Goal: Find specific page/section: Find specific page/section

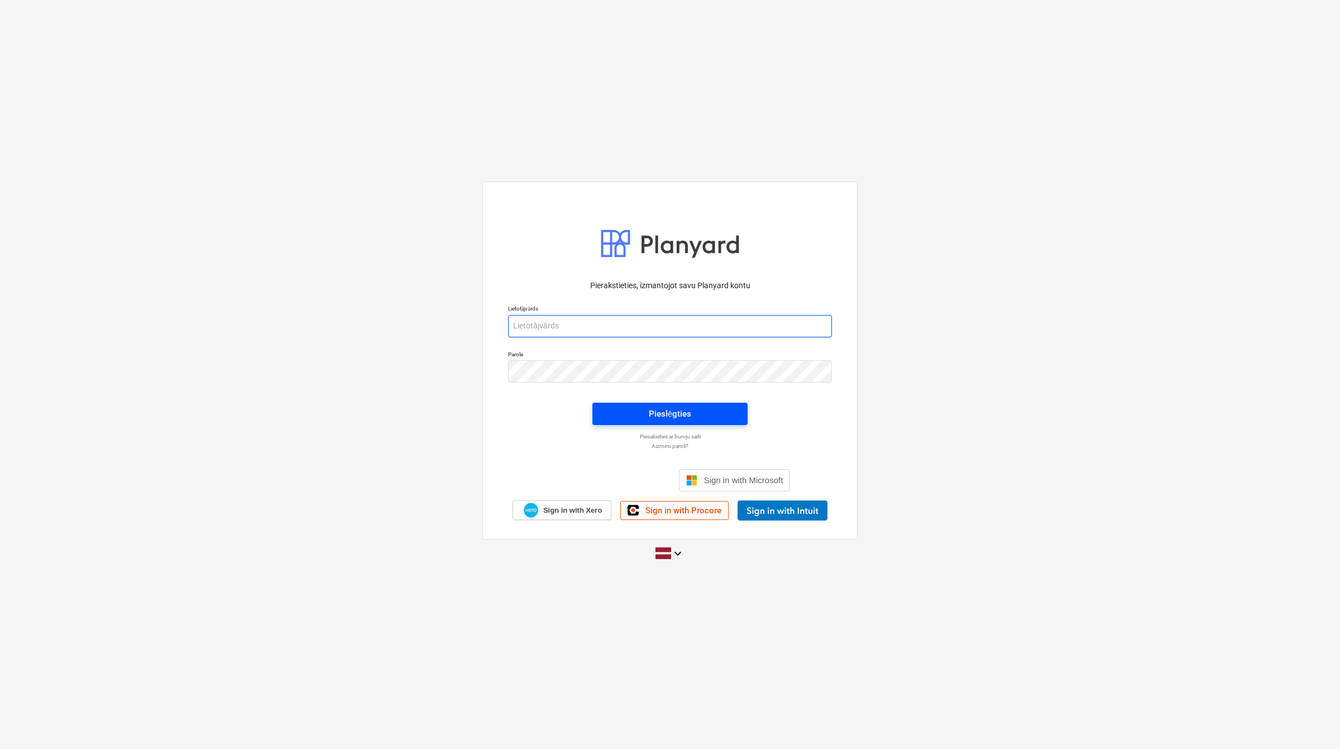
type input "[PERSON_NAME][EMAIL_ADDRESS][DOMAIN_NAME]"
click at [667, 415] on div "Pieslēgties" at bounding box center [670, 414] width 42 height 15
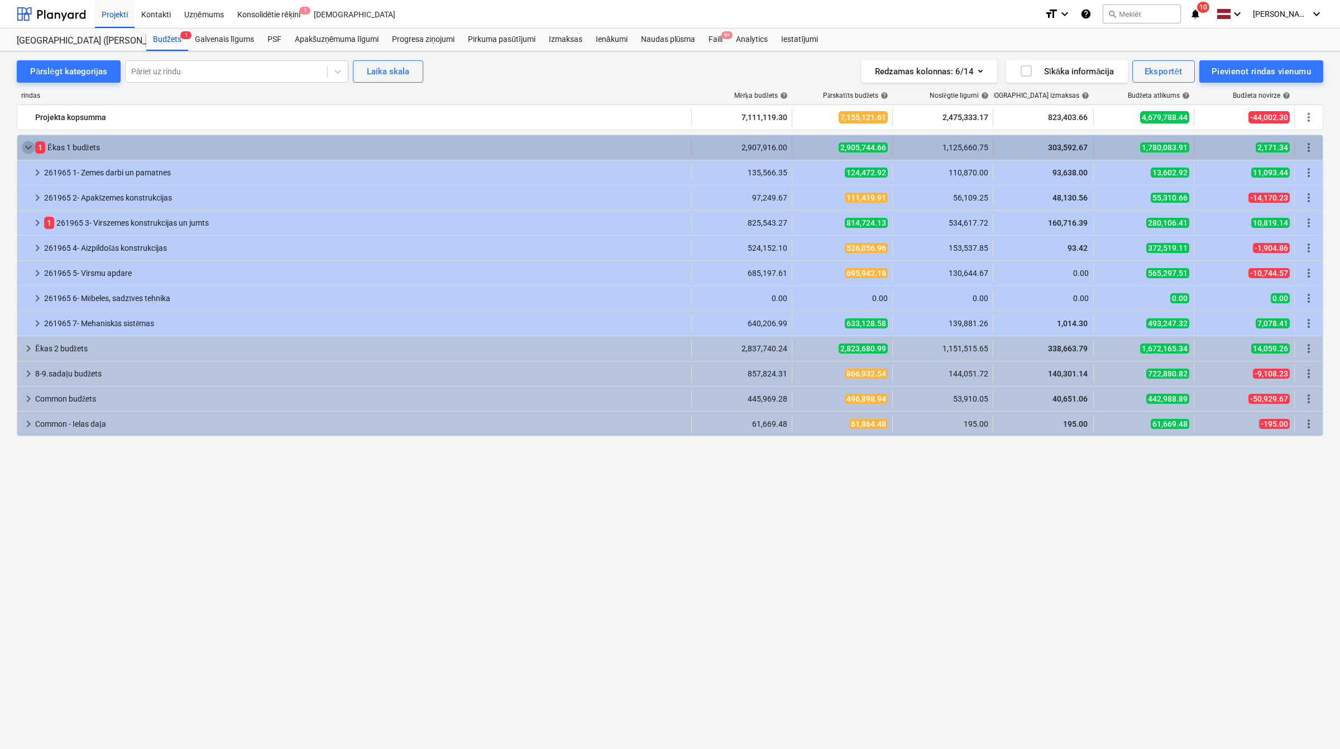
click at [23, 146] on span "keyboard_arrow_down" at bounding box center [28, 147] width 13 height 13
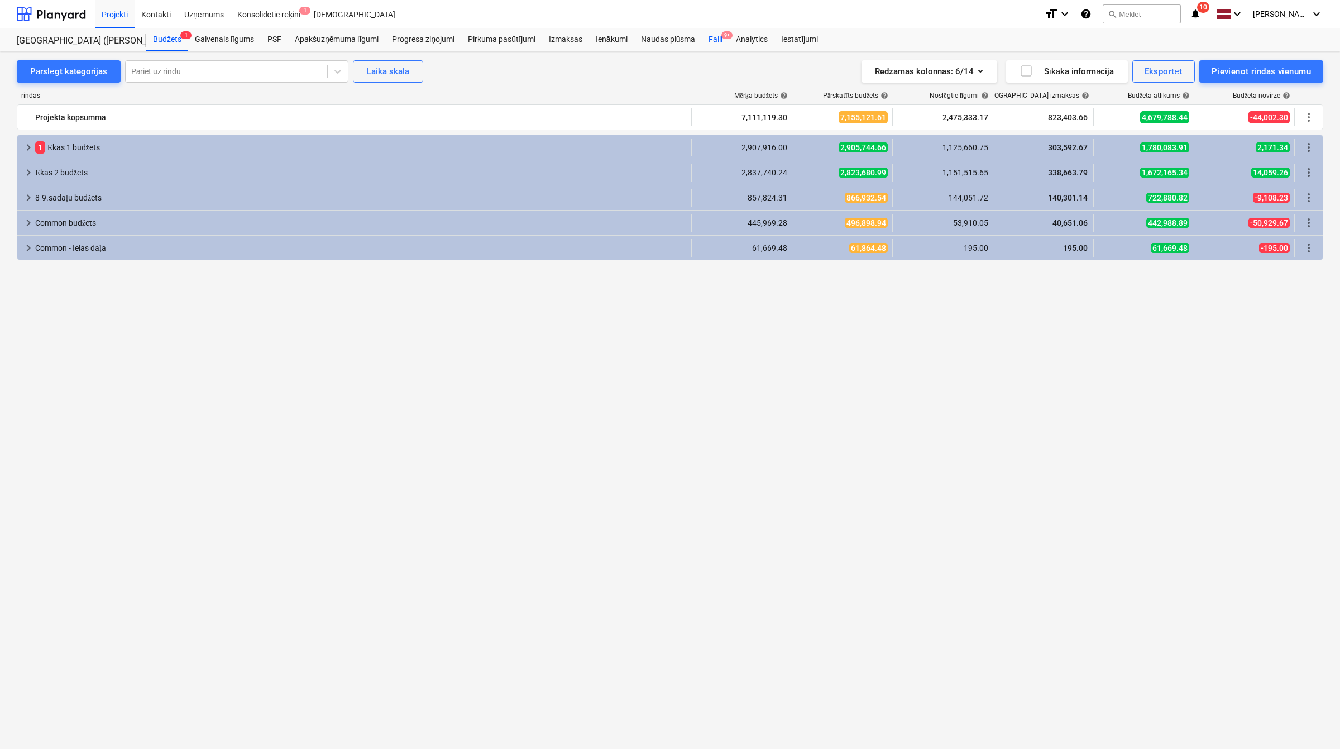
click at [709, 39] on div "Faili 9+" at bounding box center [715, 39] width 27 height 22
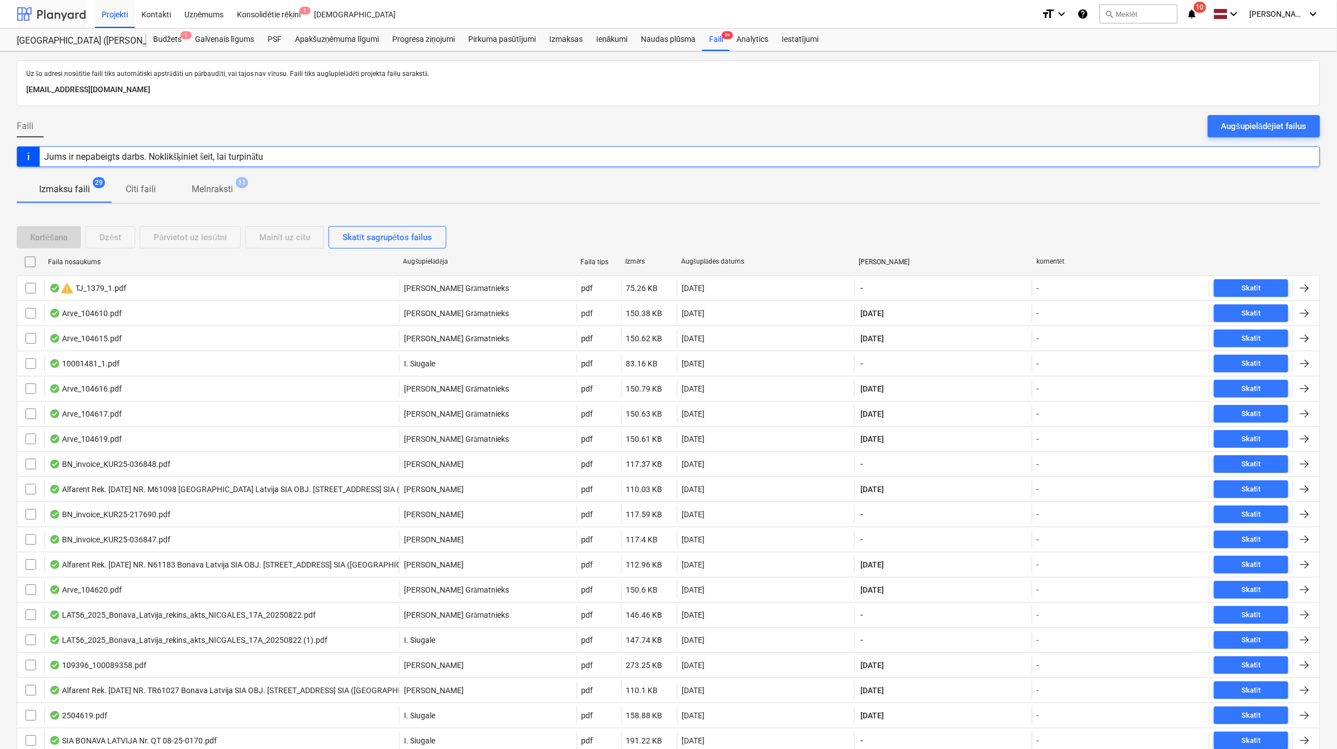
click at [60, 10] on div at bounding box center [51, 14] width 69 height 28
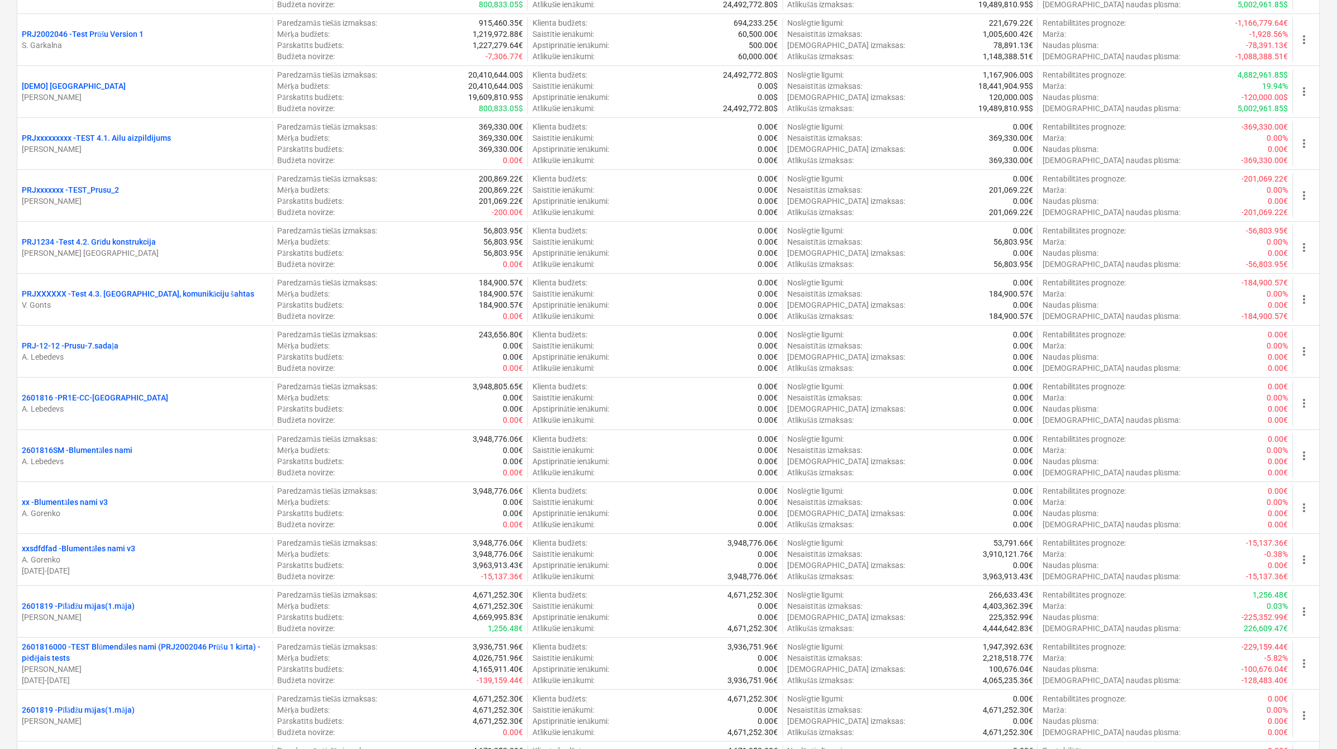
scroll to position [1210, 0]
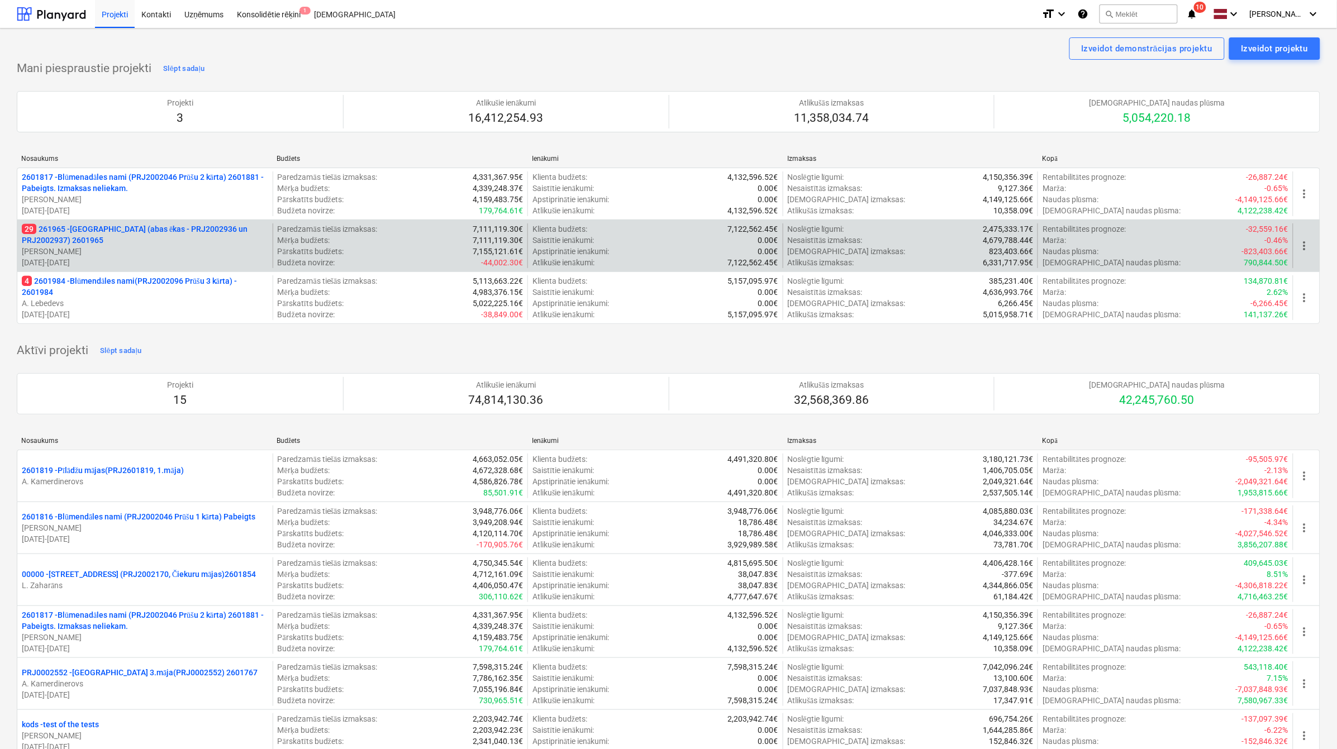
click at [137, 235] on p "29 261965 - Nīcgales iela (abas ēkas - PRJ2002936 un PRJ2002937) 2601965" at bounding box center [145, 234] width 246 height 22
click at [109, 244] on p "29 261965 - Nīcgales iela (abas ēkas - PRJ2002936 un PRJ2002937) 2601965" at bounding box center [145, 234] width 246 height 22
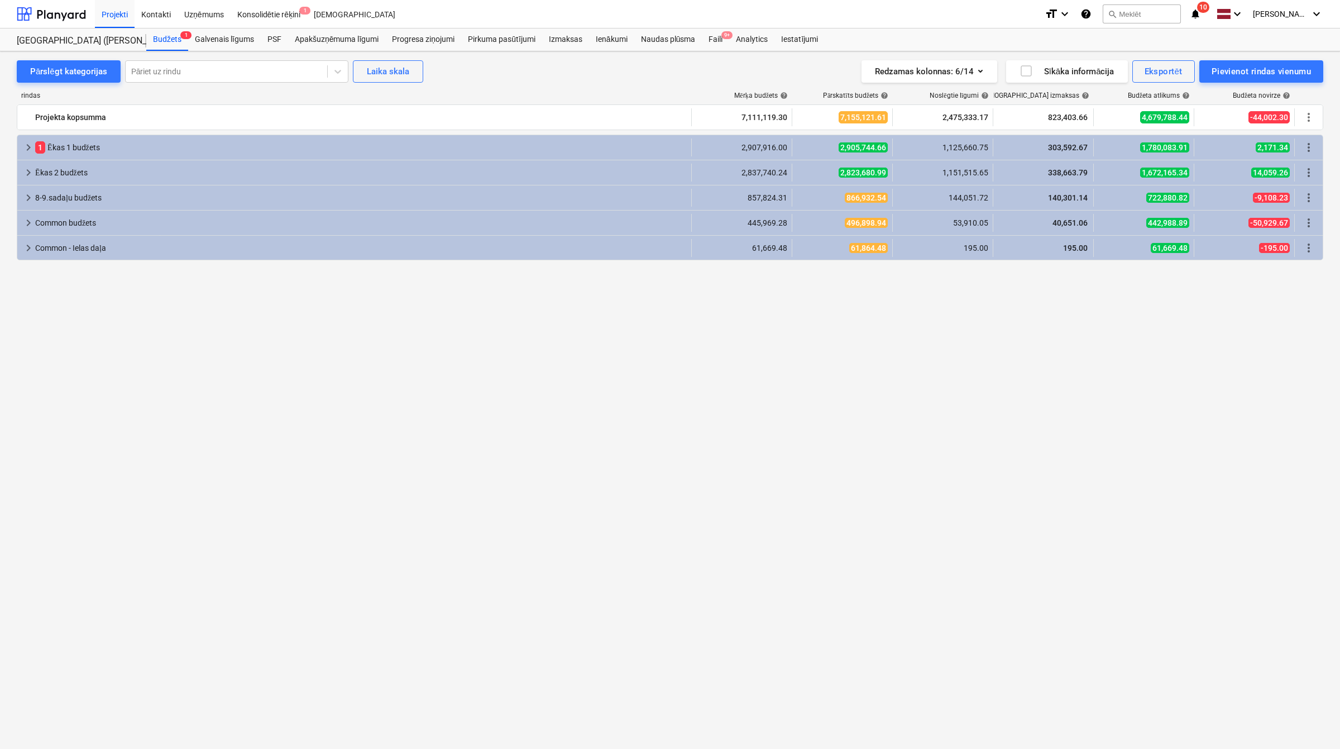
click at [1201, 9] on span "10" at bounding box center [1203, 7] width 12 height 11
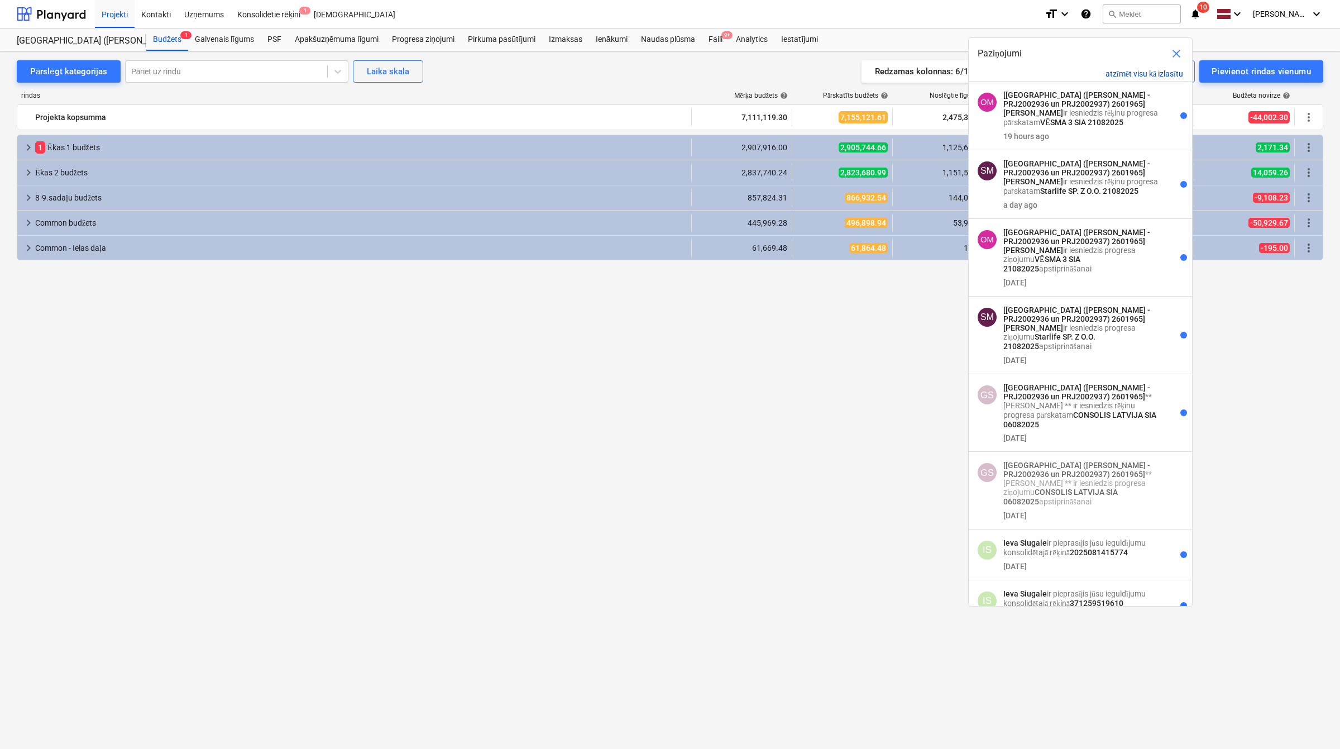
click at [1124, 73] on button "atzīmēt visu kā izlasītu" at bounding box center [1145, 73] width 78 height 9
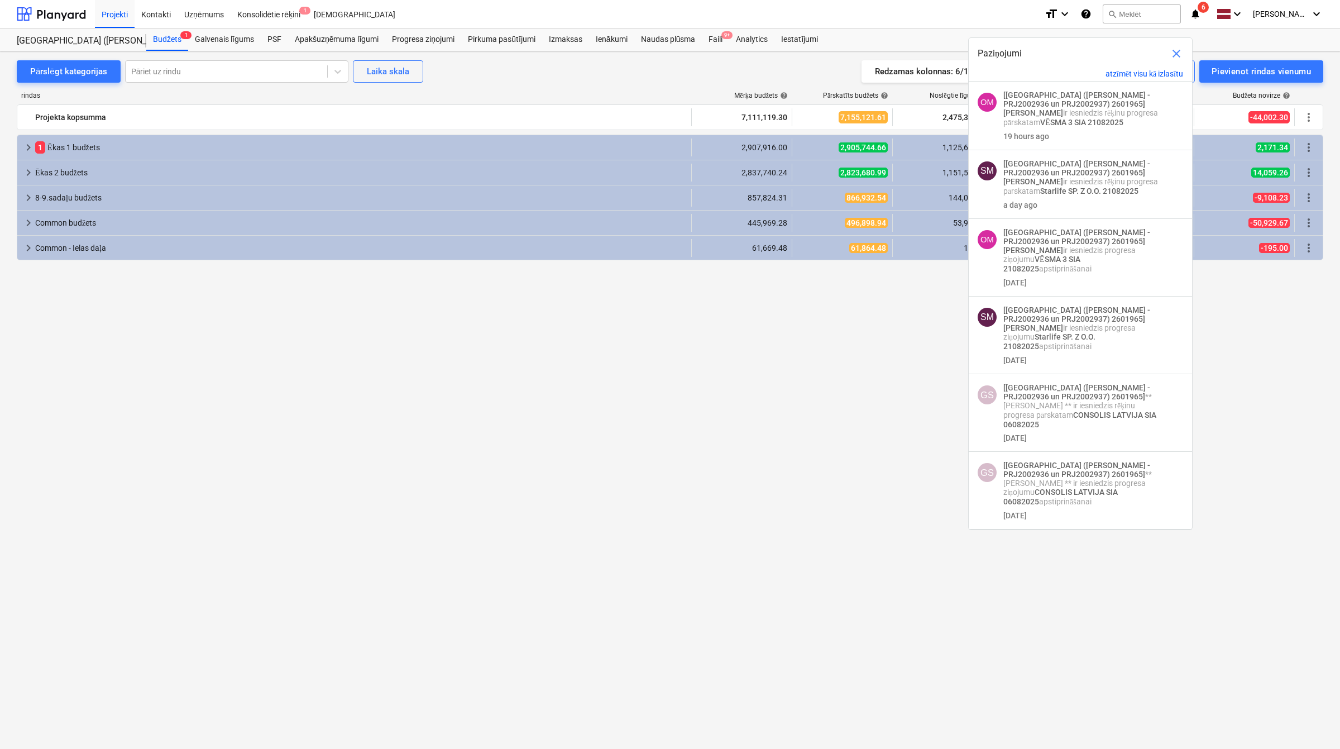
drag, startPoint x: 770, startPoint y: 341, endPoint x: 763, endPoint y: 328, distance: 14.0
click at [766, 342] on div "keyboard_arrow_right 1 Ēkas 1 budžets 2,907,916.00 2,905,744.66 1,125,660.75 30…" at bounding box center [670, 421] width 1307 height 573
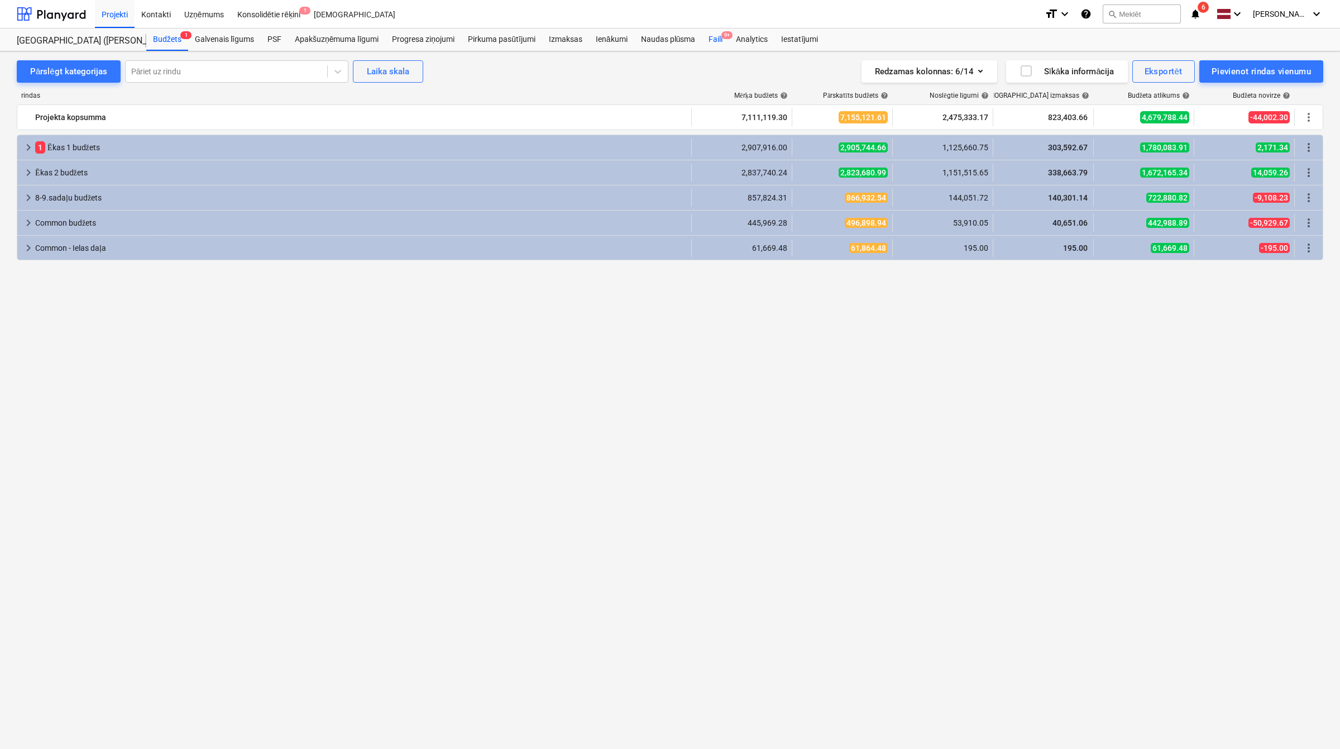
click at [715, 40] on div "Faili 9+" at bounding box center [715, 39] width 27 height 22
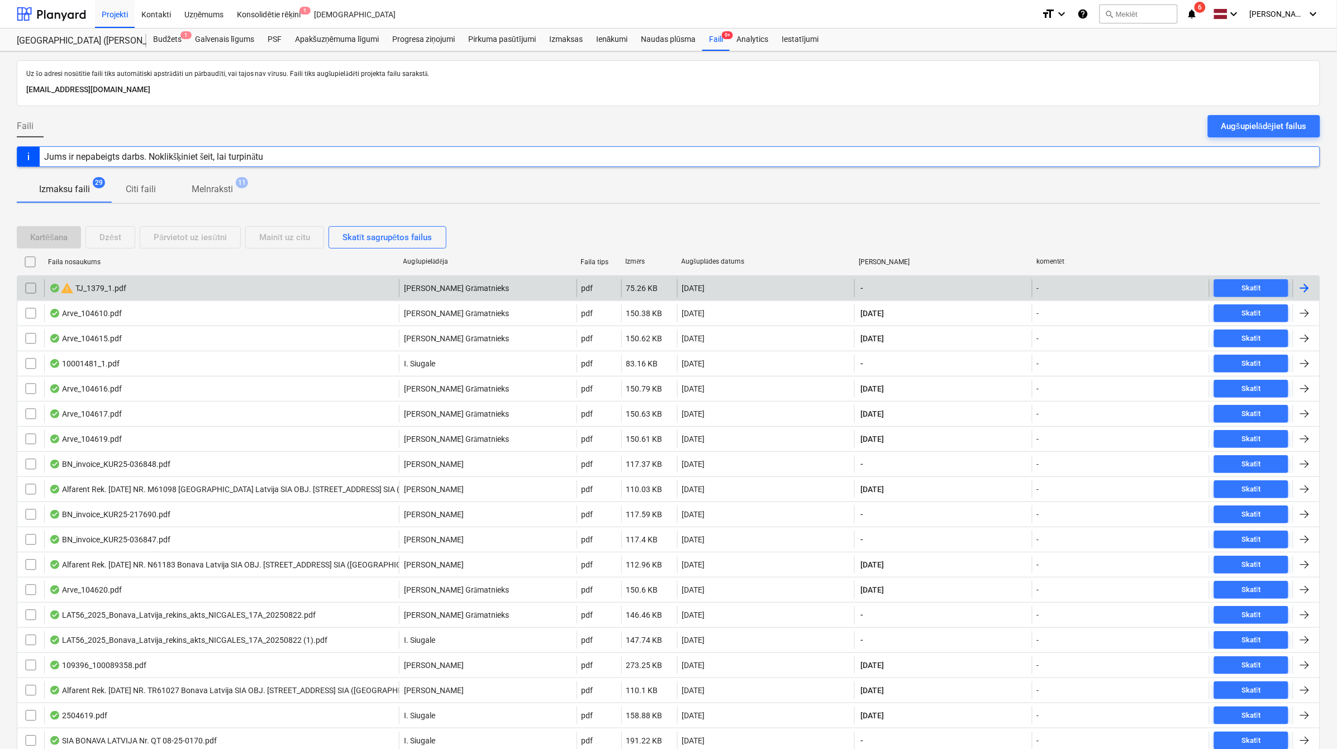
click at [28, 289] on input "checkbox" at bounding box center [31, 288] width 18 height 18
click at [122, 236] on button "Dzēst" at bounding box center [110, 237] width 50 height 22
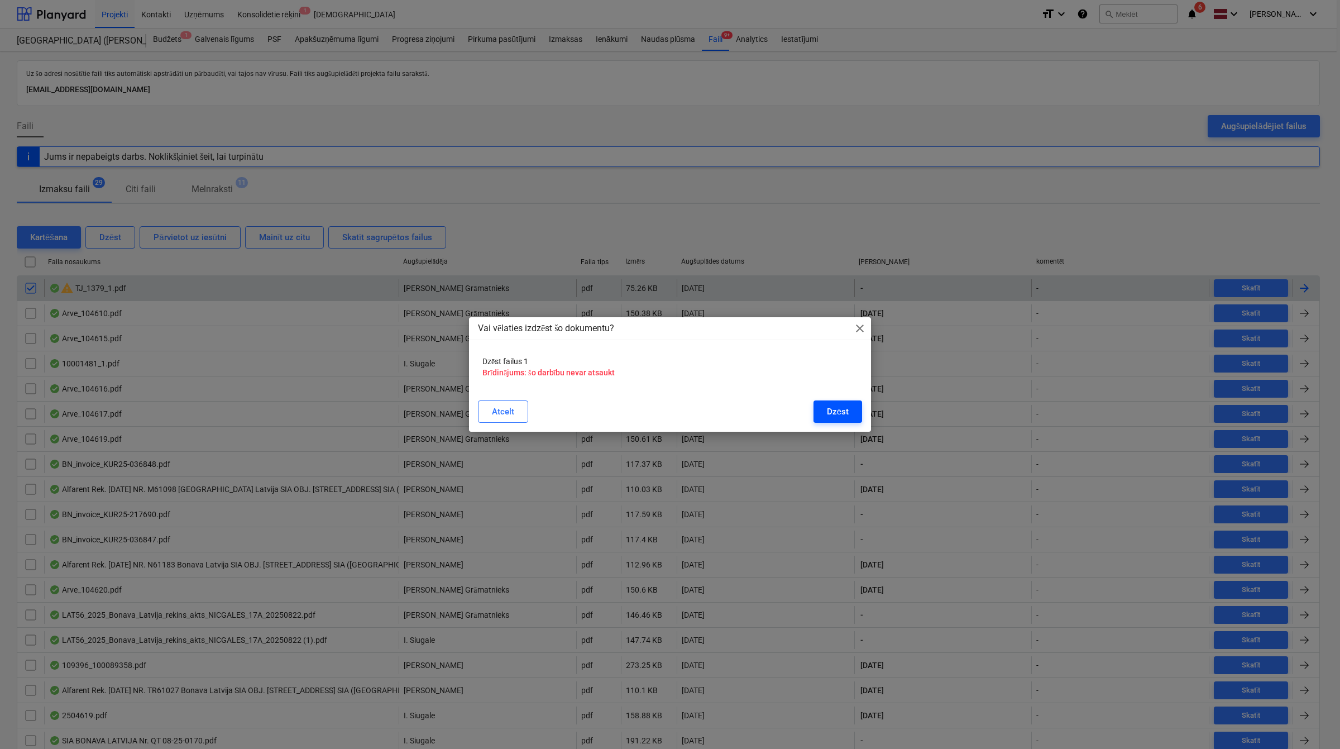
click at [857, 412] on button "Dzēst" at bounding box center [838, 411] width 49 height 22
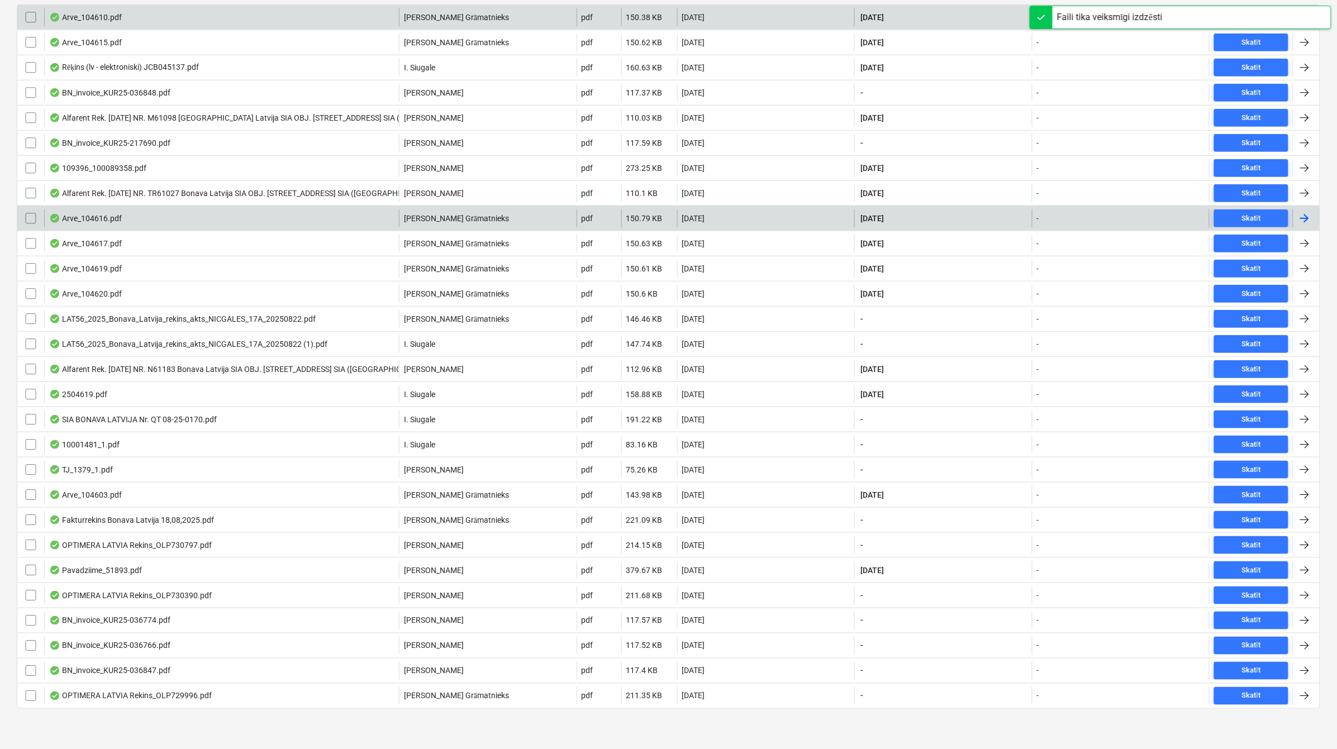
scroll to position [274, 0]
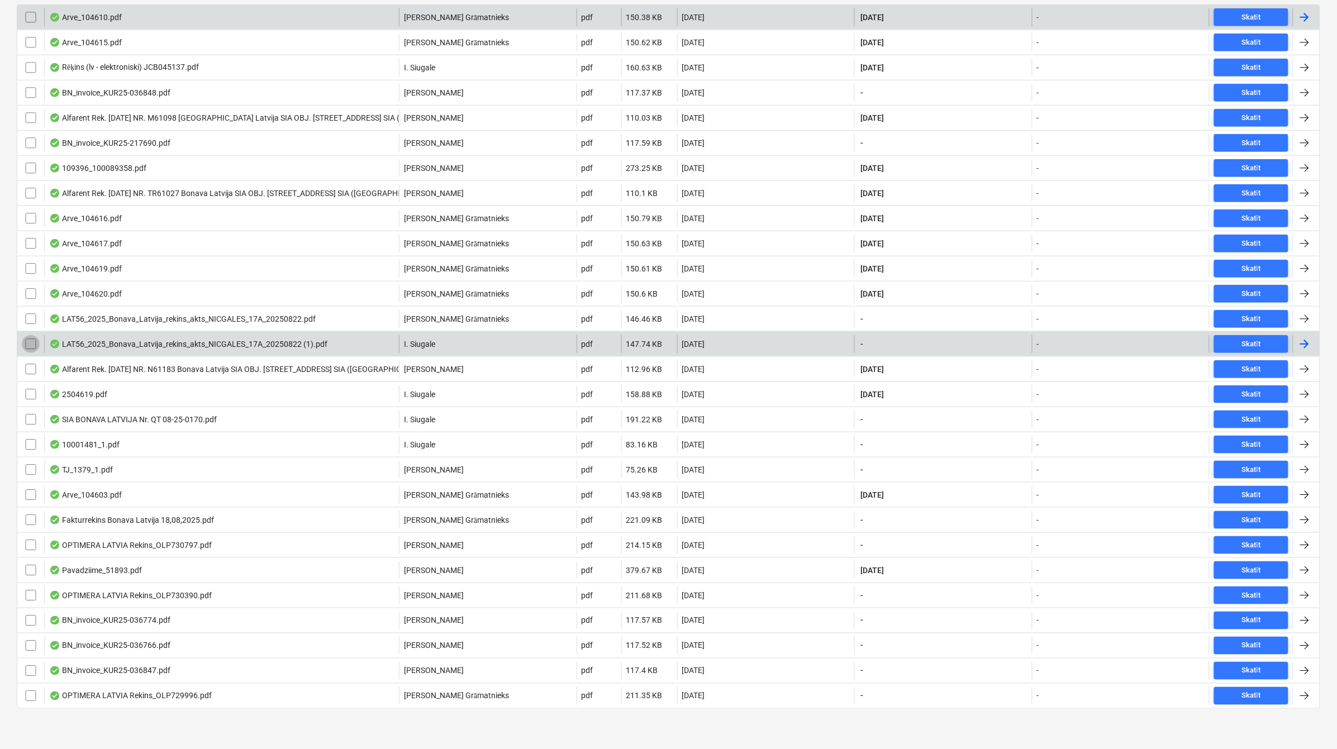
click at [32, 342] on input "checkbox" at bounding box center [31, 344] width 18 height 18
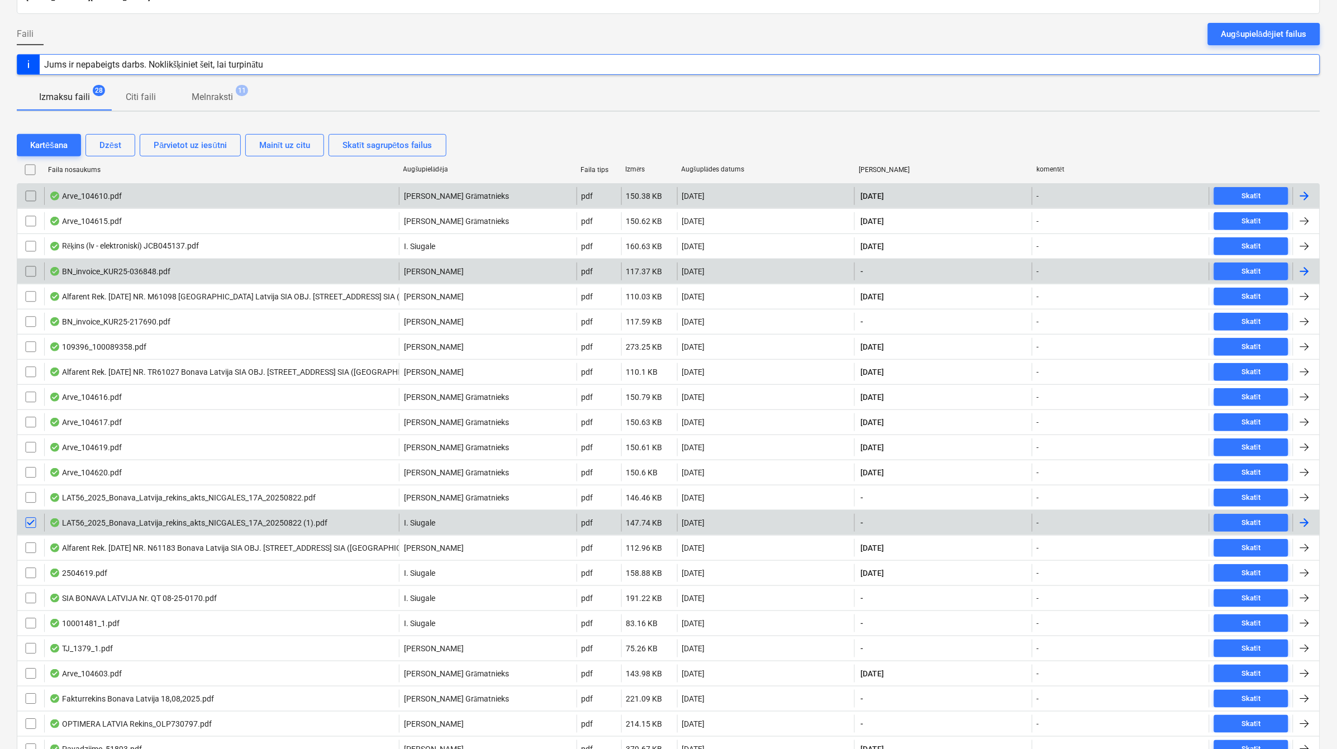
scroll to position [0, 0]
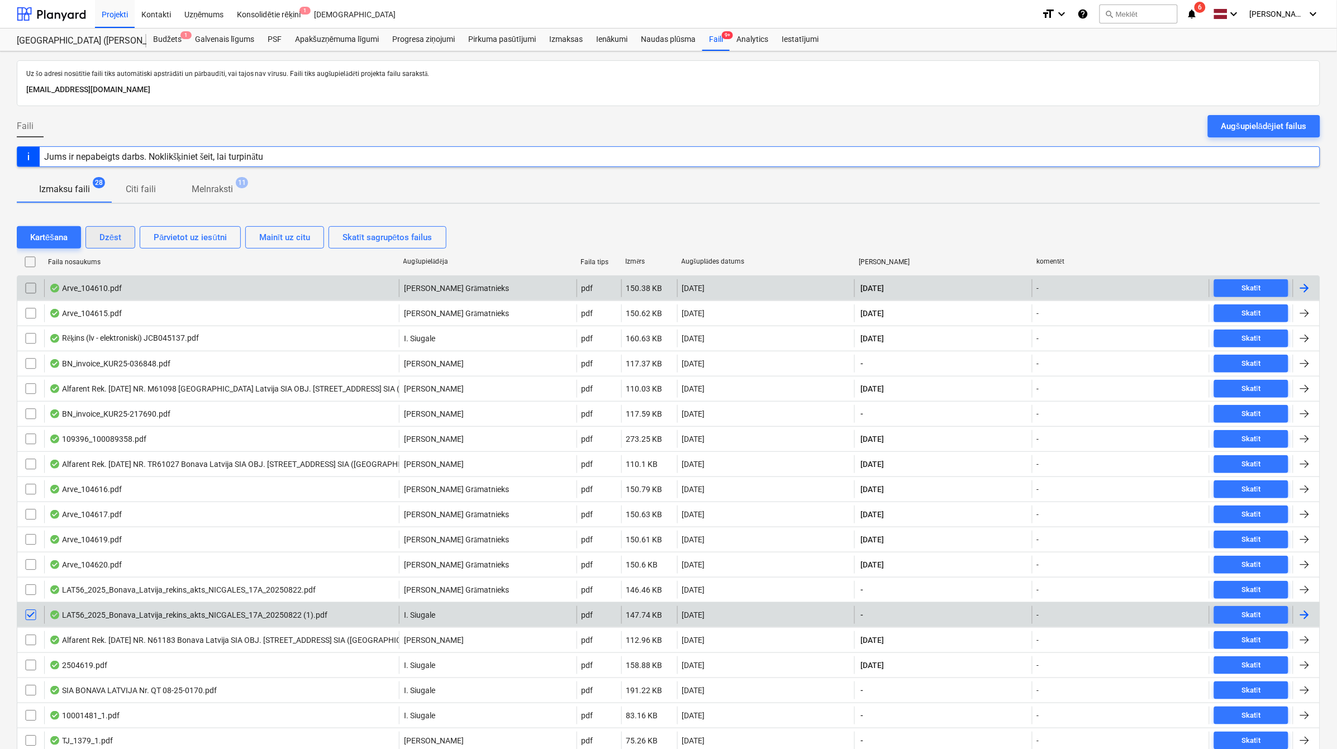
click at [98, 240] on button "Dzēst" at bounding box center [110, 237] width 50 height 22
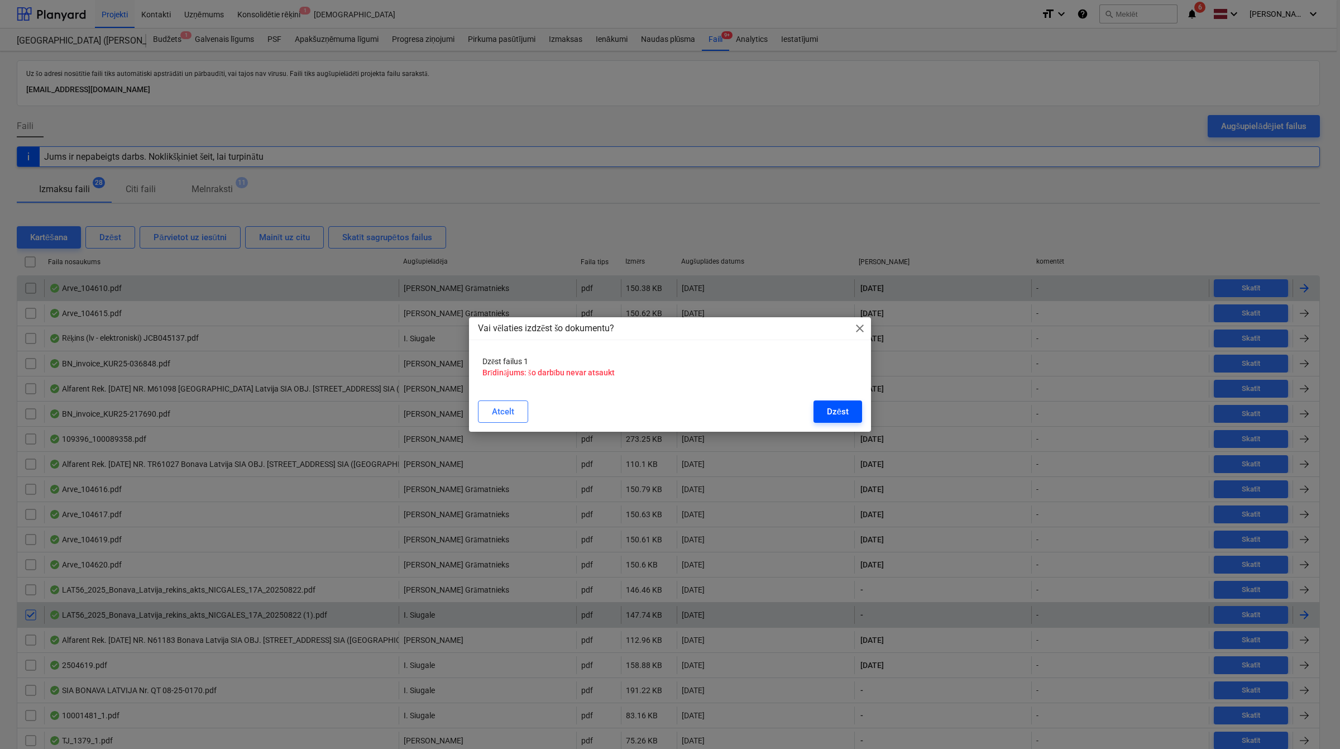
click at [841, 416] on div "Dzēst" at bounding box center [838, 411] width 22 height 15
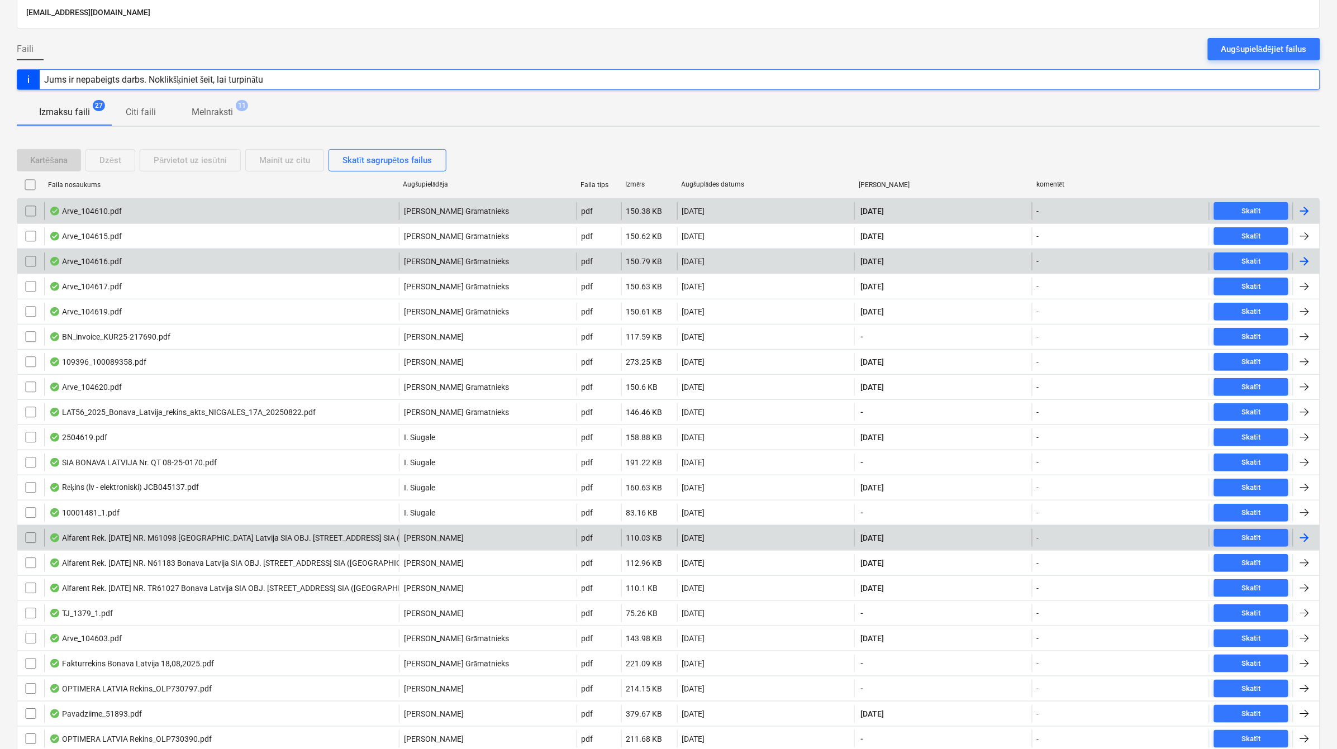
scroll to position [249, 0]
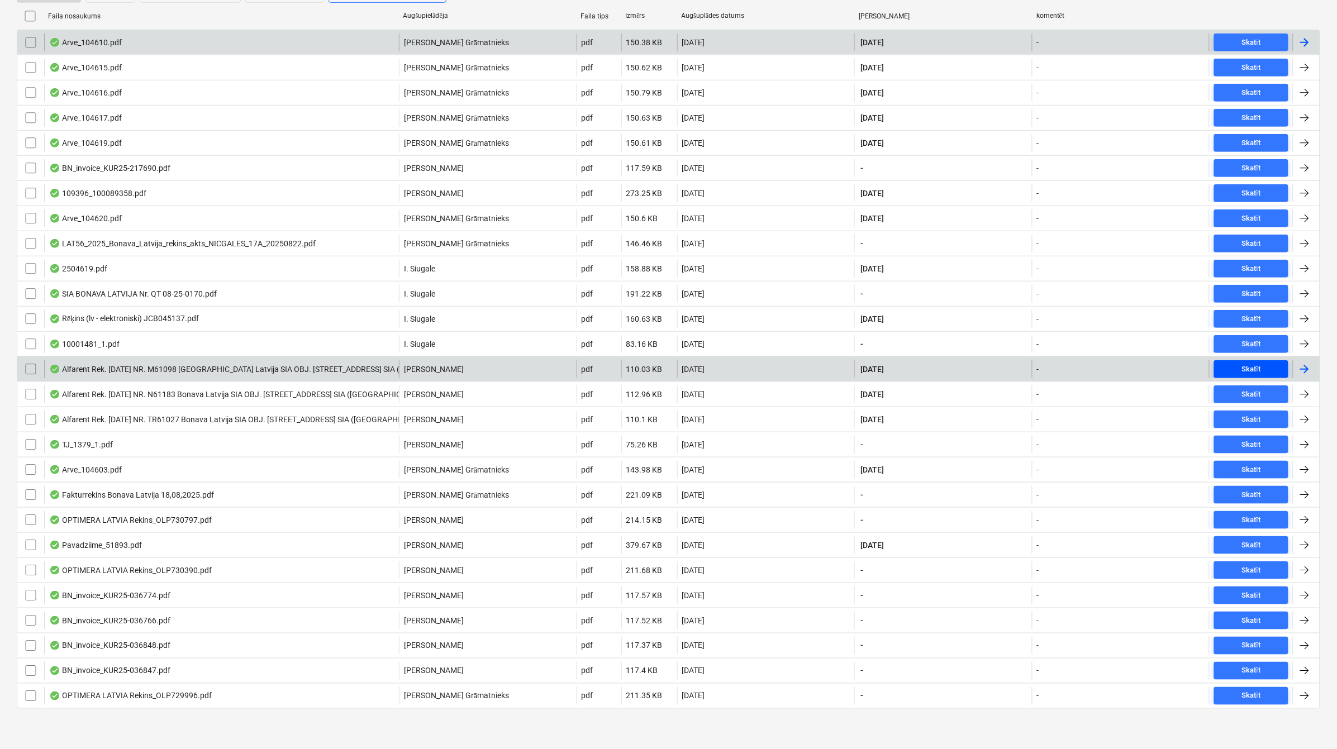
click at [1262, 360] on button "Skatīt" at bounding box center [1251, 369] width 74 height 18
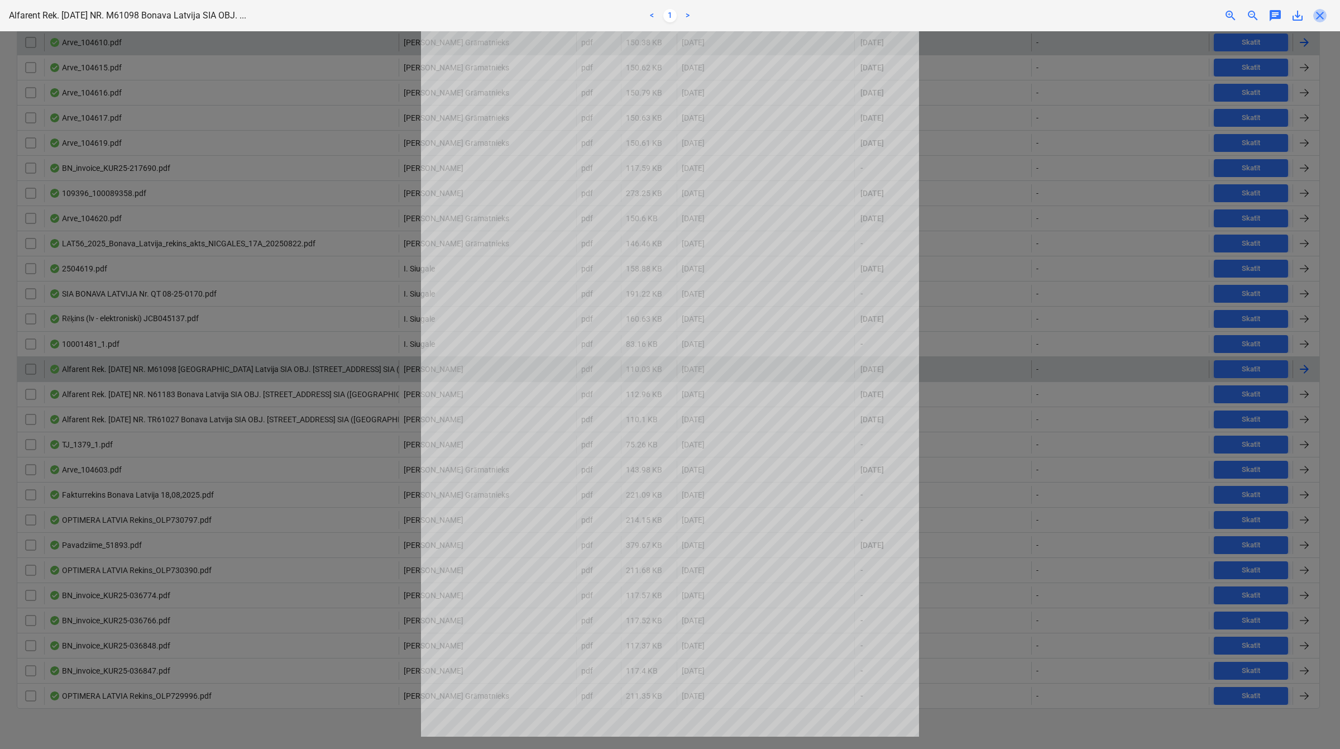
click at [1323, 14] on span "close" at bounding box center [1320, 15] width 13 height 13
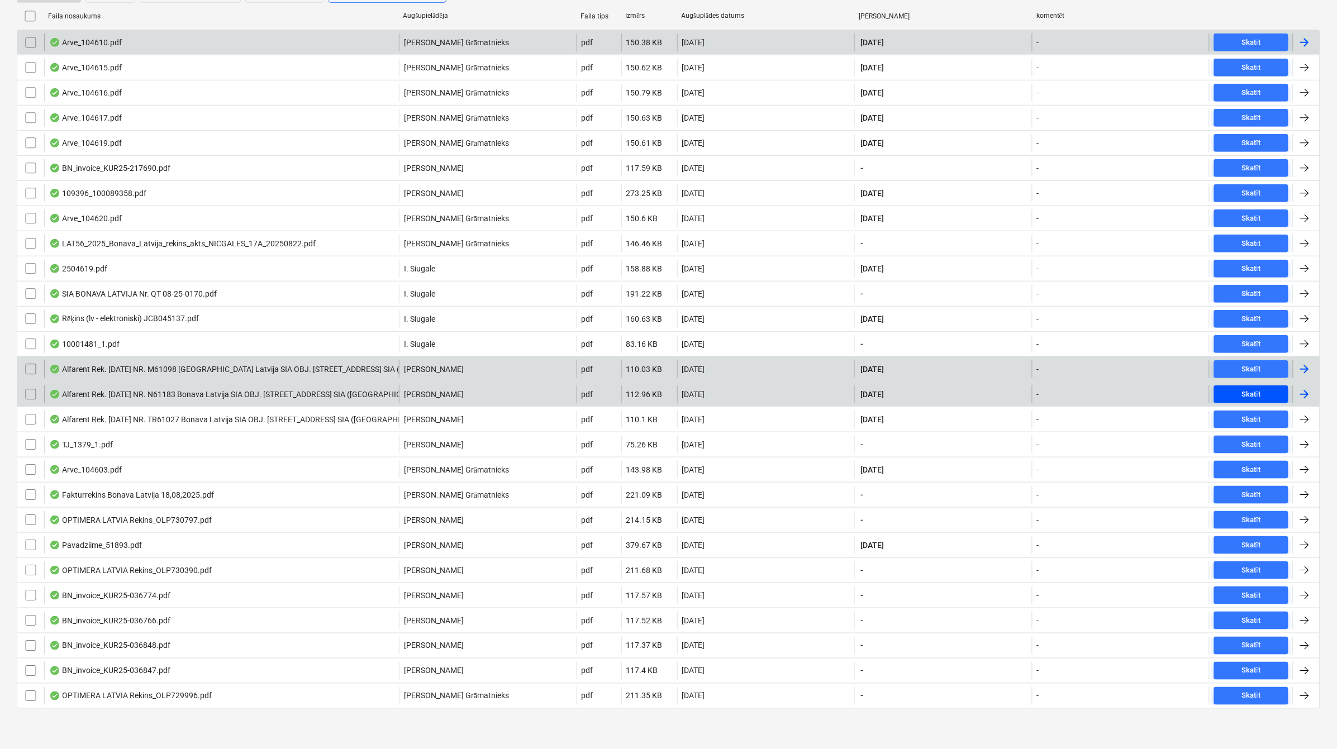
click at [1263, 389] on span "Skatīt" at bounding box center [1250, 394] width 65 height 13
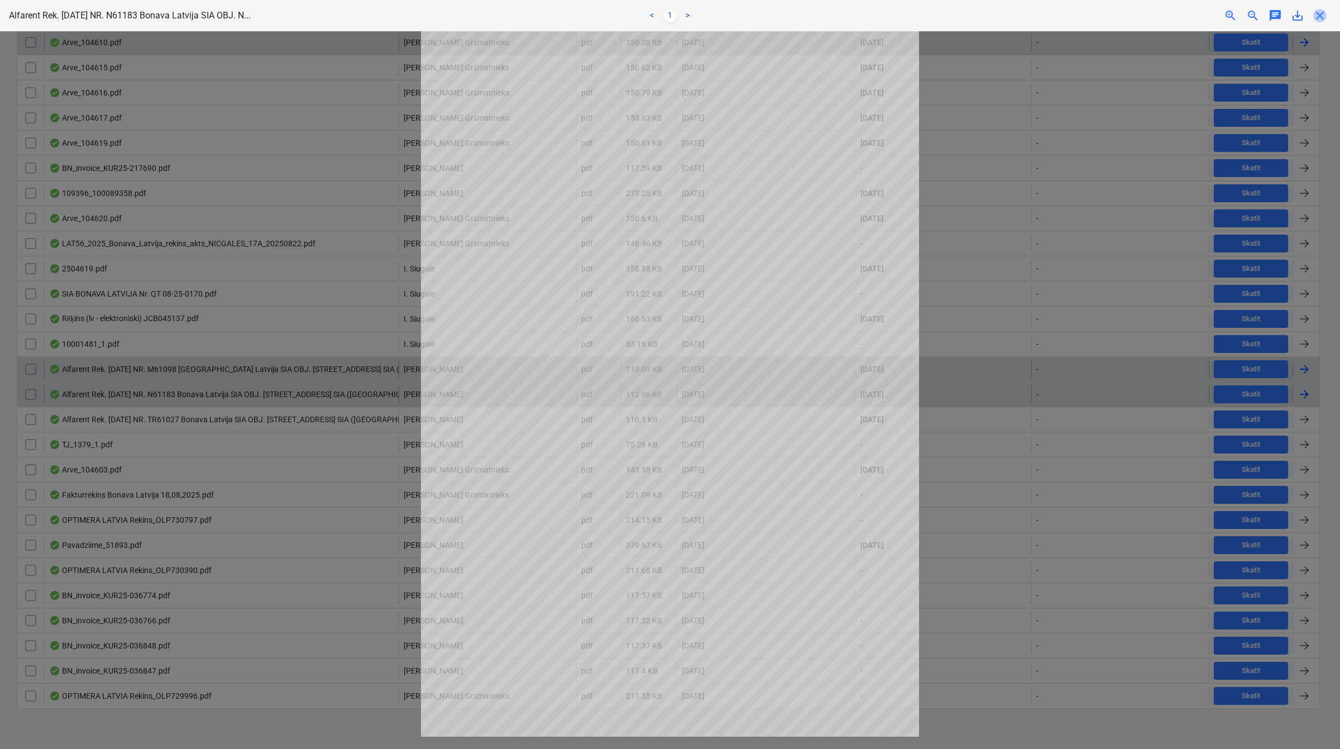
click at [1314, 13] on span "close" at bounding box center [1320, 15] width 13 height 13
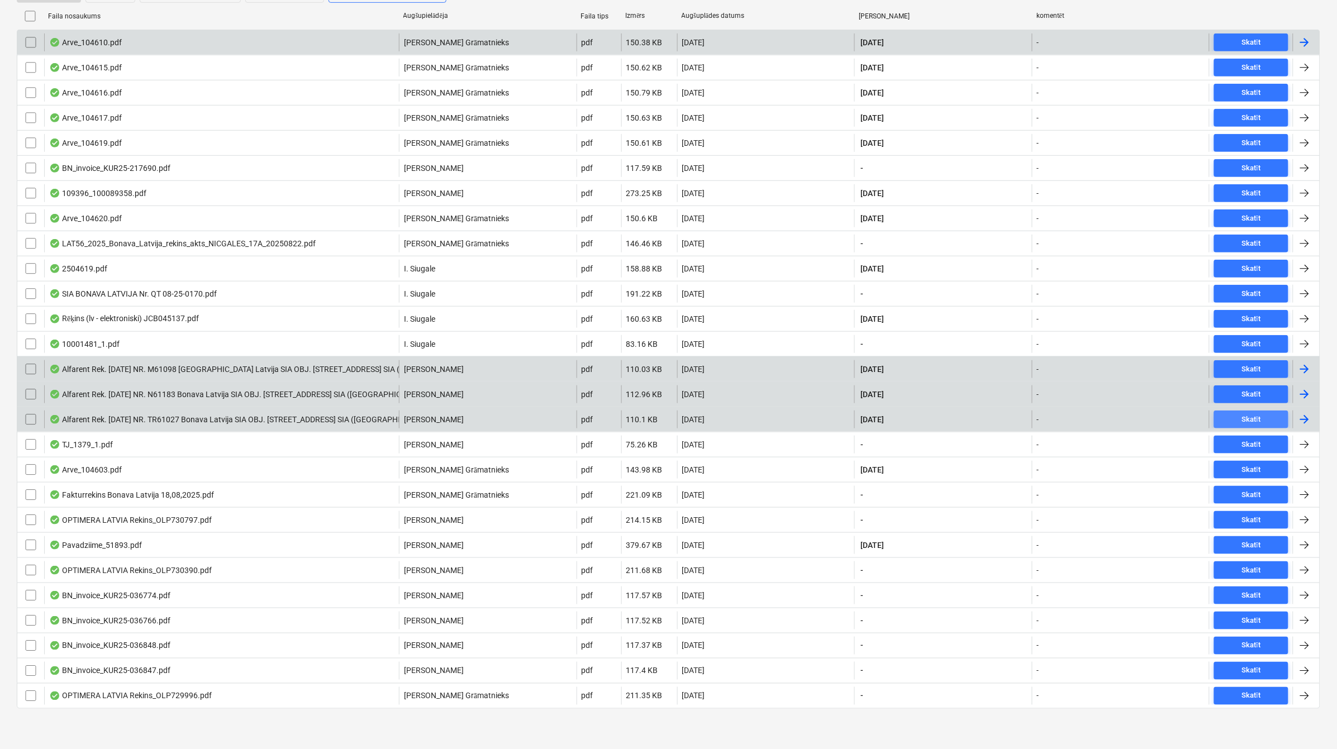
click at [1250, 414] on div "Skatīt" at bounding box center [1251, 419] width 19 height 13
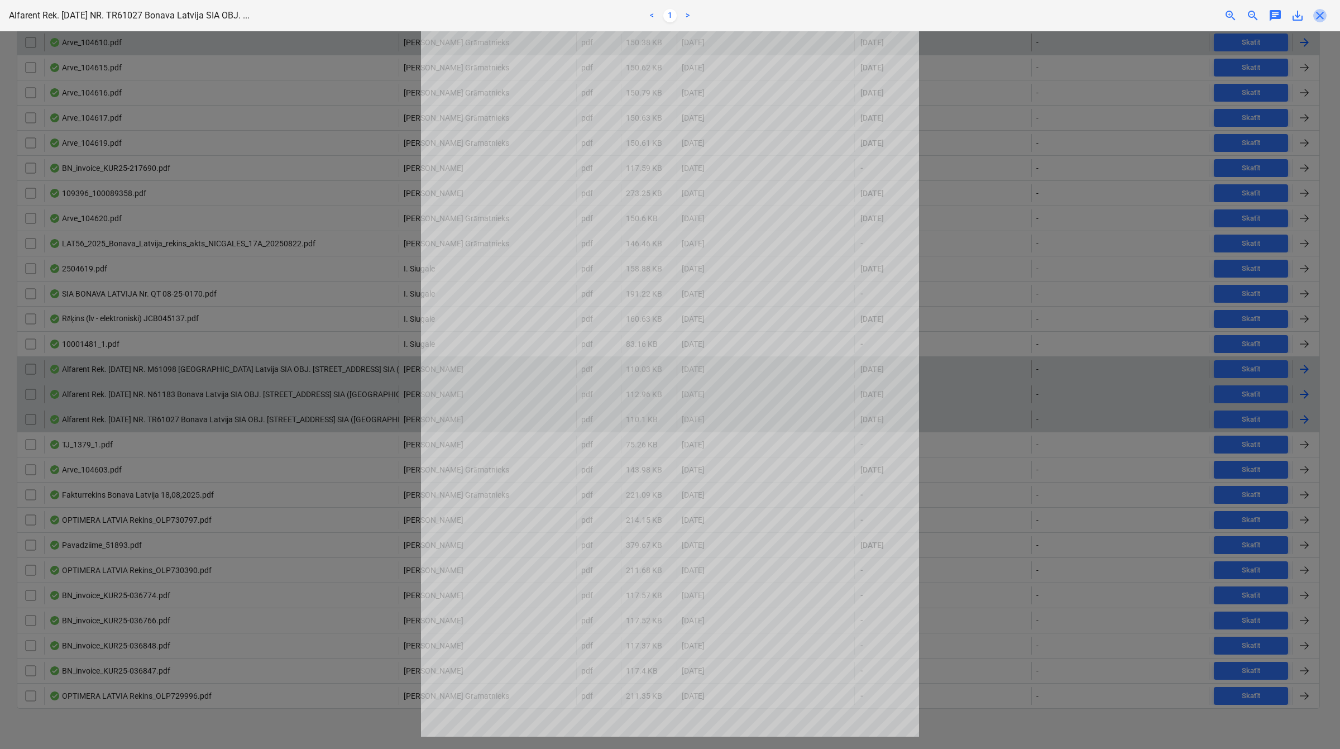
click at [1322, 13] on span "close" at bounding box center [1320, 15] width 13 height 13
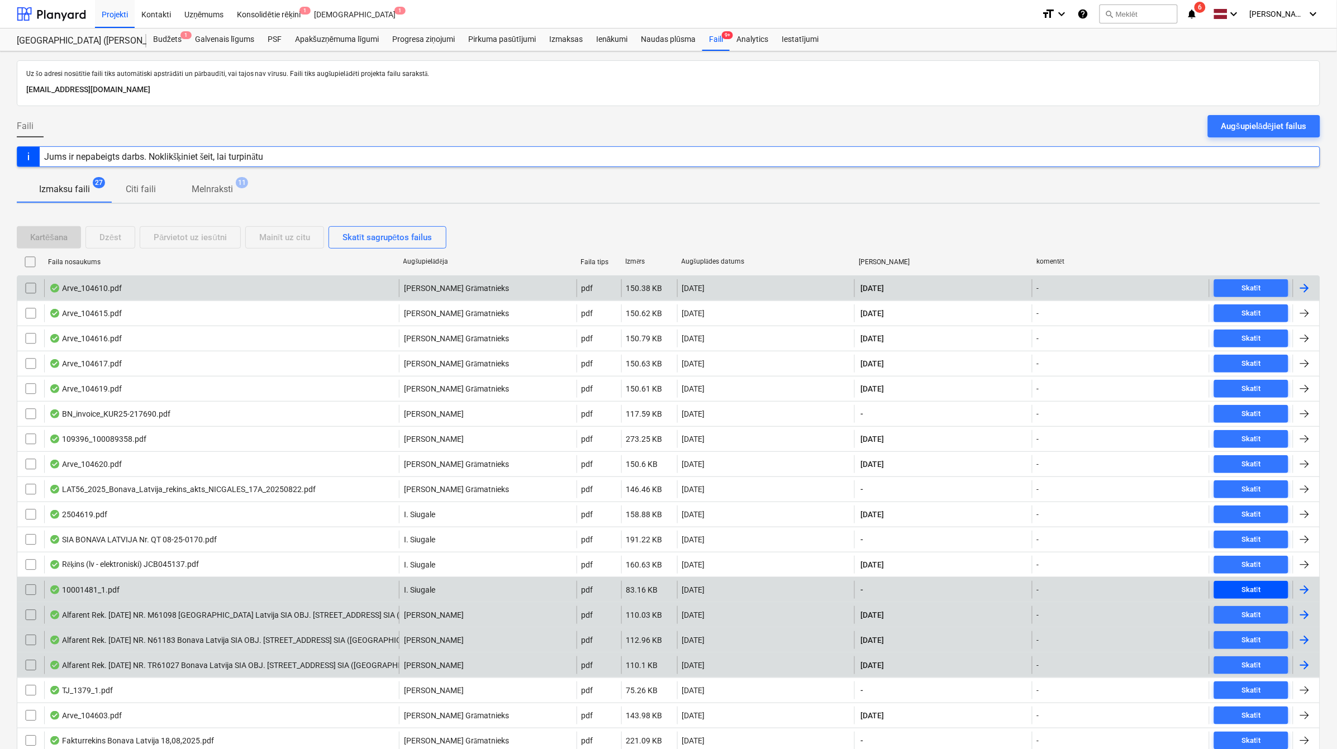
click at [1247, 594] on div "Skatīt" at bounding box center [1251, 590] width 19 height 13
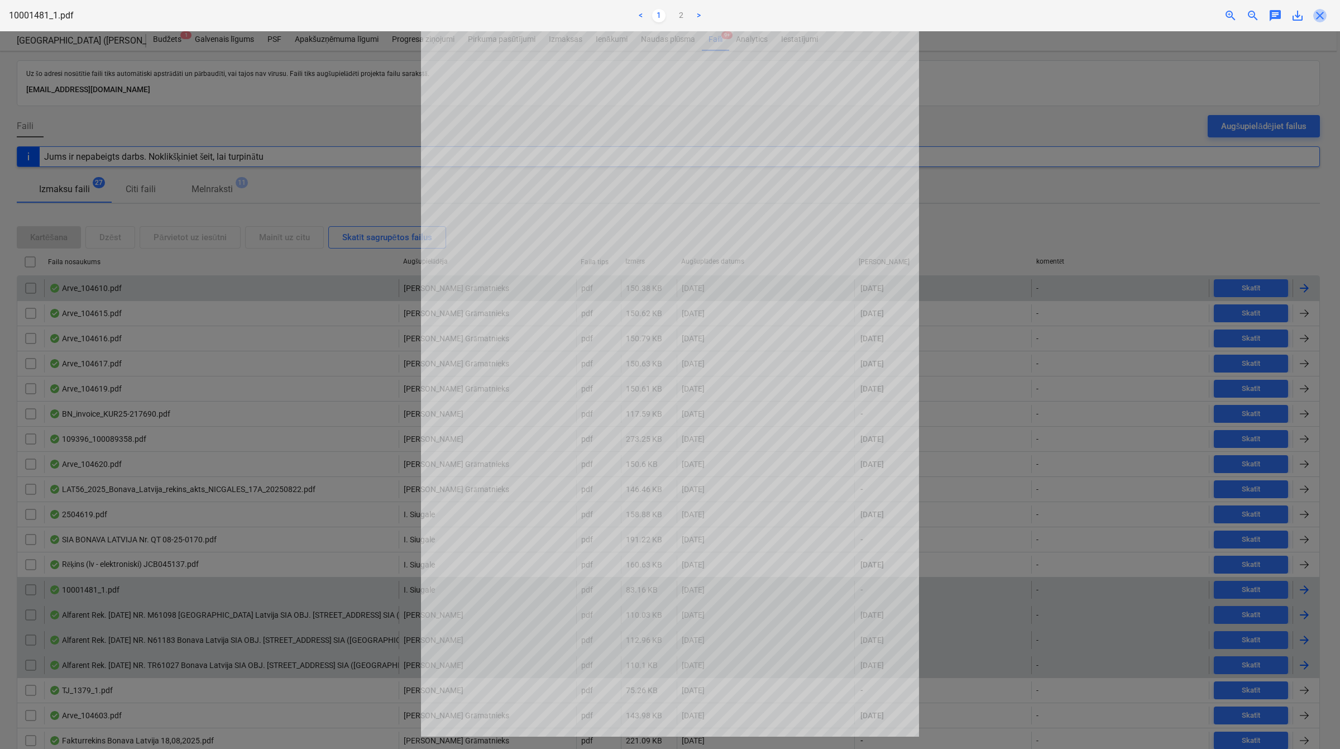
click at [1320, 17] on span "close" at bounding box center [1320, 15] width 13 height 13
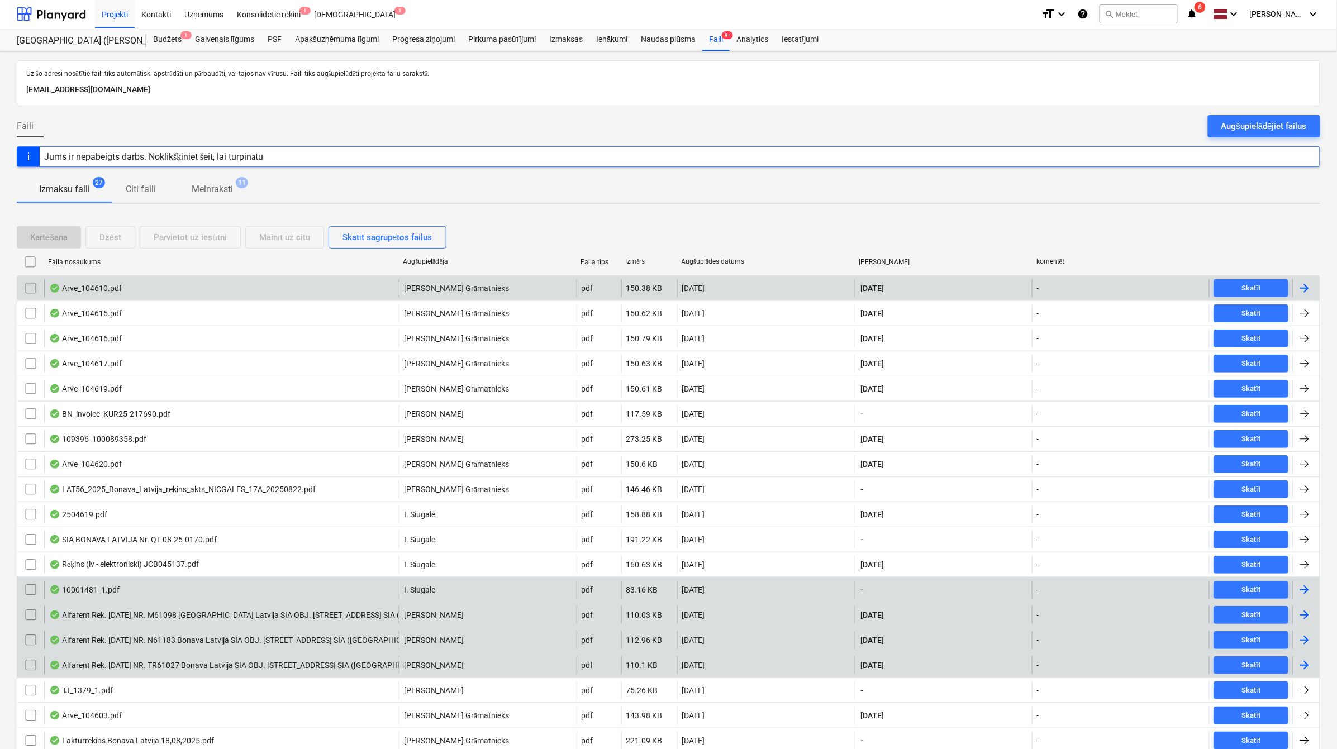
click at [1193, 18] on icon "notifications" at bounding box center [1191, 13] width 11 height 13
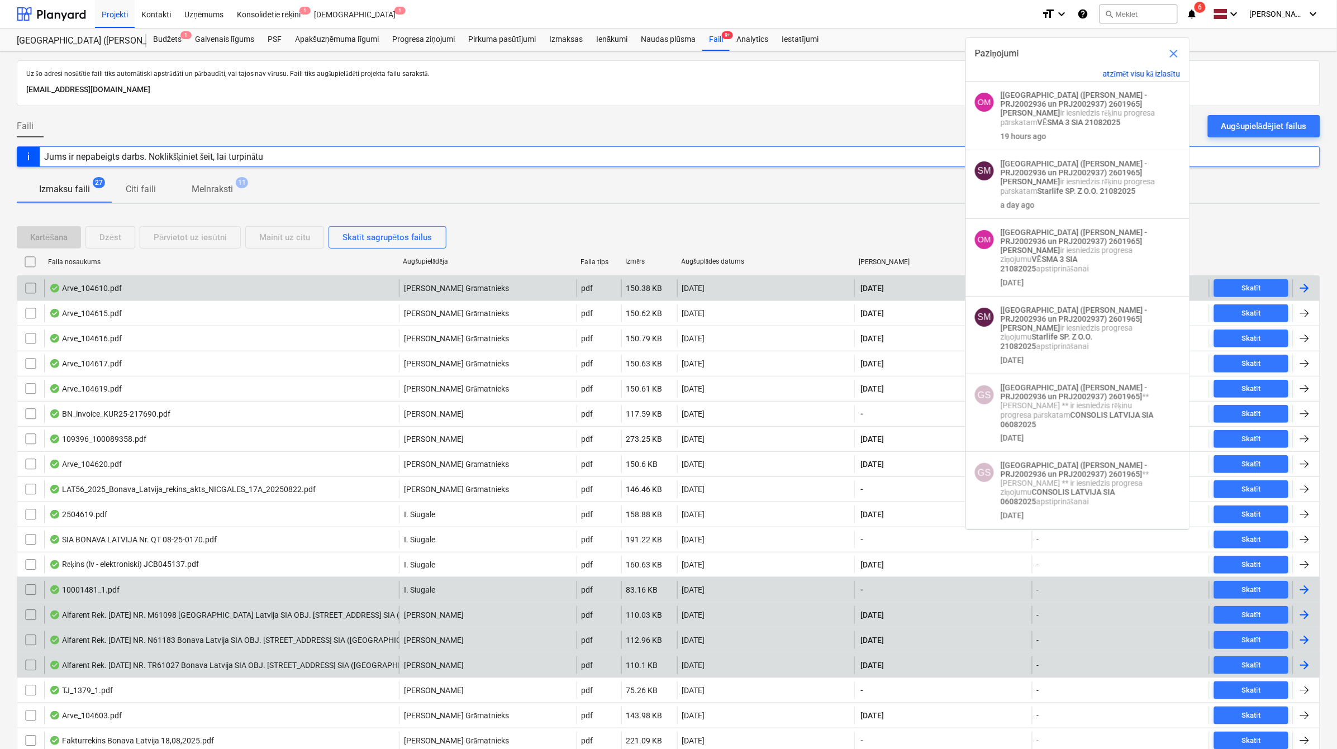
click at [1129, 71] on button "atzīmēt visu kā izlasītu" at bounding box center [1142, 73] width 78 height 9
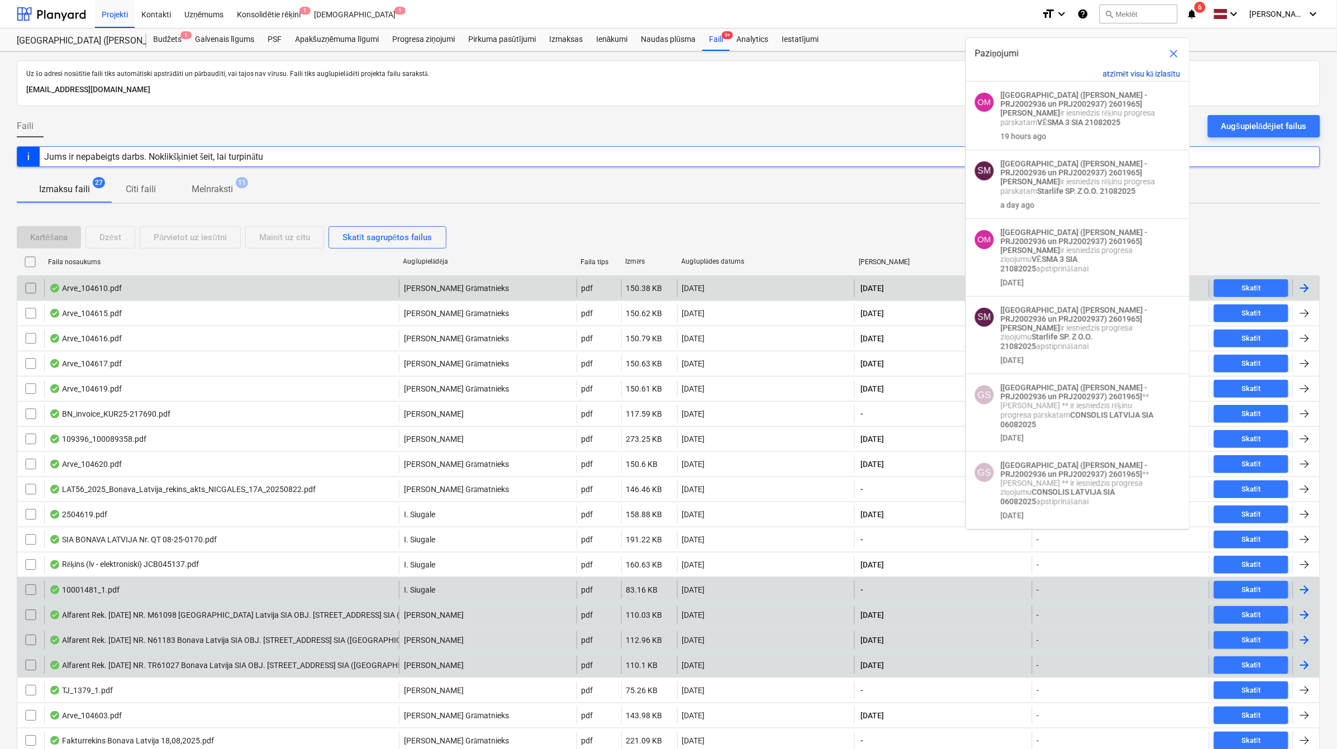
click at [1129, 71] on button "atzīmēt visu kā izlasītu" at bounding box center [1142, 73] width 78 height 9
click at [1060, 108] on strong "Ojārs Mastiņš" at bounding box center [1030, 112] width 60 height 9
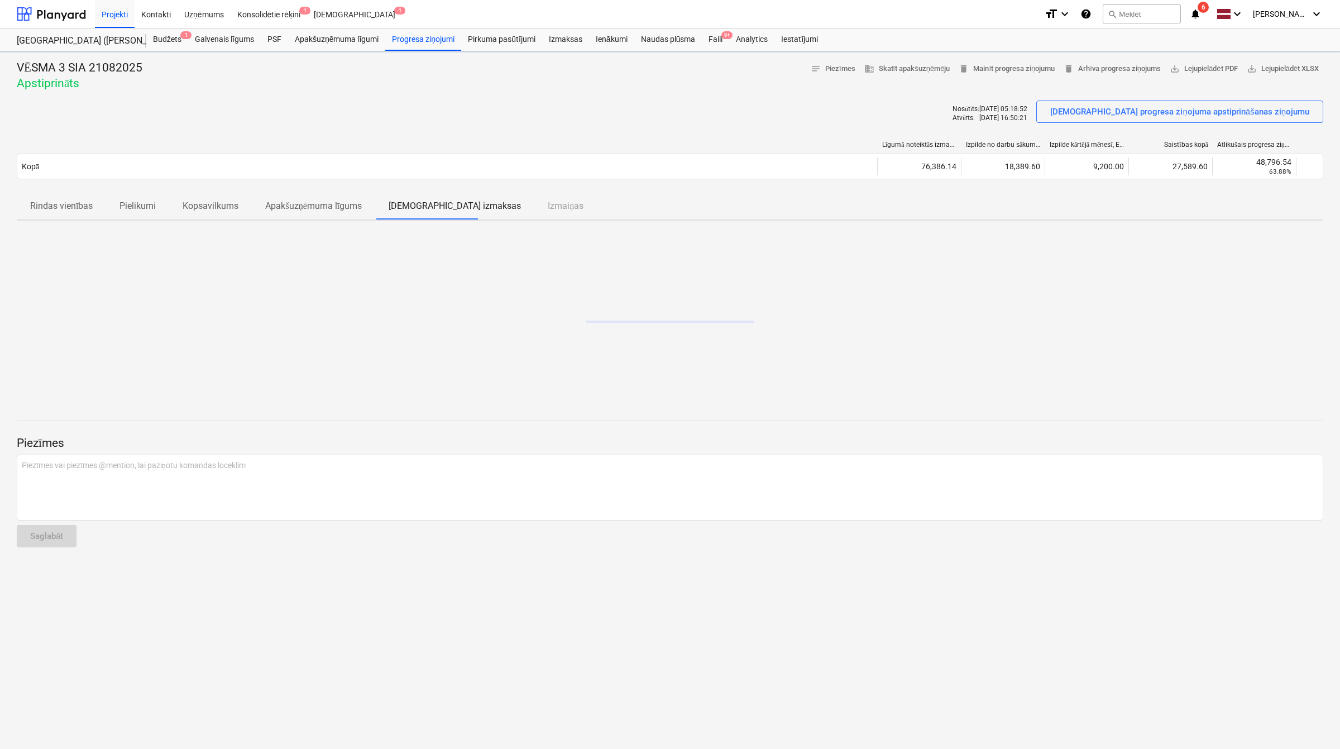
click at [1197, 9] on icon "notifications" at bounding box center [1195, 13] width 11 height 13
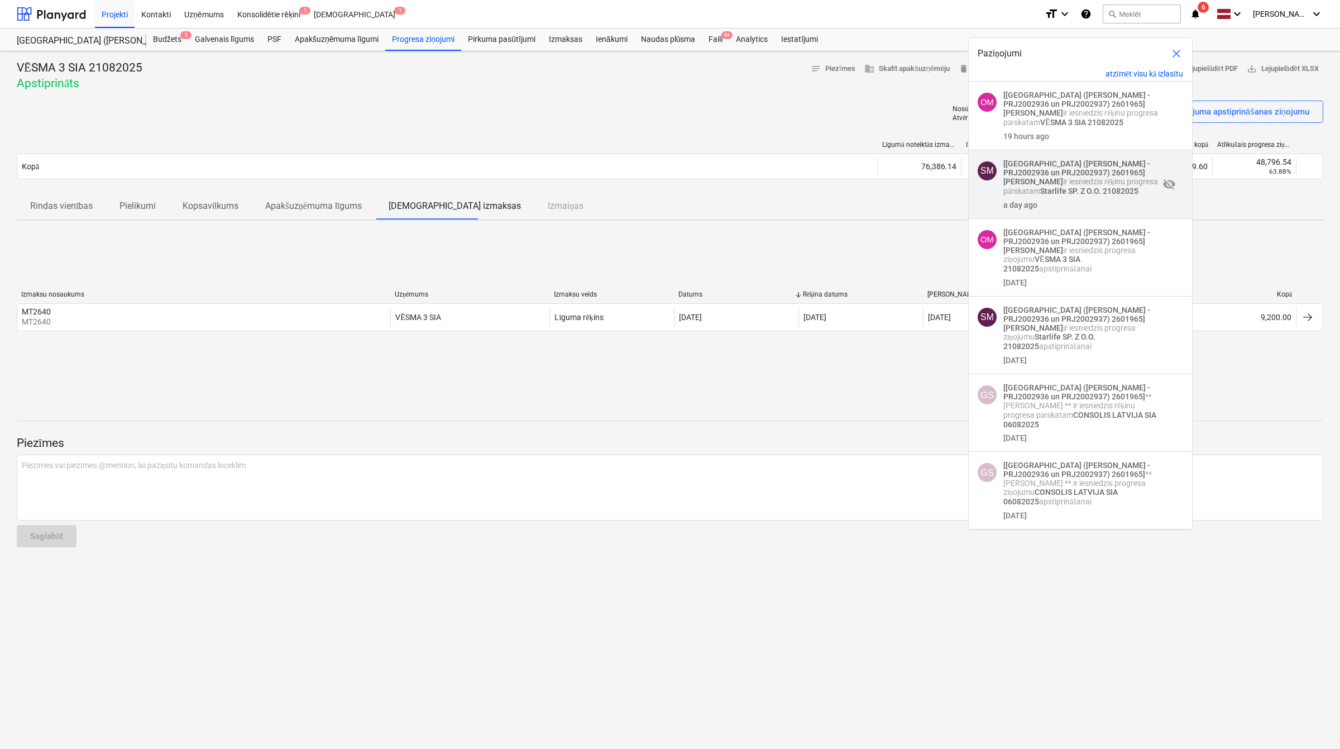
click at [1051, 170] on strong "[Nīcgales iela (abas ēkas - PRJ2002936 un PRJ2002937) 2601965]" at bounding box center [1077, 168] width 147 height 18
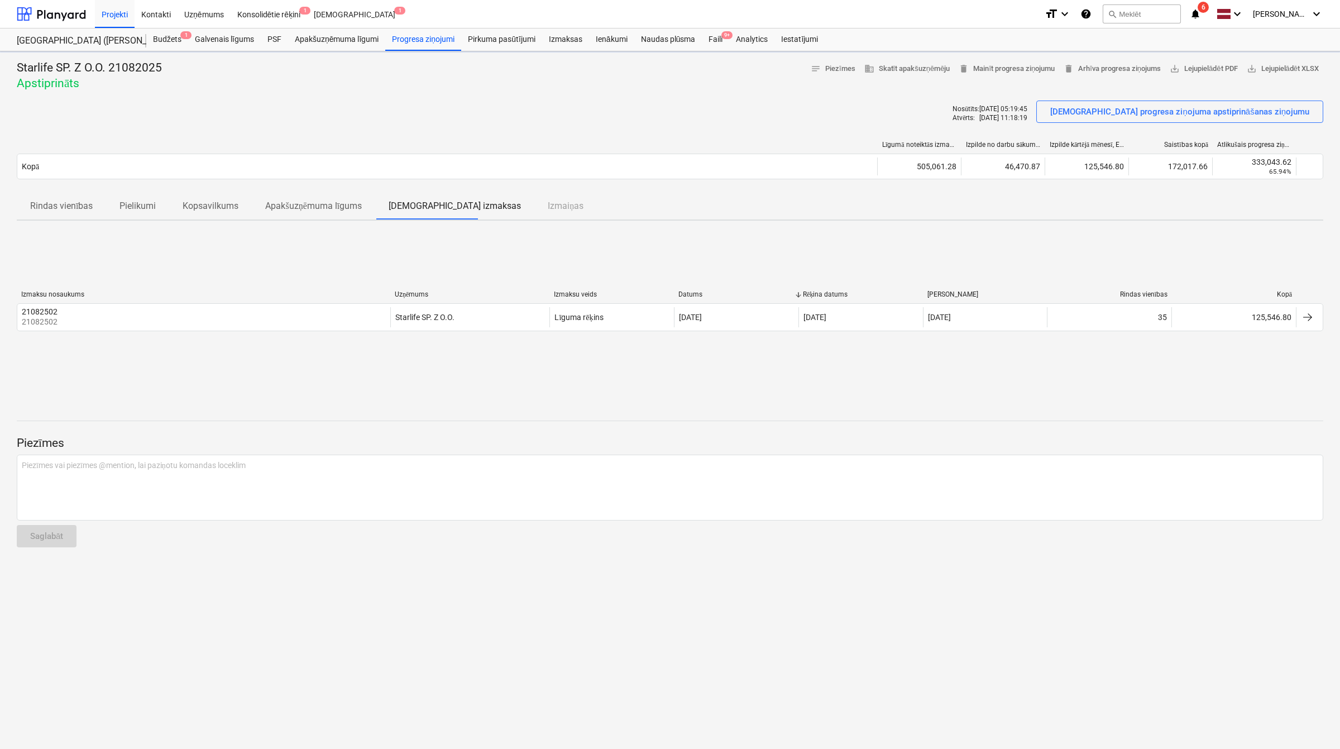
click at [1200, 16] on icon "notifications" at bounding box center [1195, 13] width 11 height 13
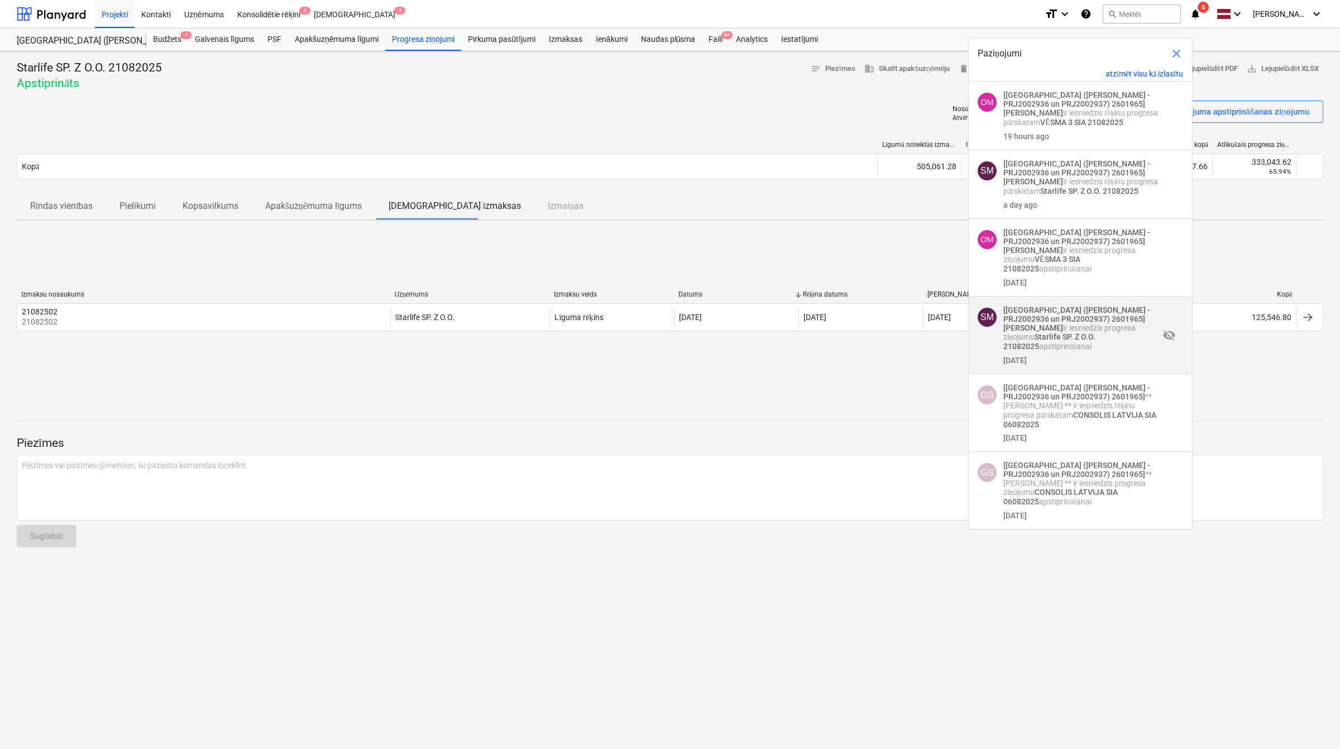
click at [1042, 316] on strong "[Nīcgales iela (abas ēkas - PRJ2002936 un PRJ2002937) 2601965]" at bounding box center [1077, 315] width 147 height 18
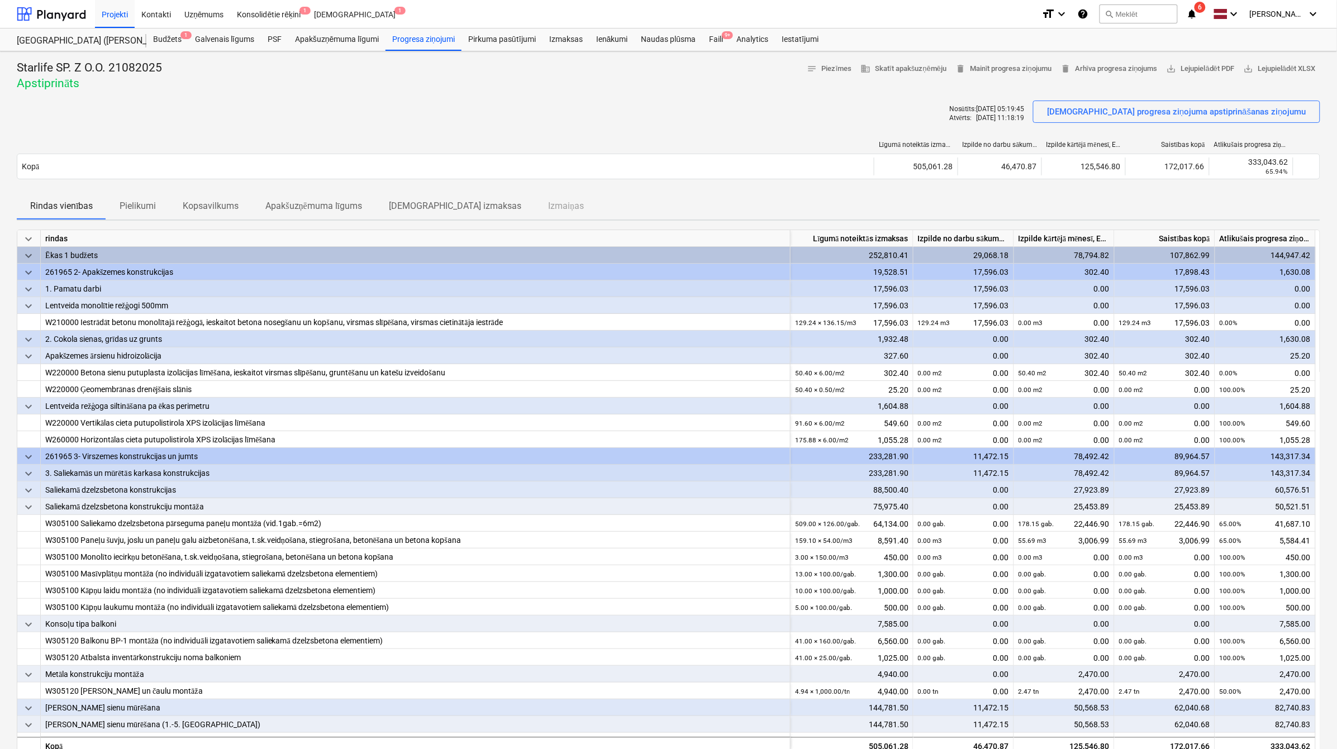
click at [1196, 16] on icon "notifications" at bounding box center [1191, 13] width 11 height 13
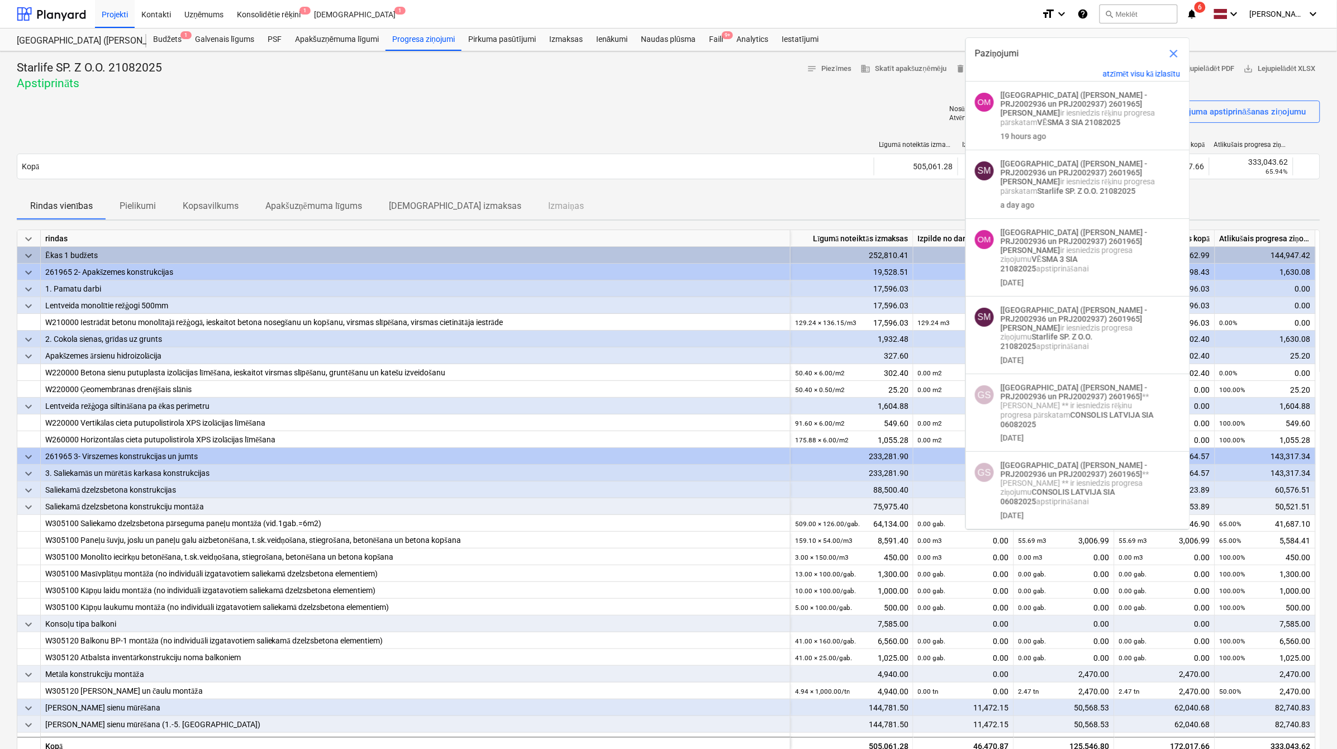
click at [721, 99] on div at bounding box center [668, 96] width 1303 height 9
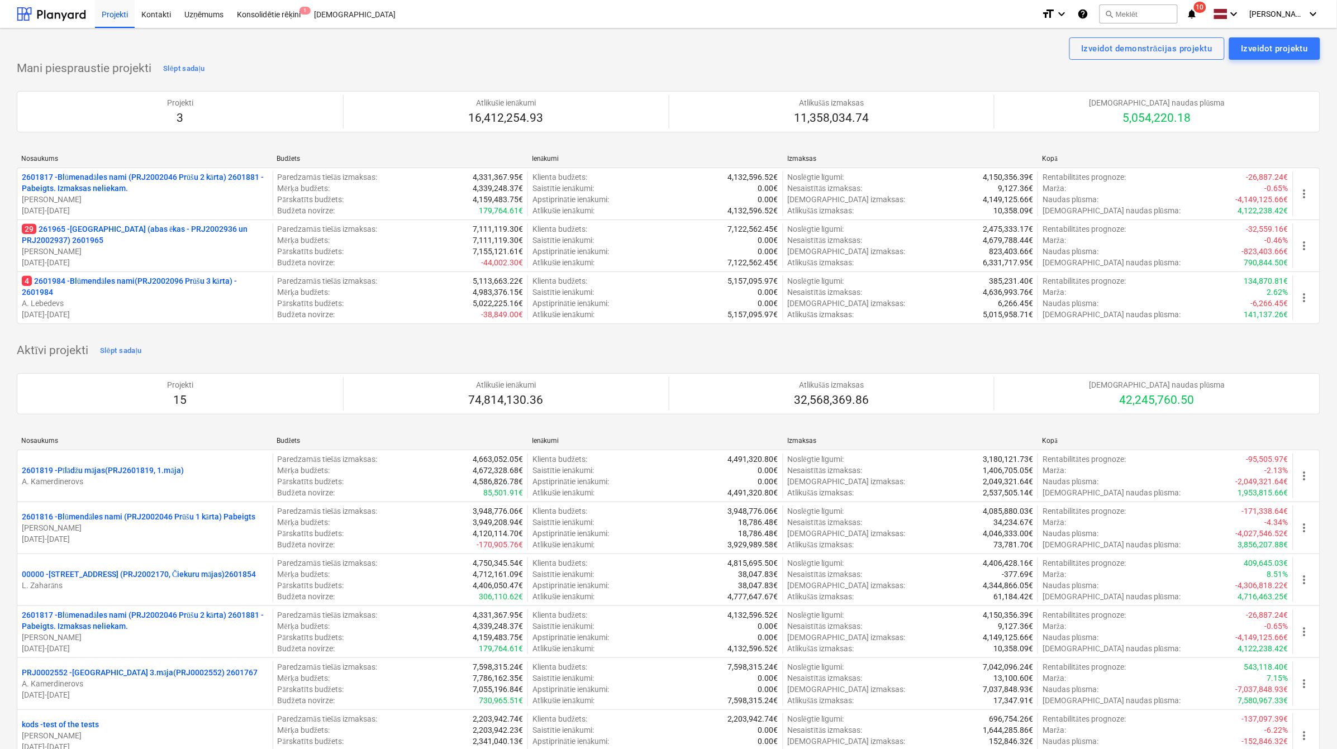
click at [92, 232] on p "29 261965 - Nīcgales iela (abas ēkas - PRJ2002936 un PRJ2002937) 2601965" at bounding box center [145, 234] width 246 height 22
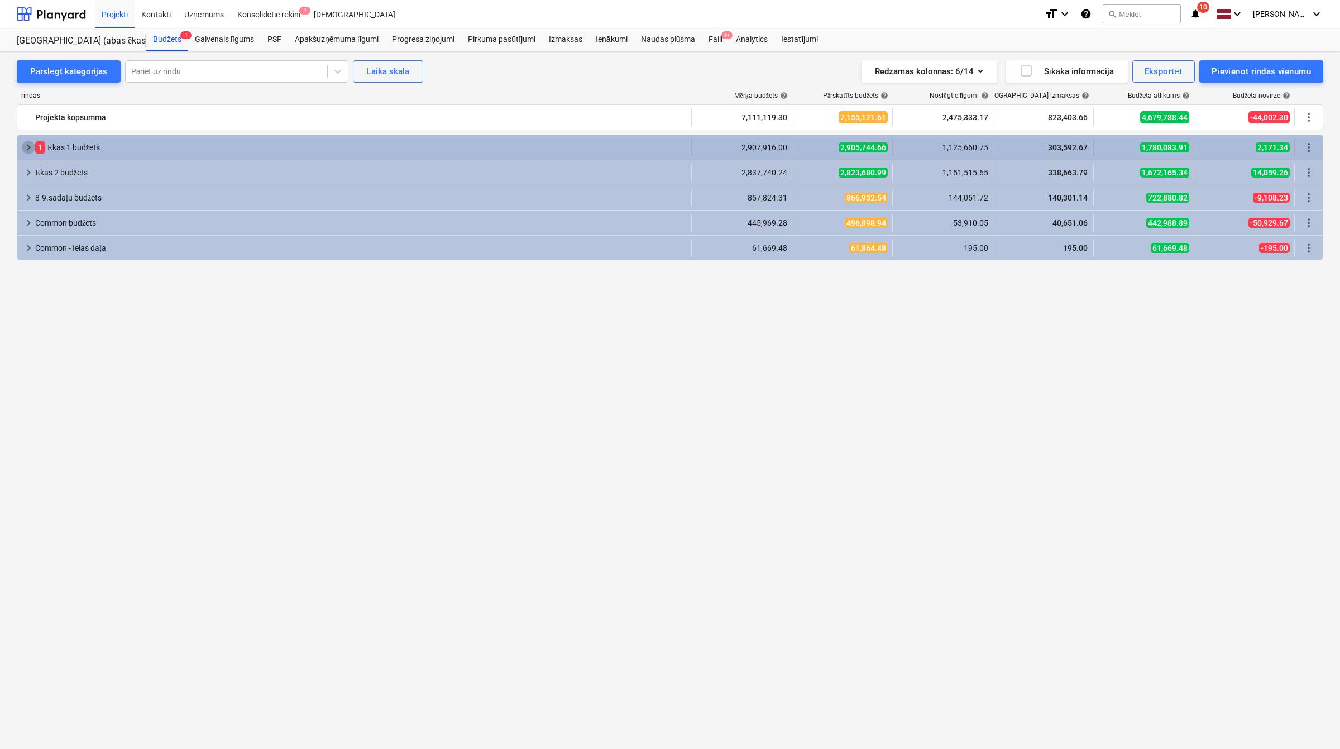
click at [27, 148] on span "keyboard_arrow_right" at bounding box center [28, 147] width 13 height 13
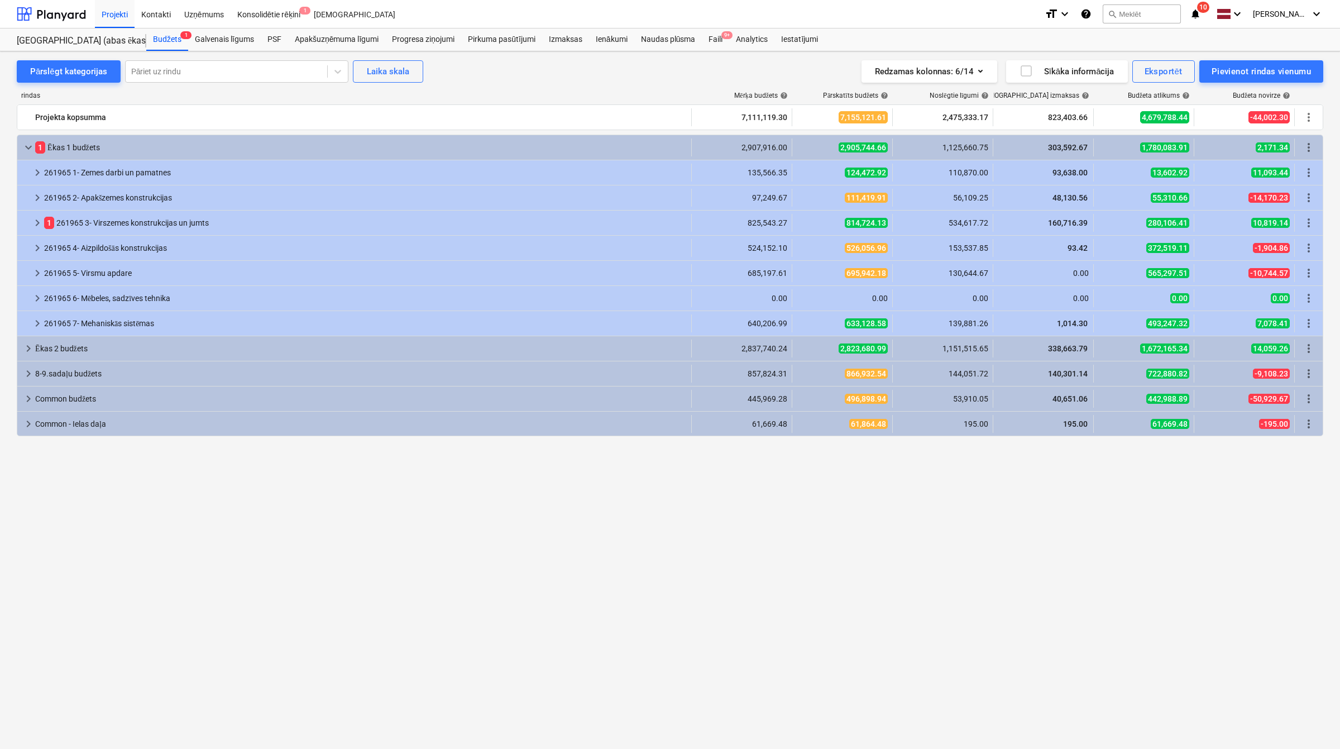
click at [27, 148] on span "keyboard_arrow_down" at bounding box center [28, 147] width 13 height 13
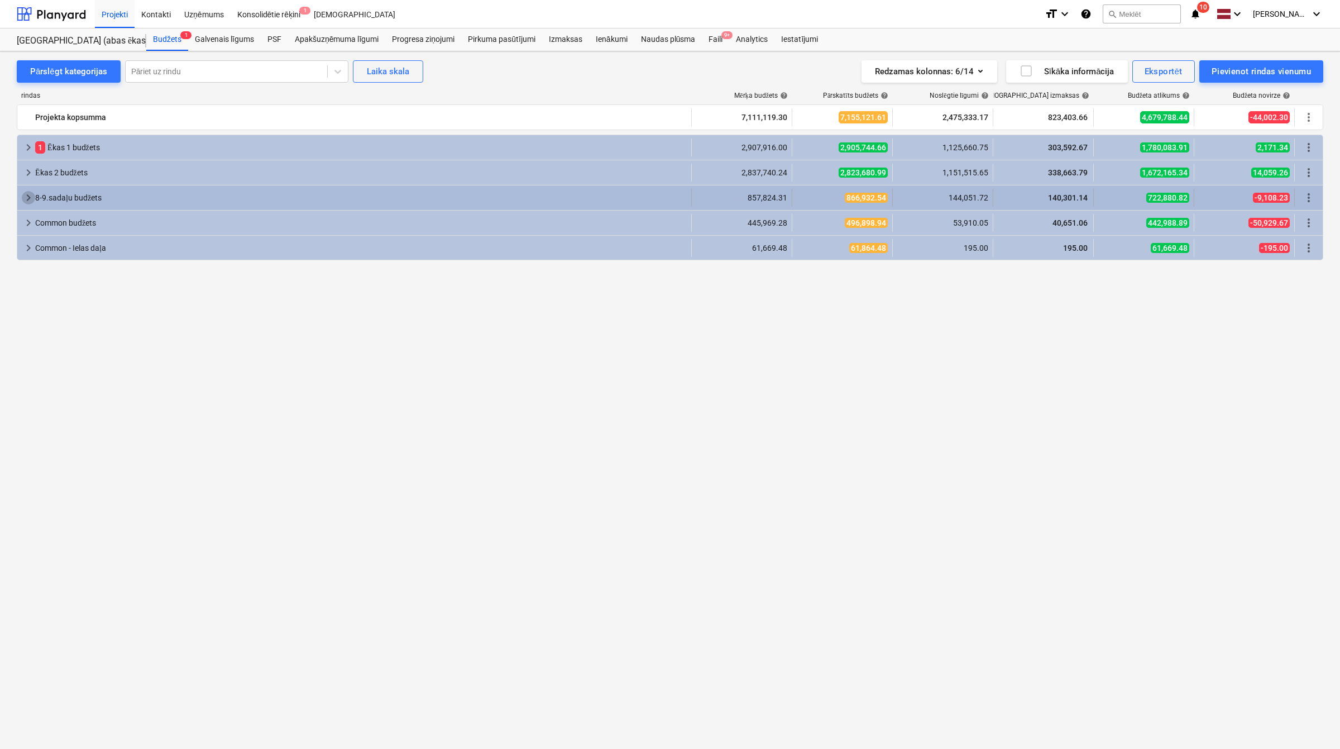
click at [22, 195] on span "keyboard_arrow_right" at bounding box center [28, 197] width 13 height 13
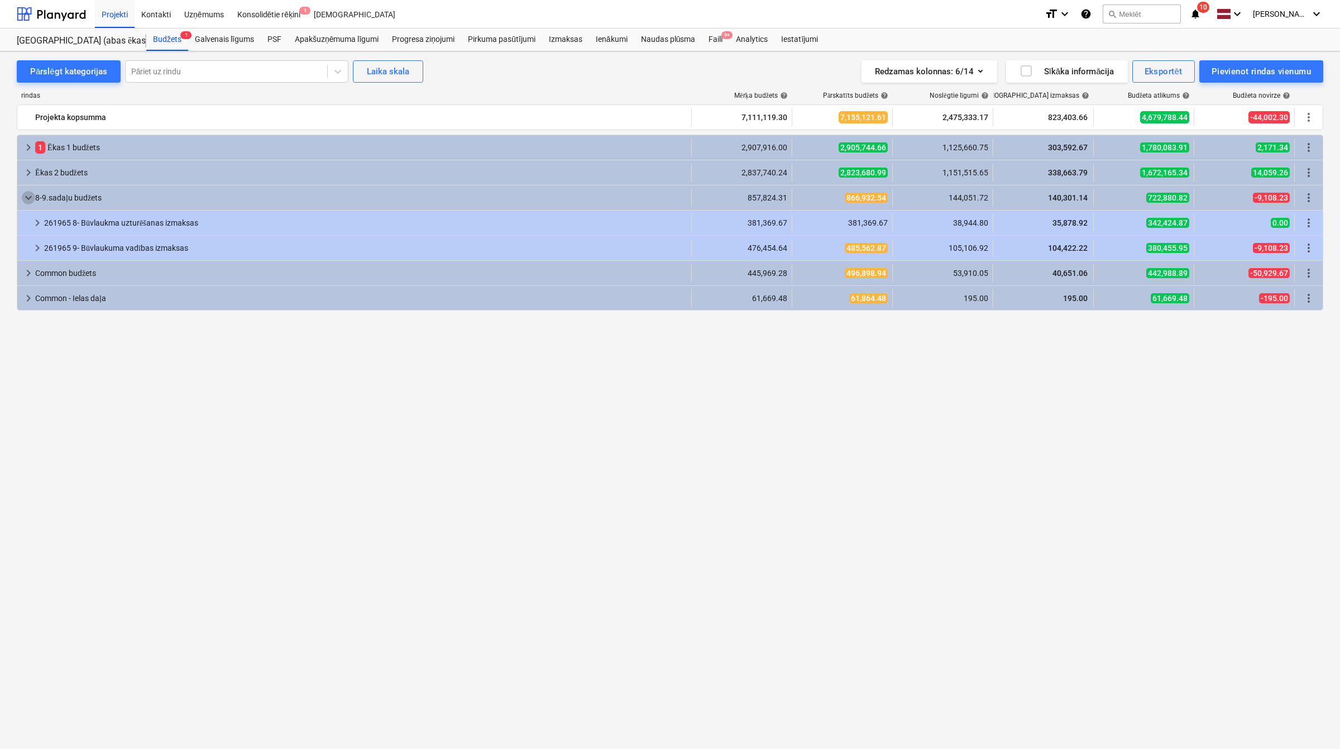
click at [22, 195] on span "keyboard_arrow_down" at bounding box center [28, 197] width 13 height 13
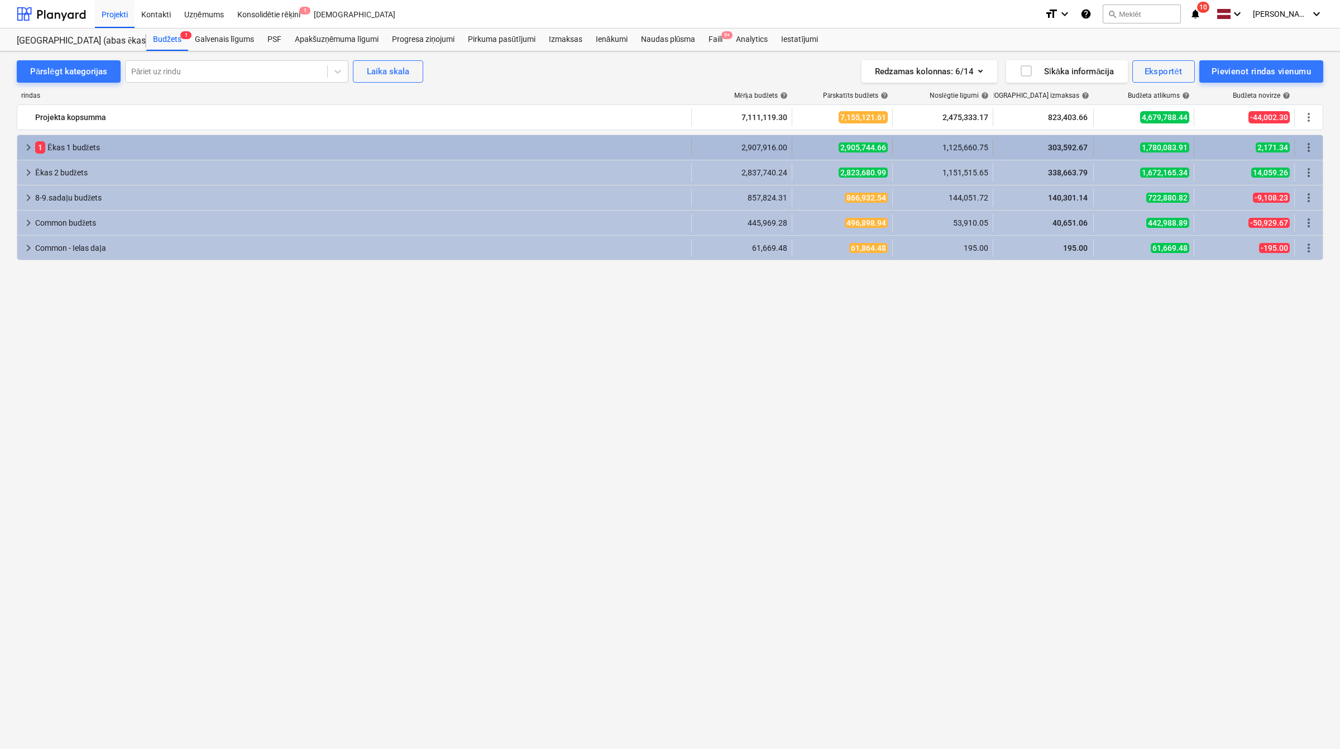
click at [26, 145] on span "keyboard_arrow_right" at bounding box center [28, 147] width 13 height 13
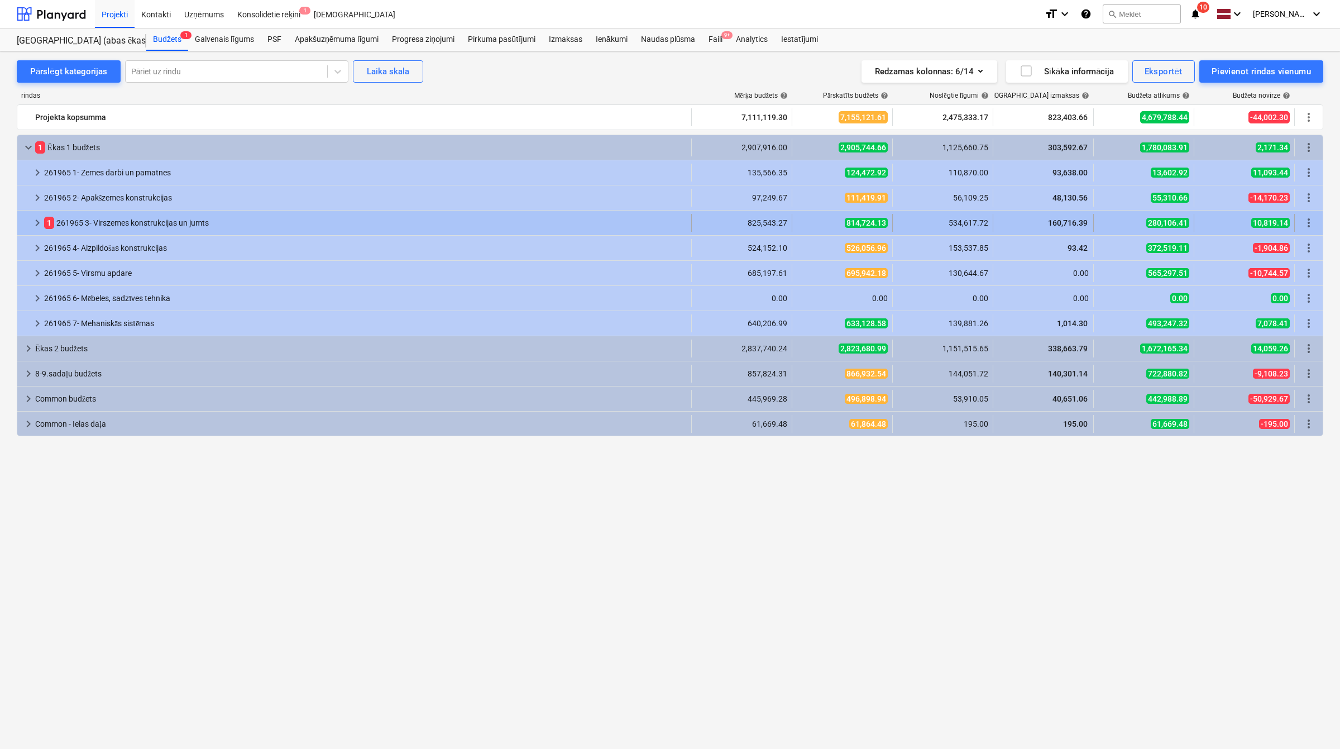
click at [32, 221] on span "keyboard_arrow_right" at bounding box center [37, 222] width 13 height 13
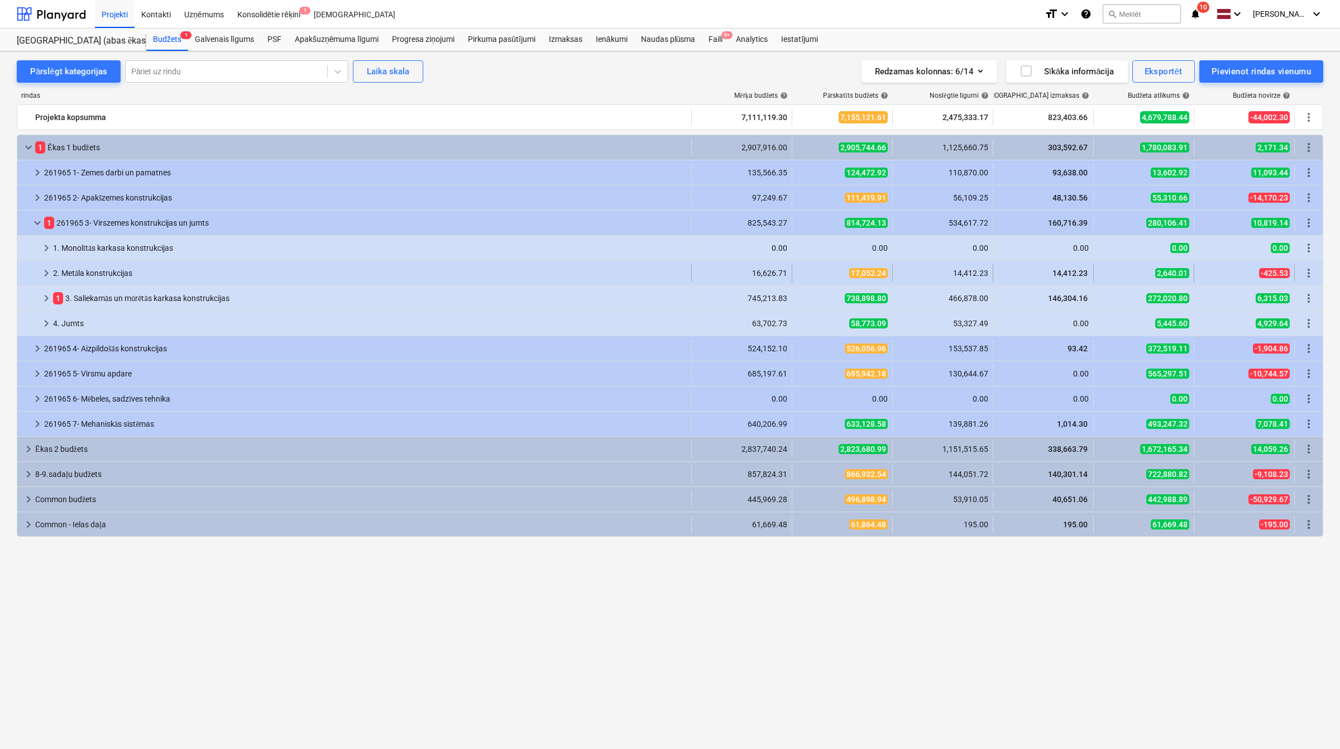
click at [42, 272] on span "keyboard_arrow_right" at bounding box center [46, 272] width 13 height 13
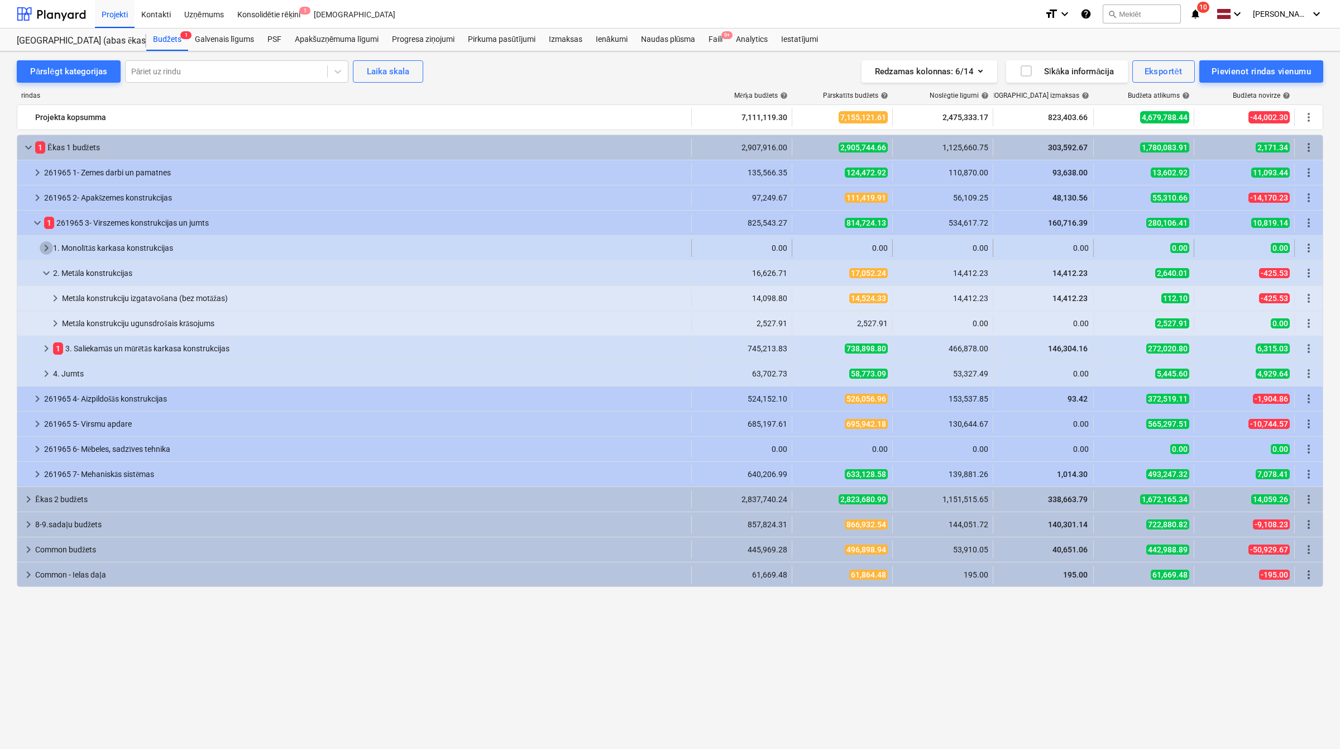
click at [47, 244] on span "keyboard_arrow_right" at bounding box center [46, 247] width 13 height 13
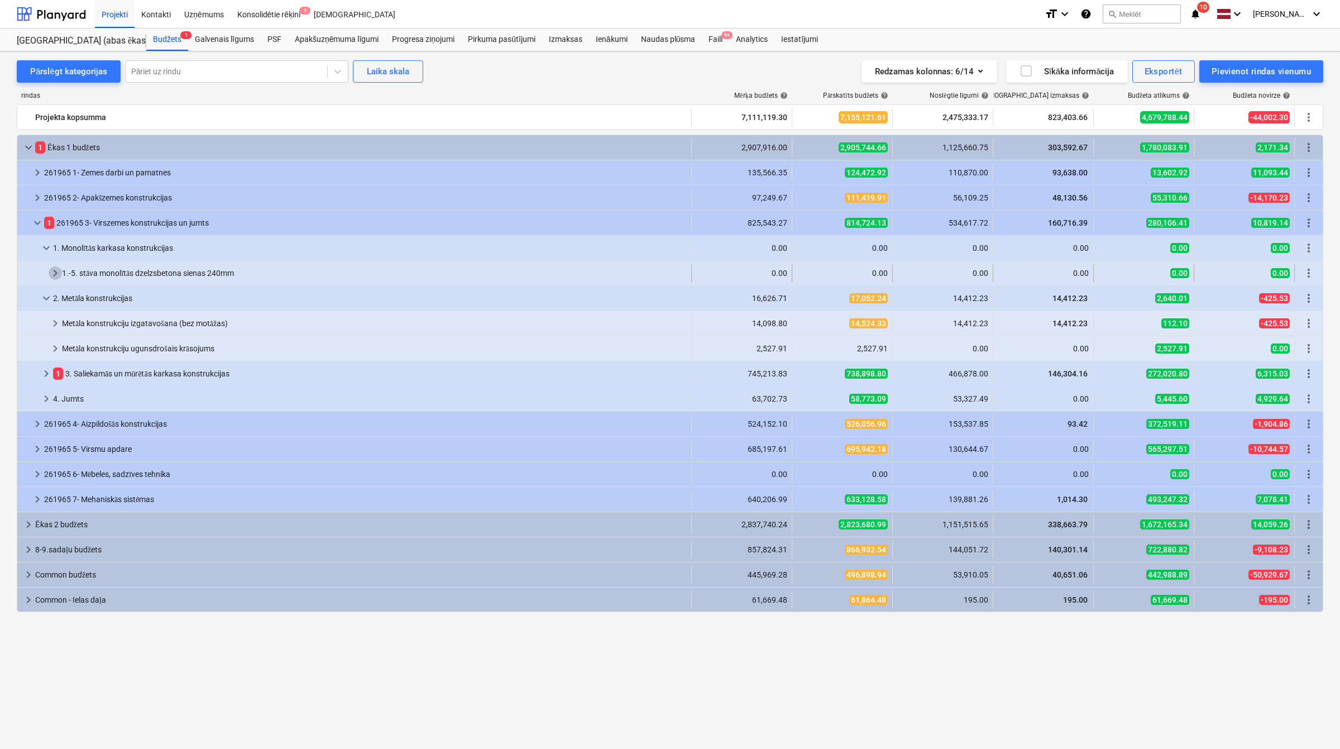
click at [54, 277] on span "keyboard_arrow_right" at bounding box center [55, 272] width 13 height 13
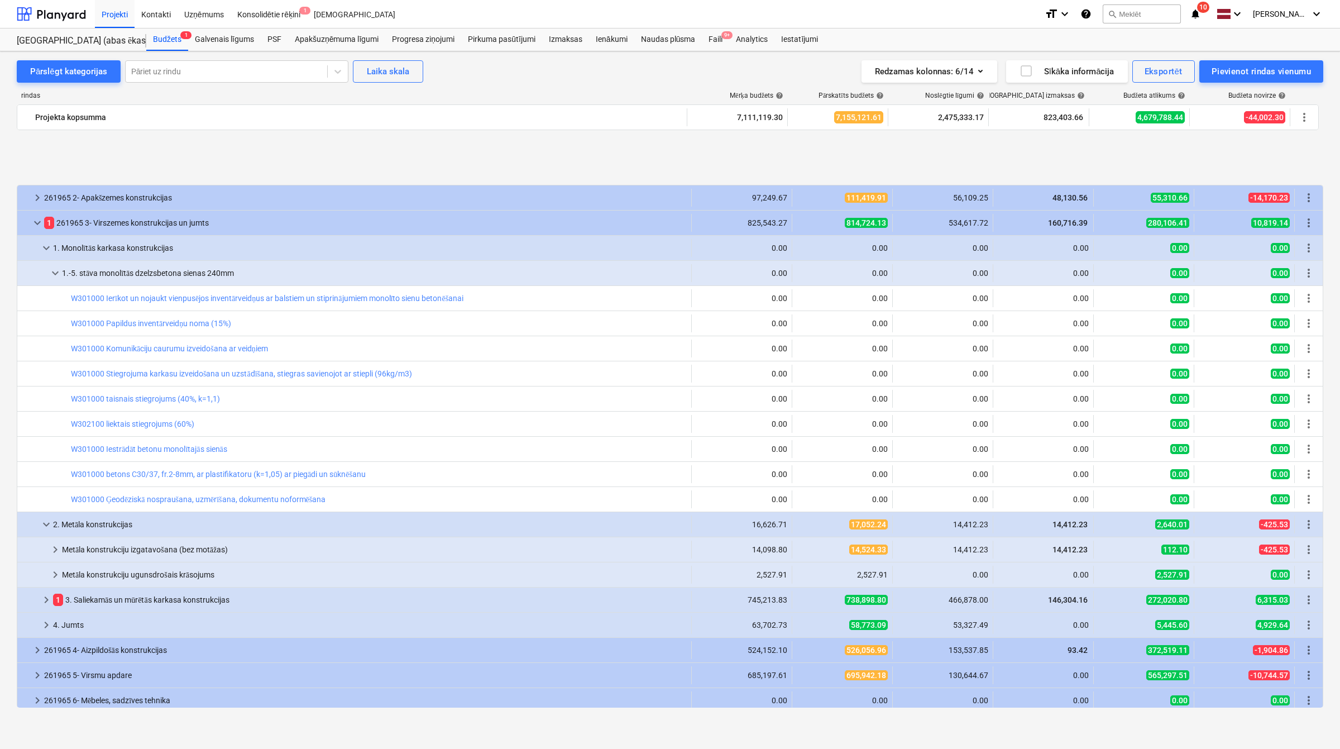
scroll to position [93, 0]
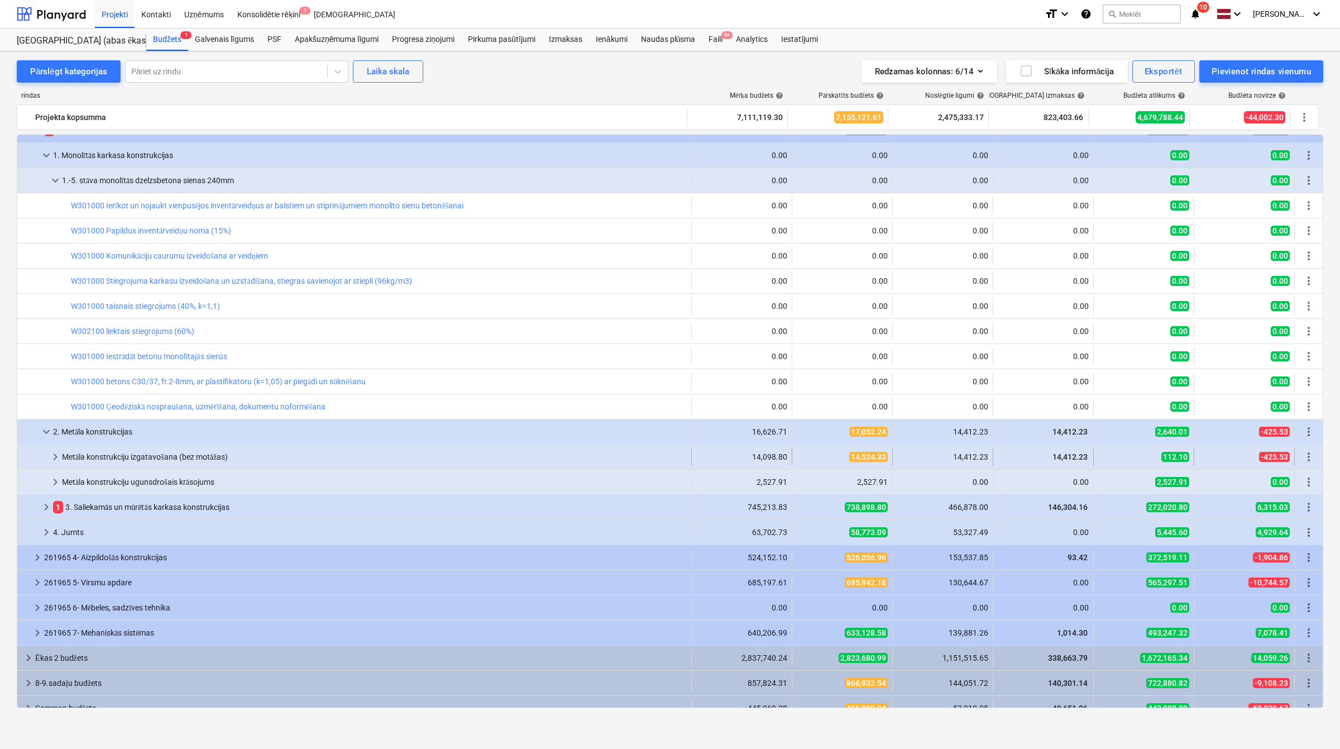
click at [54, 456] on span "keyboard_arrow_right" at bounding box center [55, 456] width 13 height 13
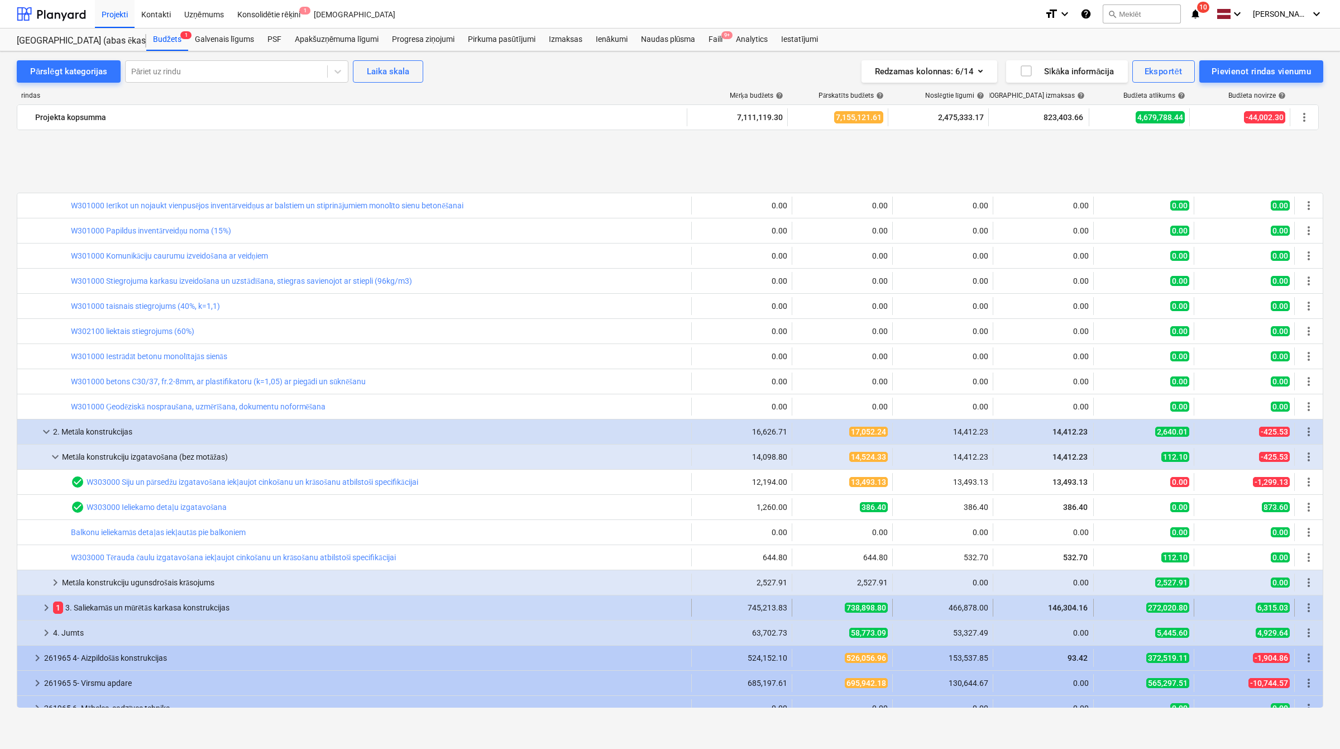
scroll to position [186, 0]
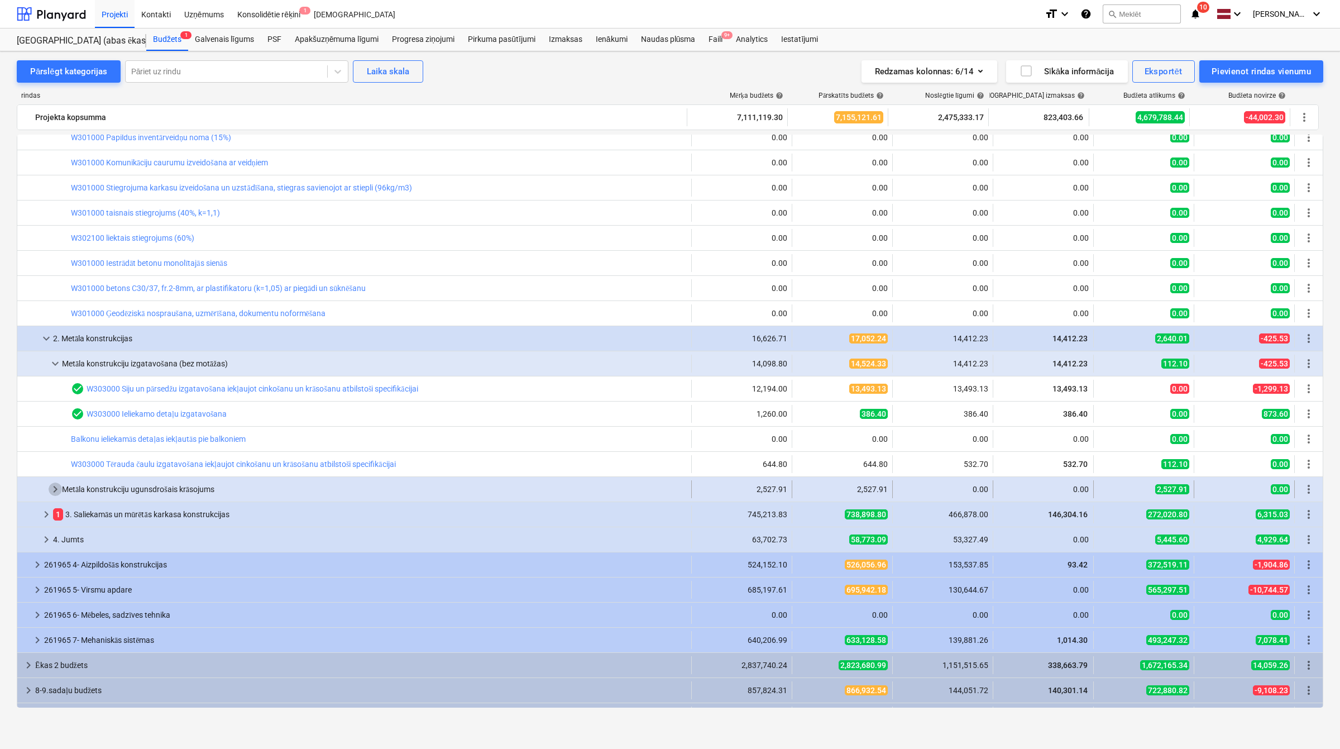
click at [55, 490] on span "keyboard_arrow_right" at bounding box center [55, 489] width 13 height 13
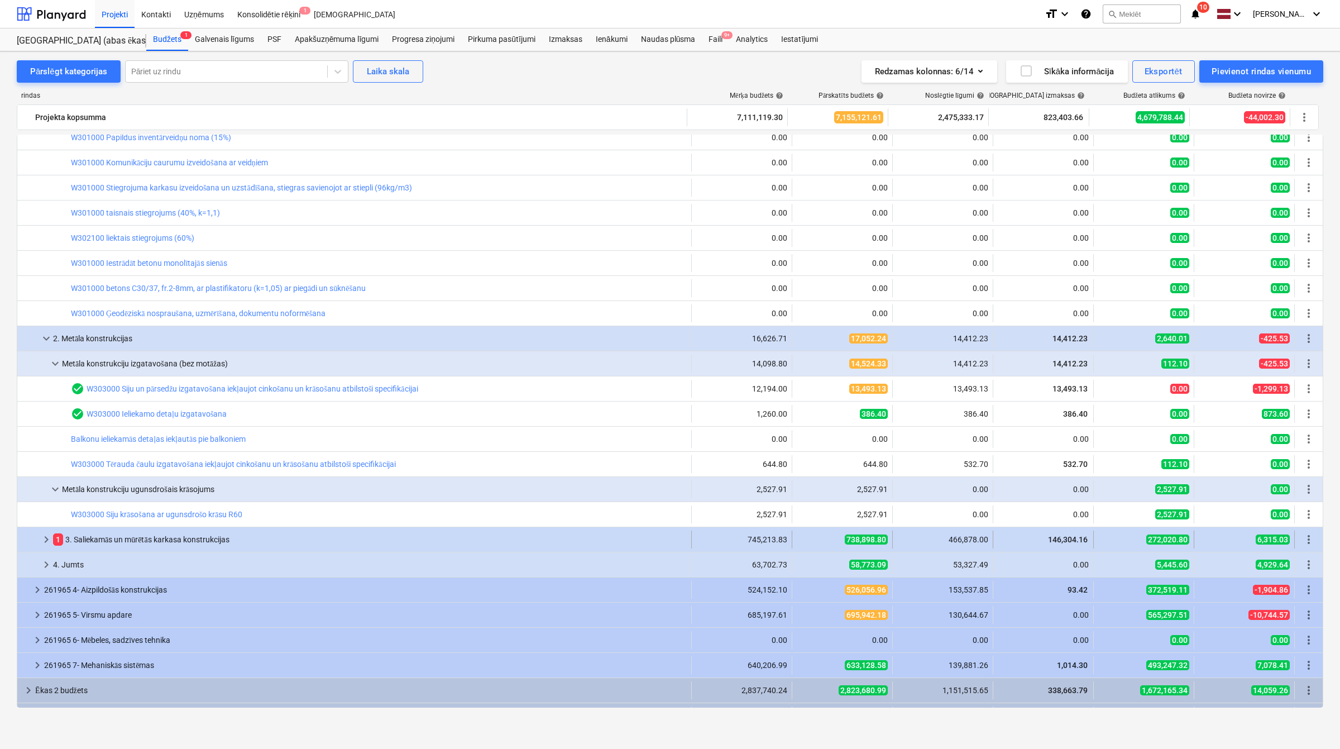
click at [45, 537] on span "keyboard_arrow_right" at bounding box center [46, 539] width 13 height 13
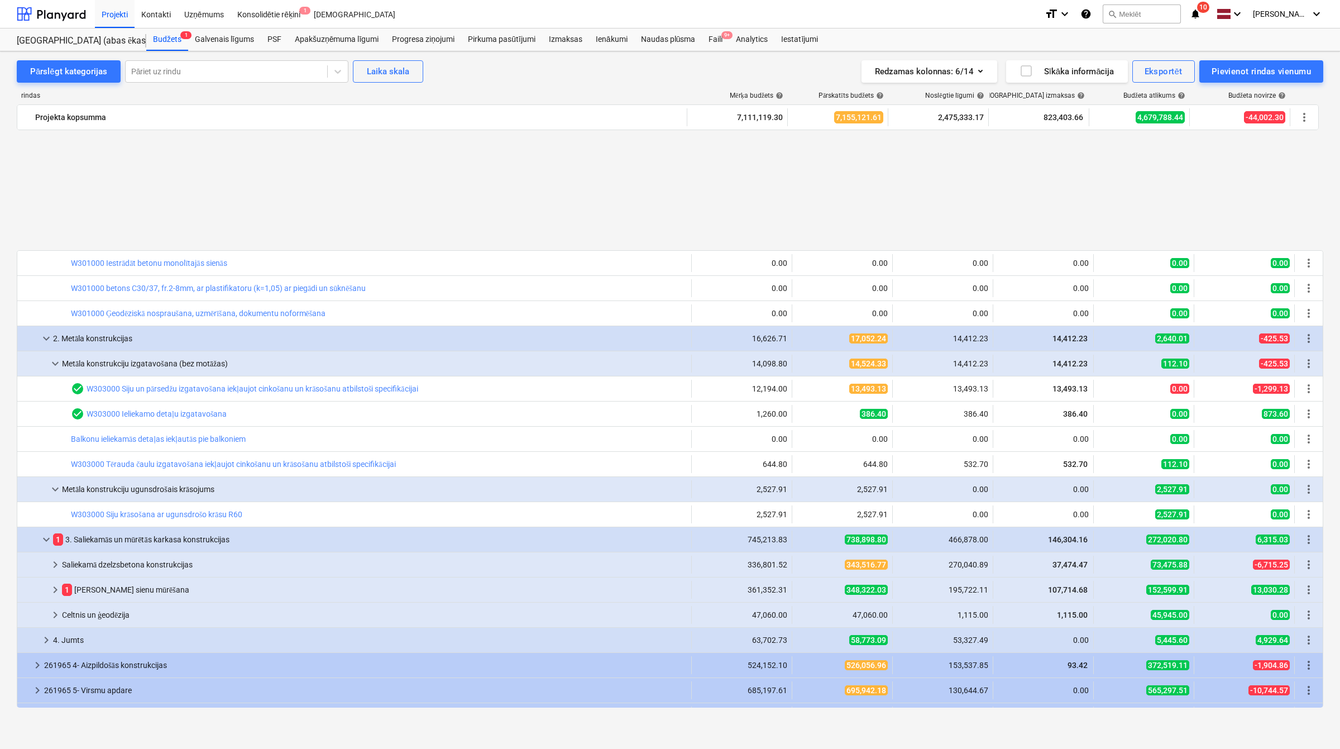
scroll to position [331, 0]
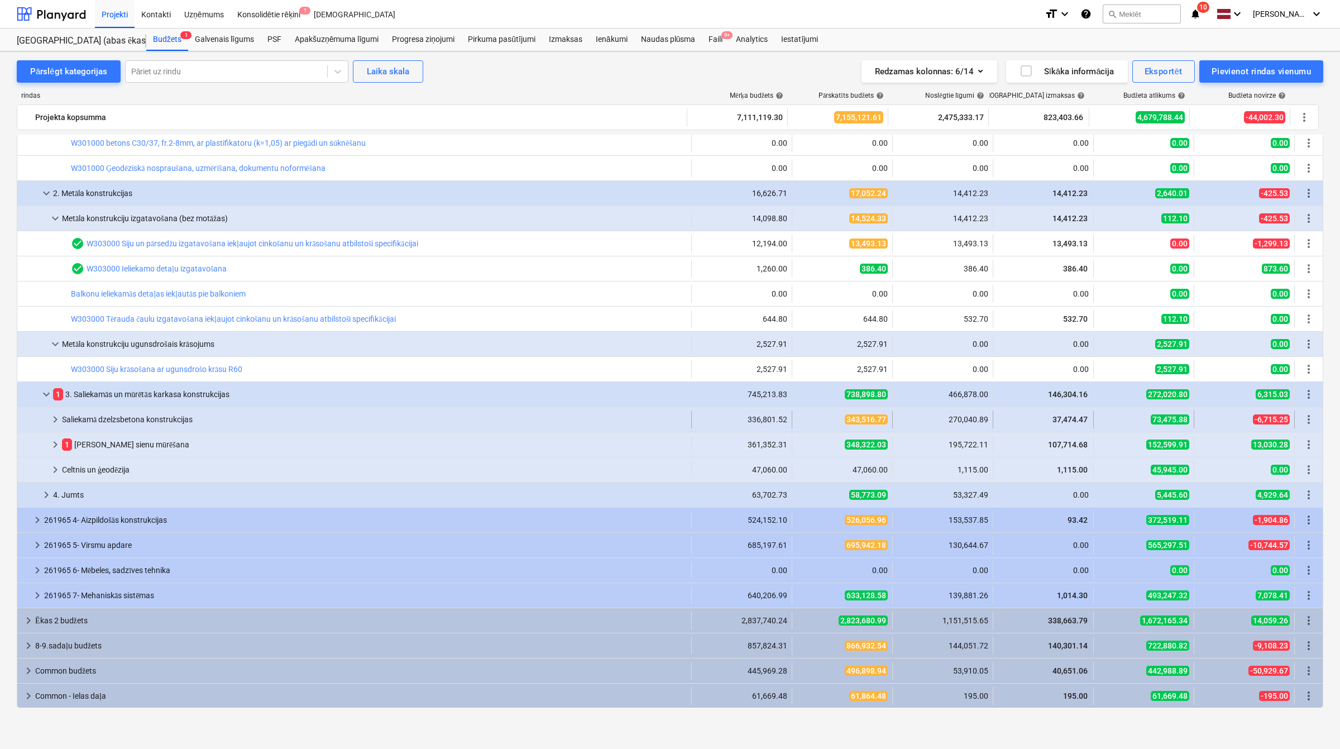
click at [49, 418] on span "keyboard_arrow_right" at bounding box center [55, 419] width 13 height 13
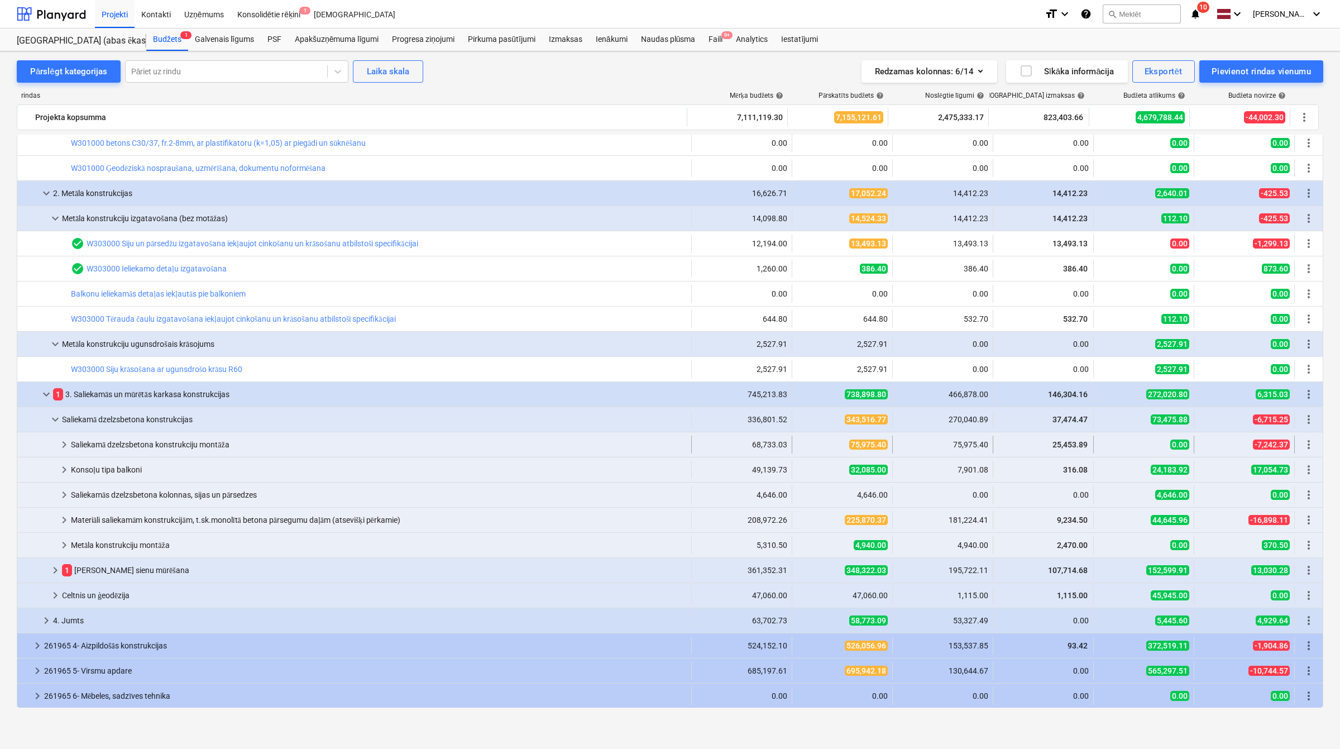
click at [59, 447] on span "keyboard_arrow_right" at bounding box center [64, 444] width 13 height 13
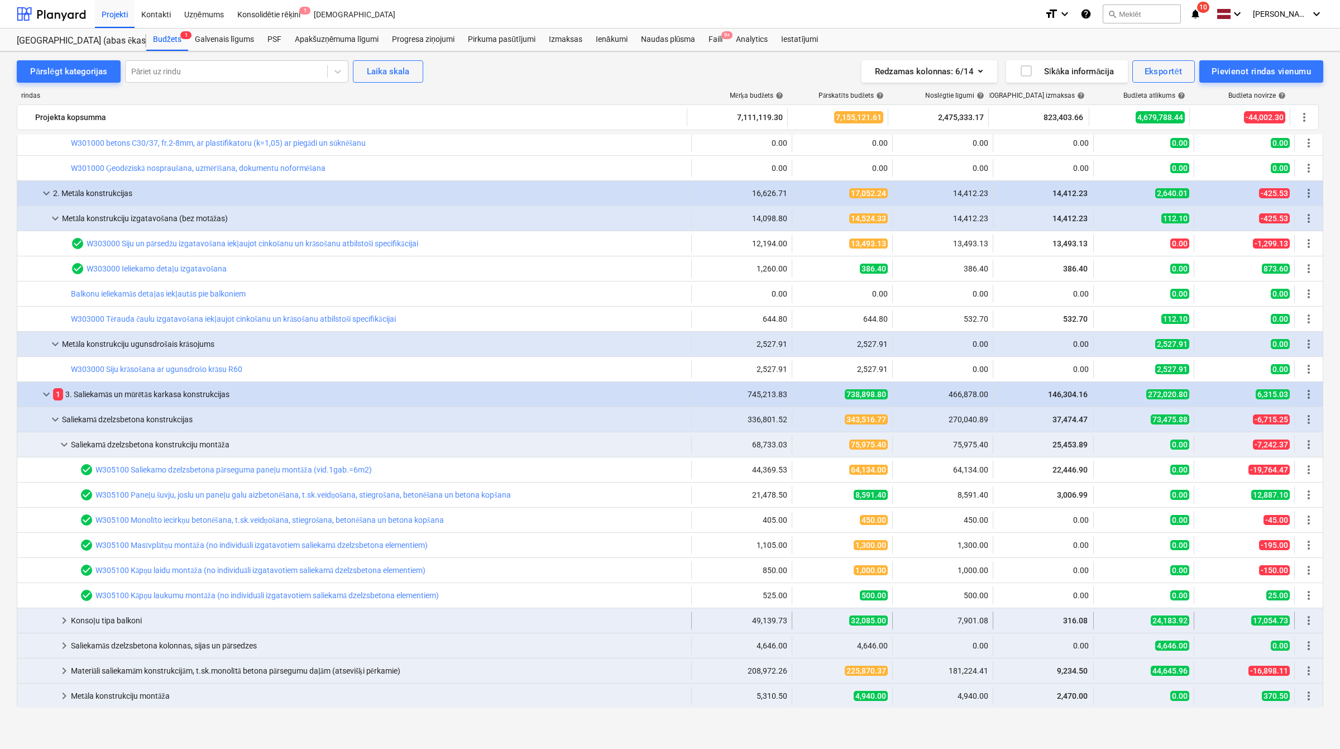
click at [61, 621] on span "keyboard_arrow_right" at bounding box center [64, 620] width 13 height 13
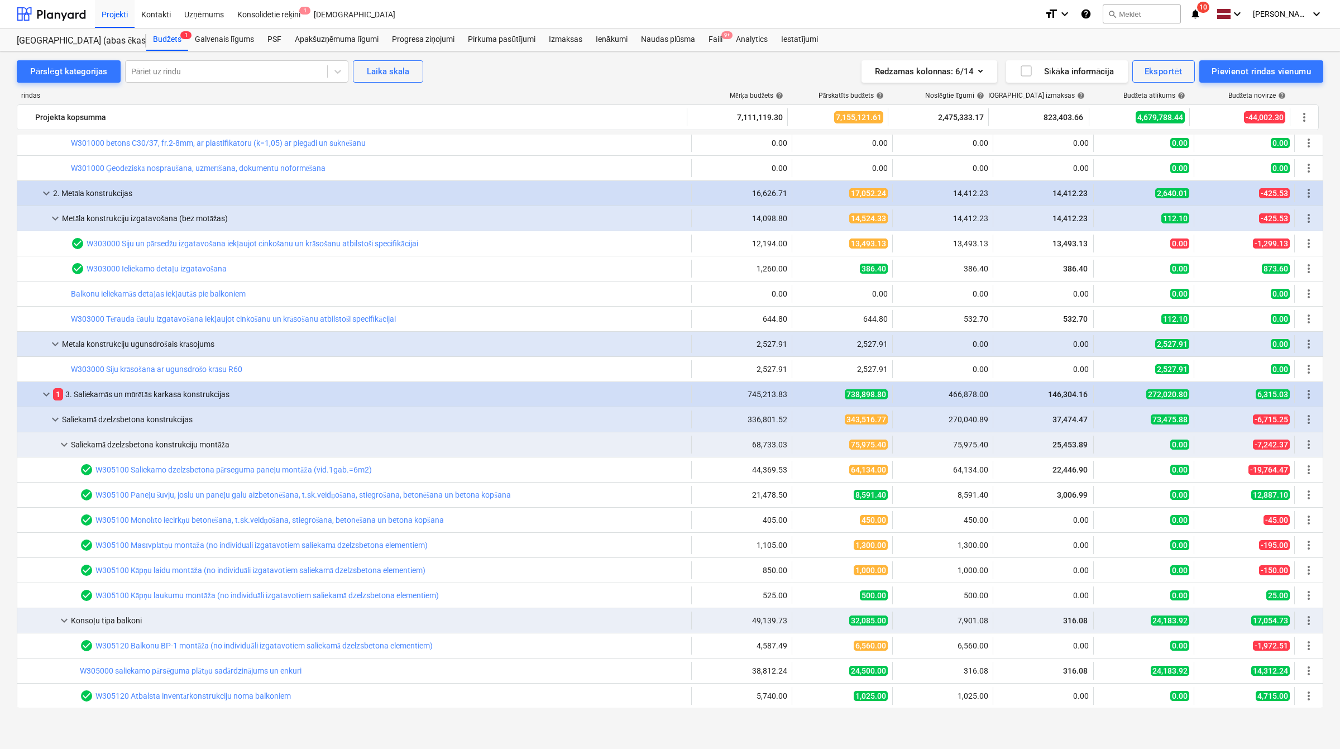
scroll to position [610, 0]
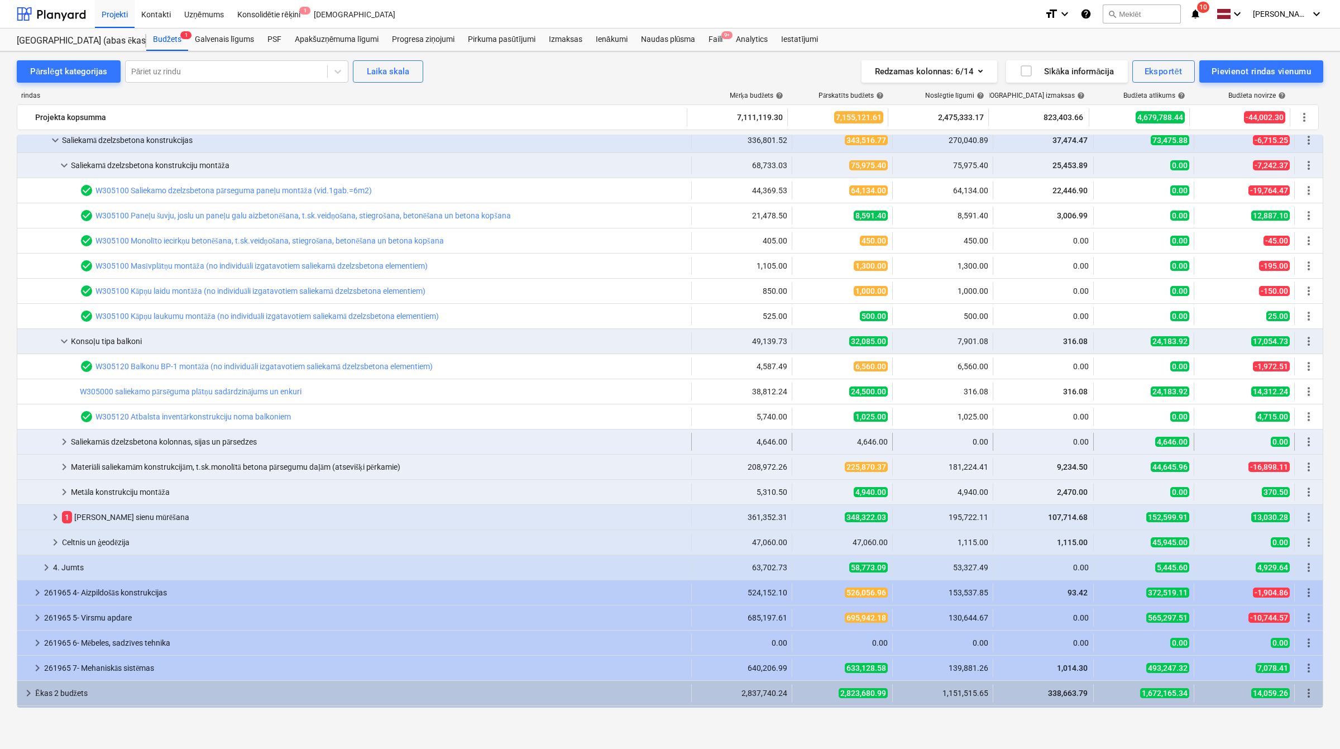
click at [59, 445] on span "keyboard_arrow_right" at bounding box center [64, 441] width 13 height 13
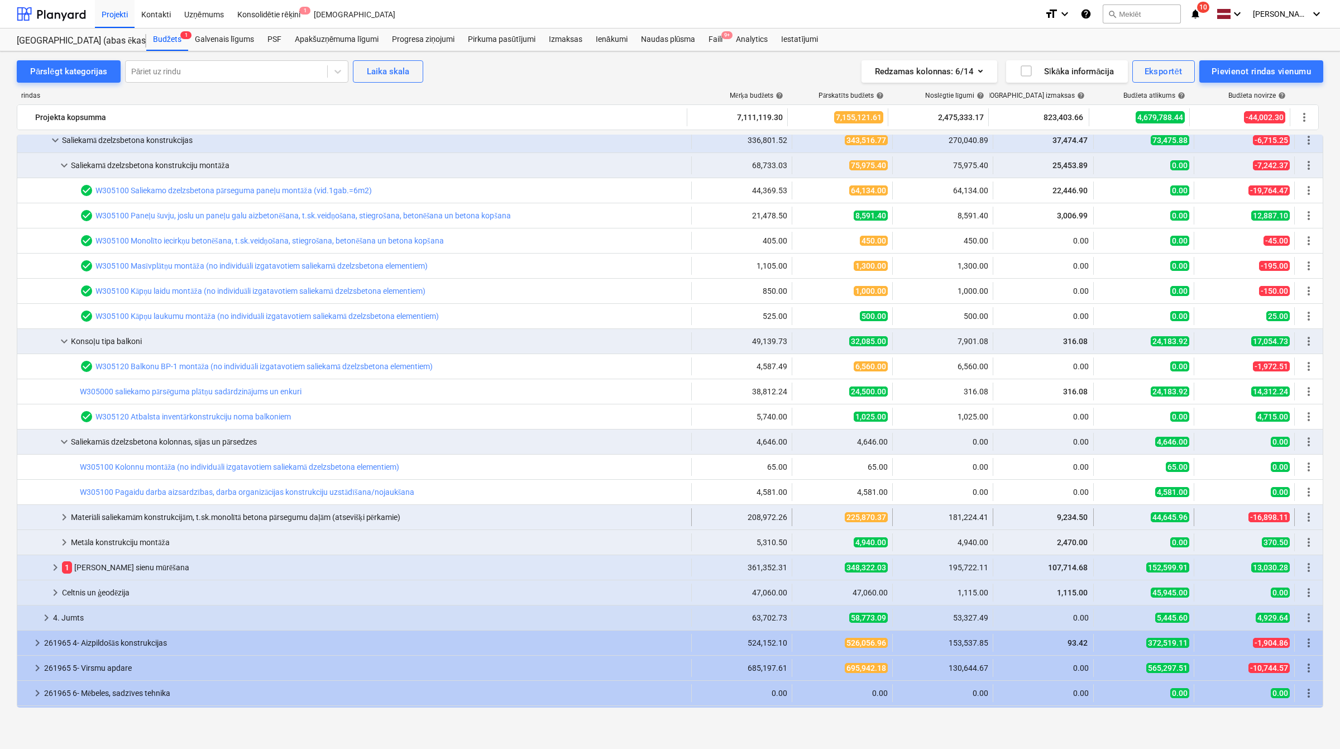
click at [60, 523] on span "keyboard_arrow_right" at bounding box center [64, 516] width 13 height 13
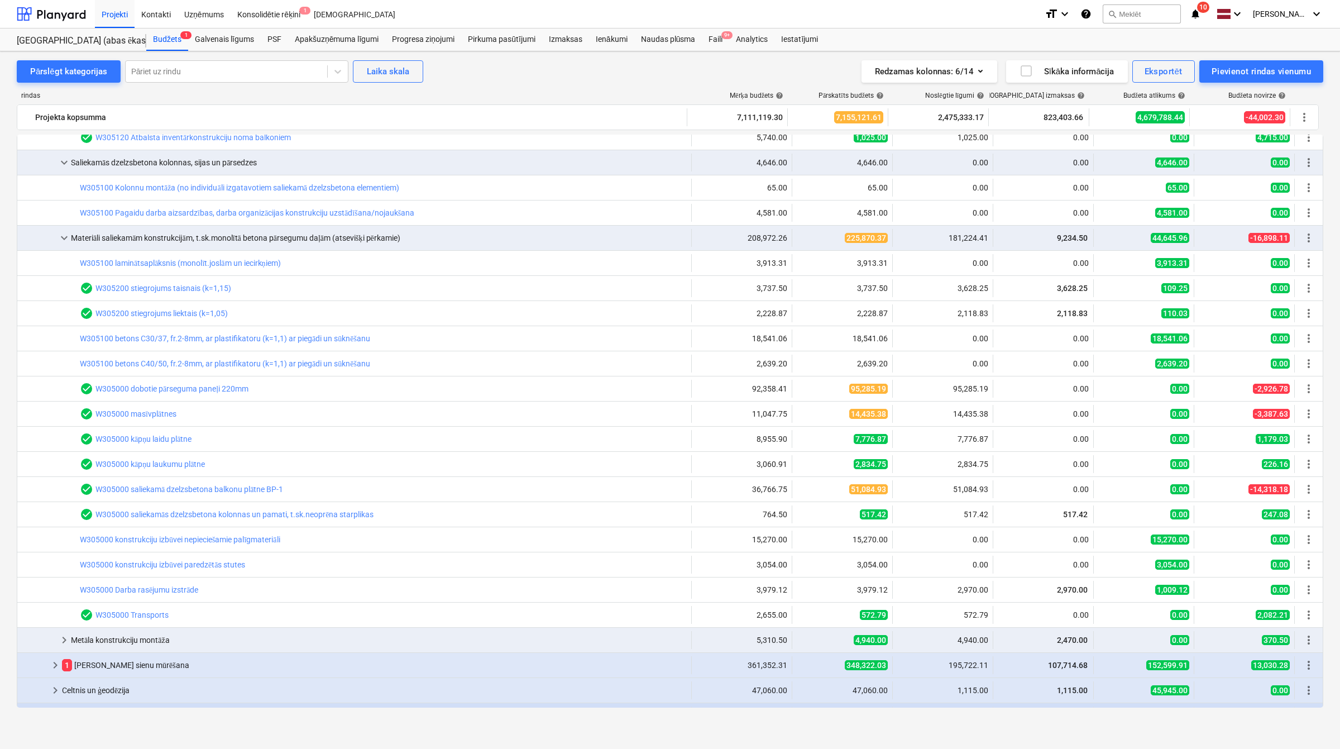
scroll to position [1076, 0]
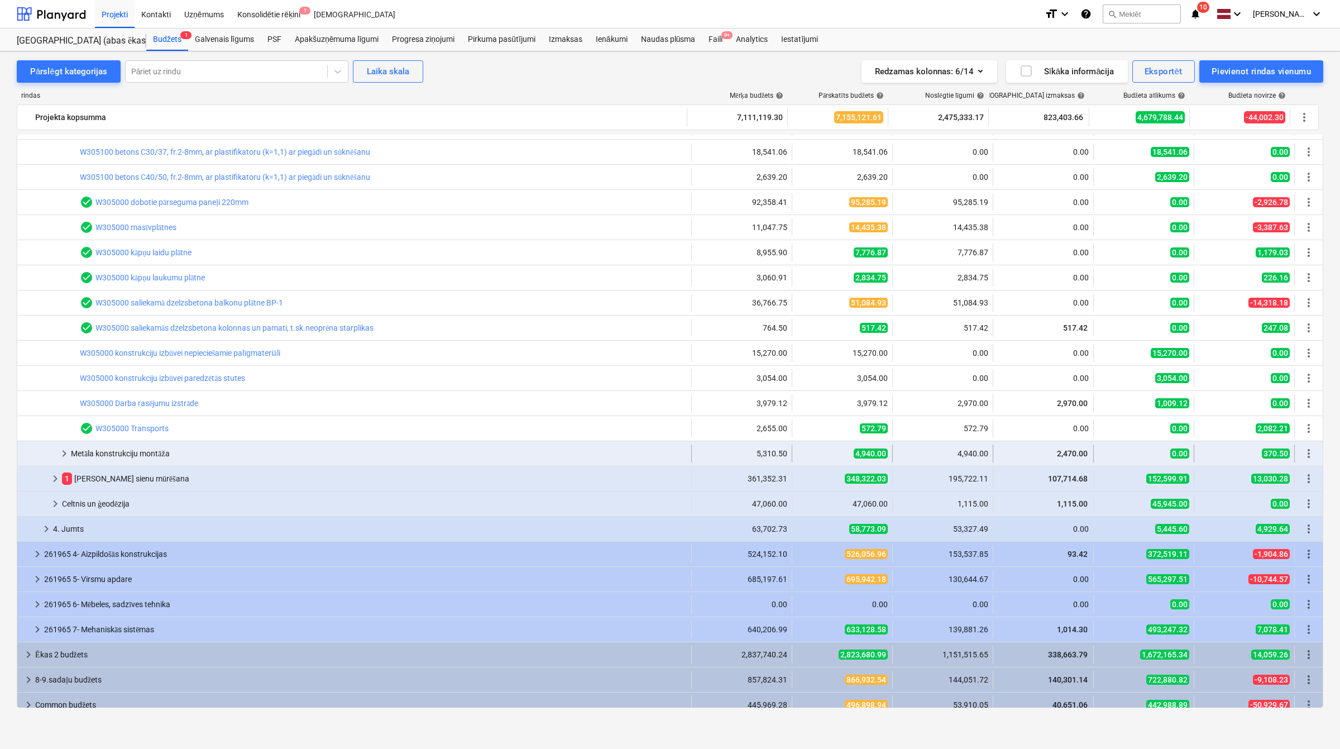
click at [58, 450] on span "keyboard_arrow_right" at bounding box center [64, 453] width 13 height 13
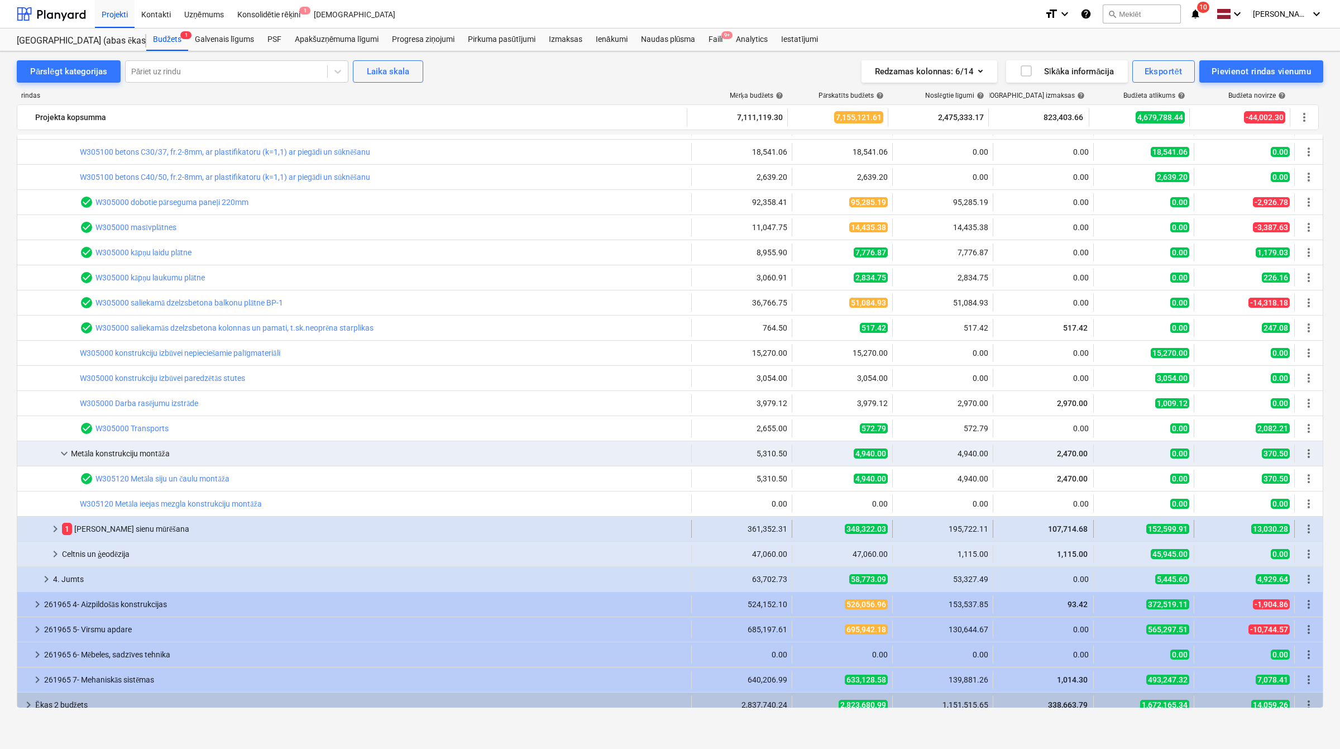
click at [51, 532] on span "keyboard_arrow_right" at bounding box center [55, 528] width 13 height 13
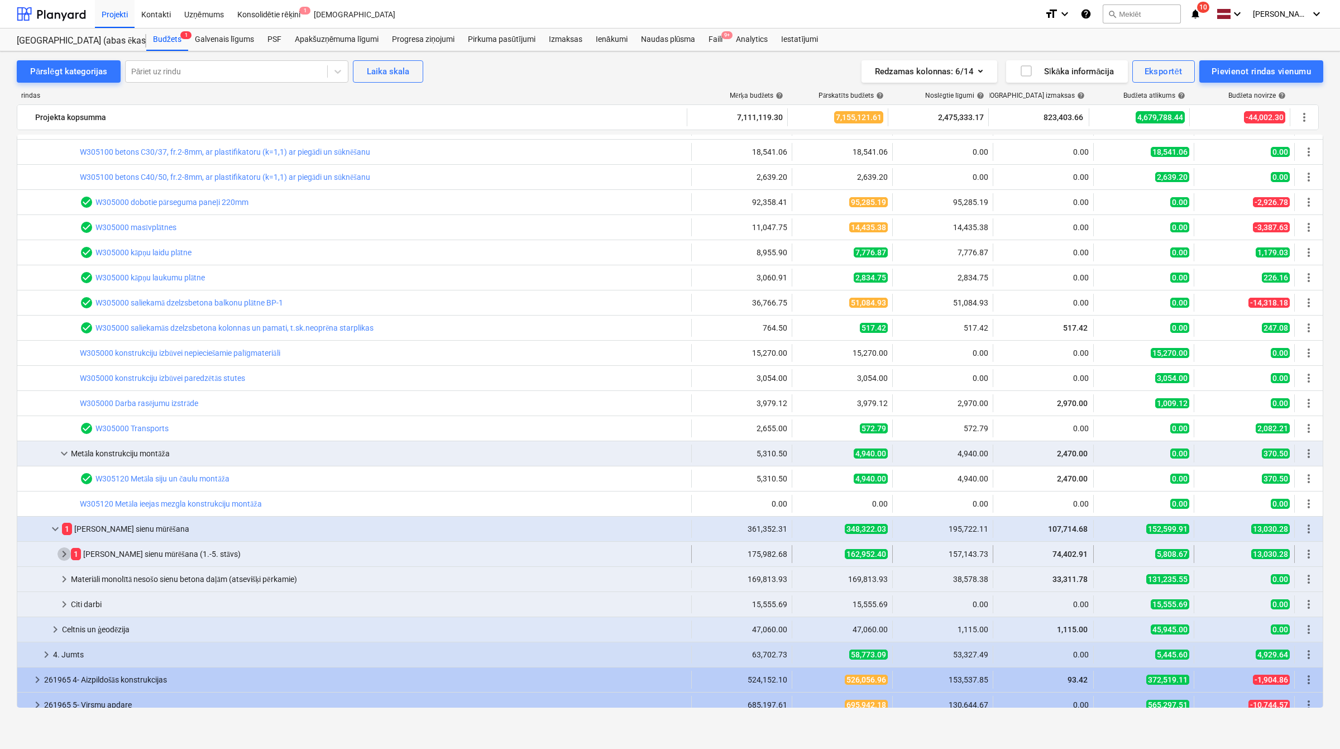
click at [59, 553] on span "keyboard_arrow_right" at bounding box center [64, 553] width 13 height 13
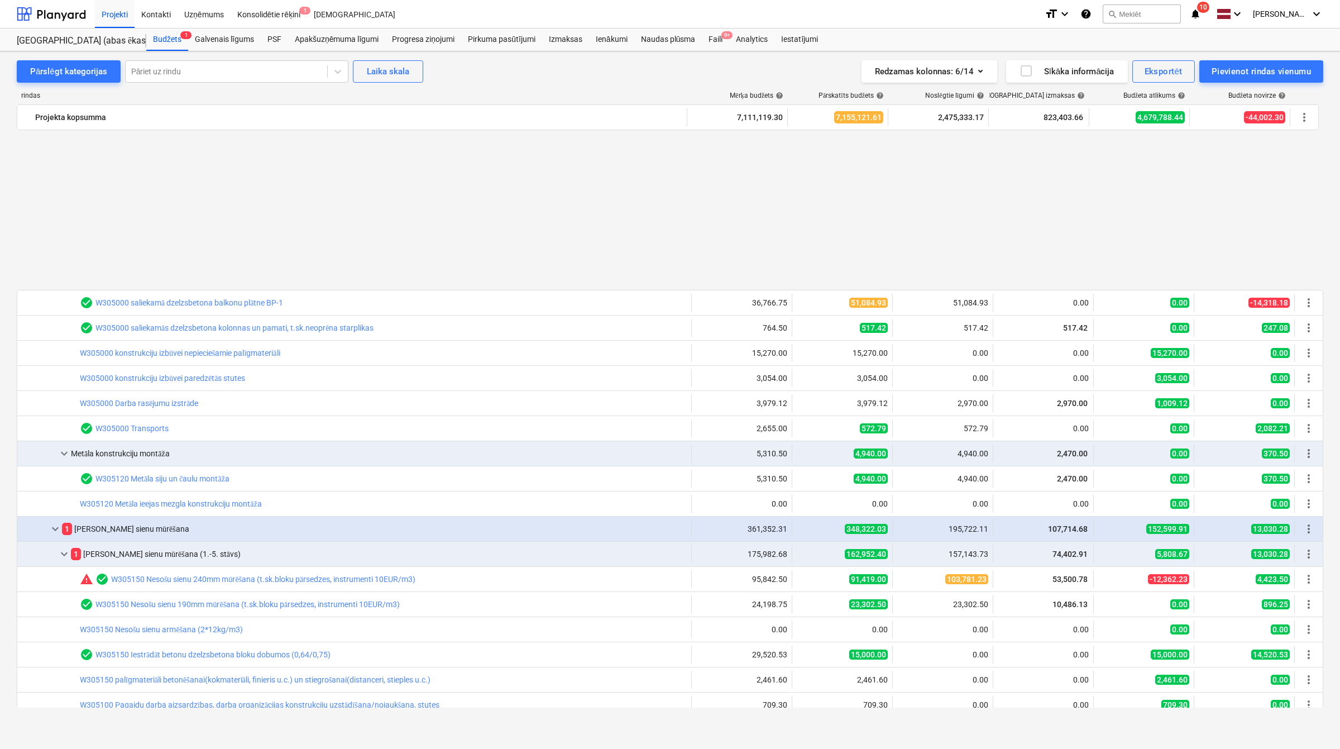
scroll to position [1262, 0]
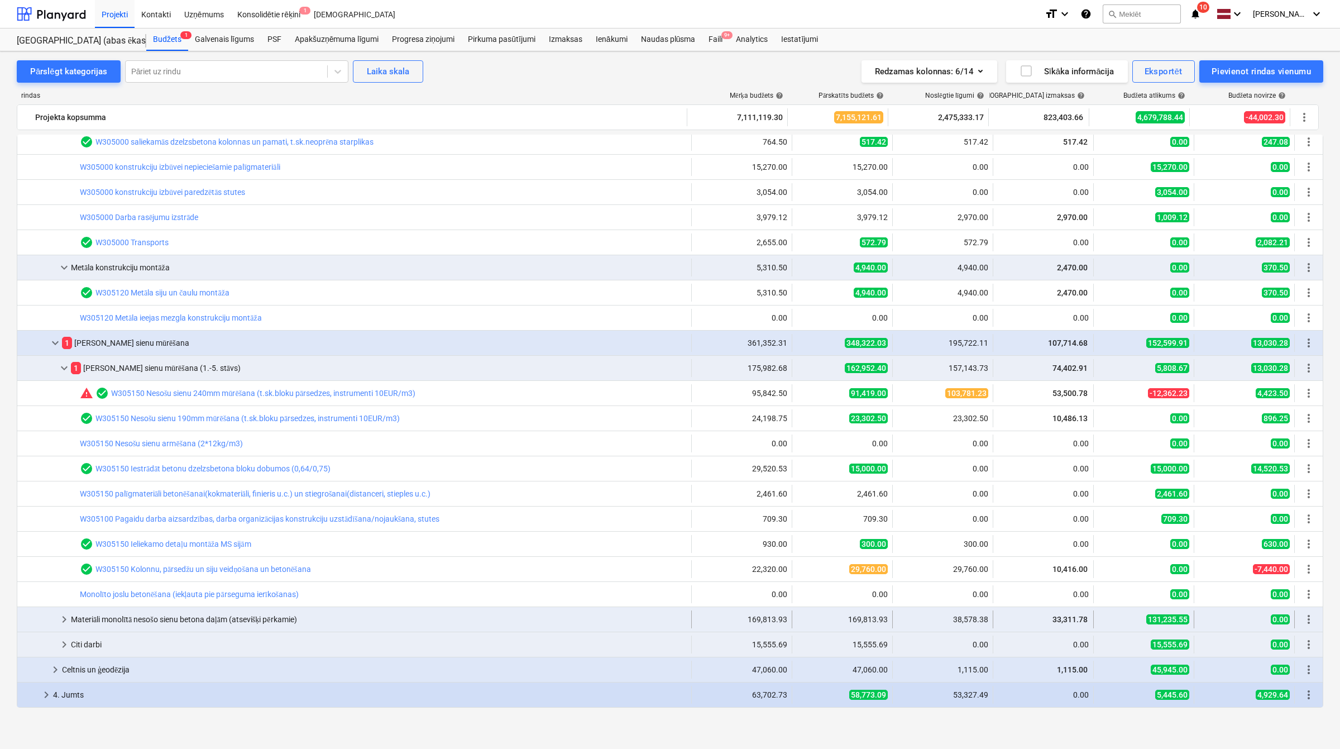
click at [65, 620] on span "keyboard_arrow_right" at bounding box center [64, 619] width 13 height 13
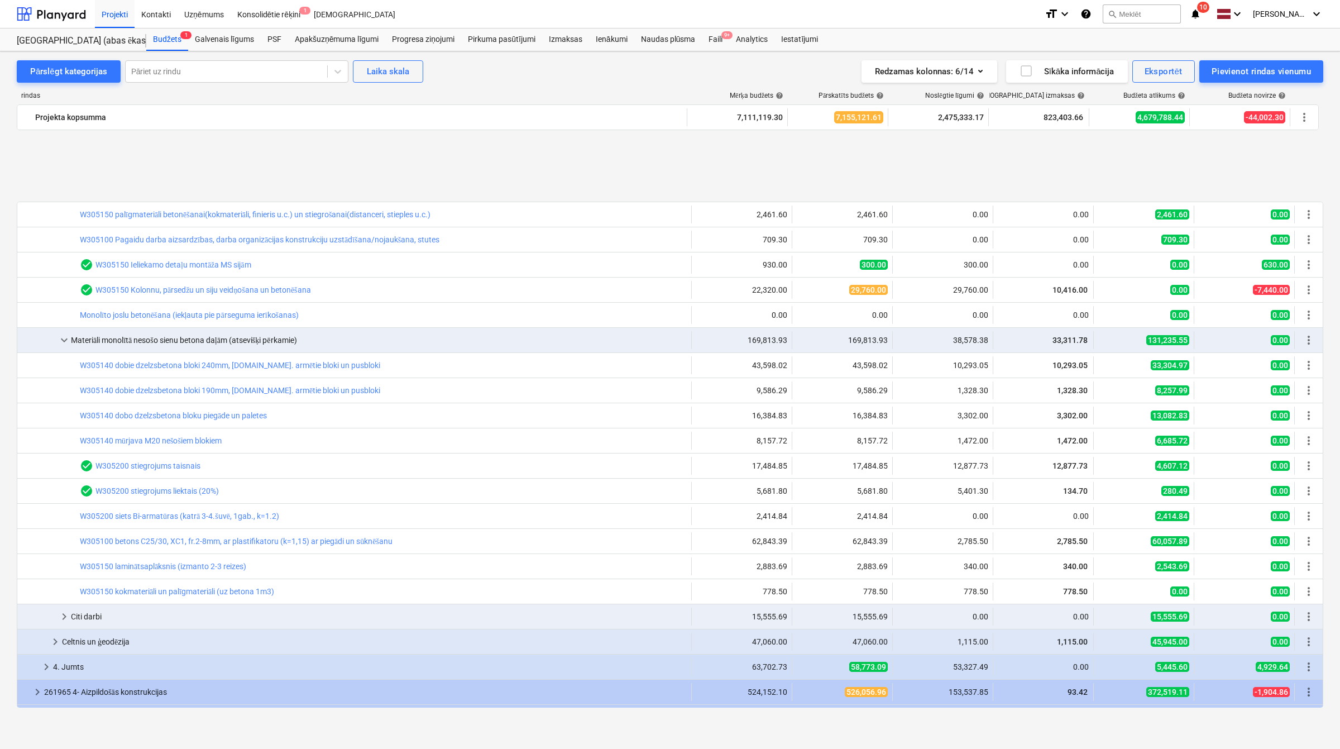
scroll to position [1635, 0]
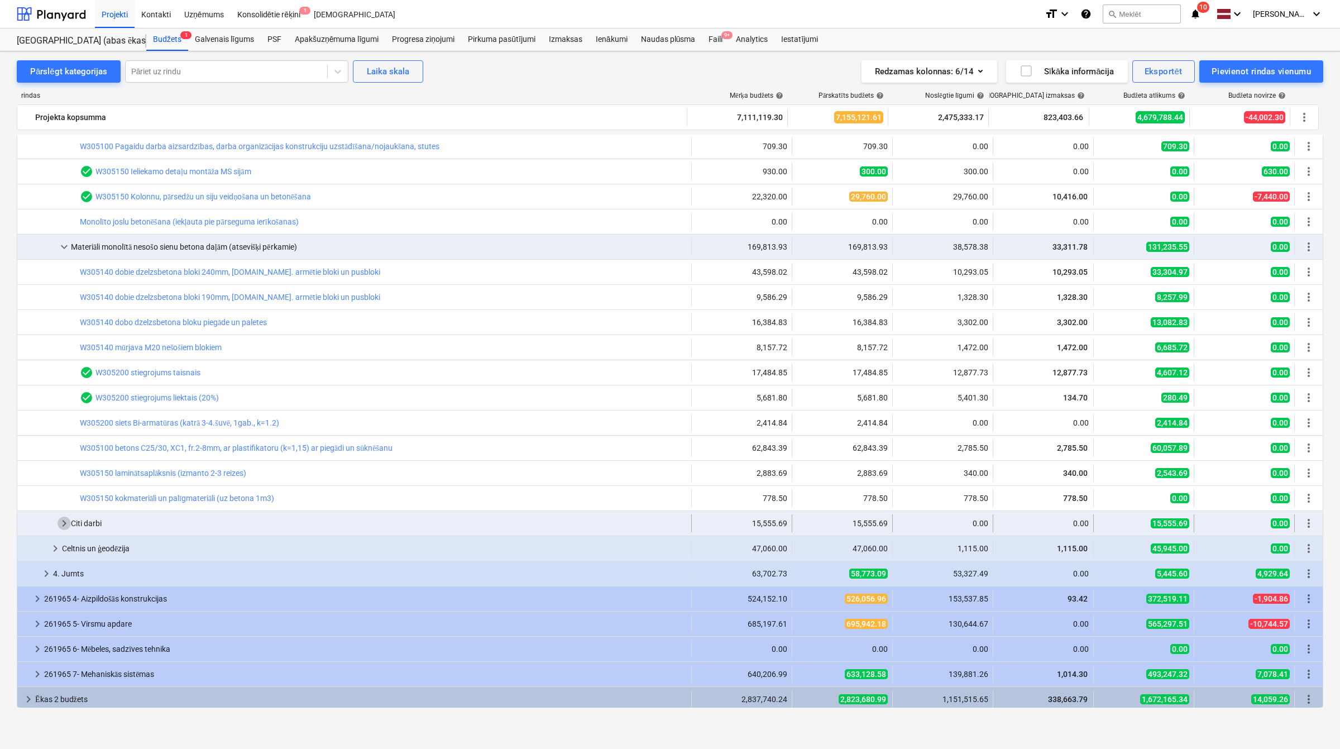
click at [65, 529] on span "keyboard_arrow_right" at bounding box center [64, 523] width 13 height 13
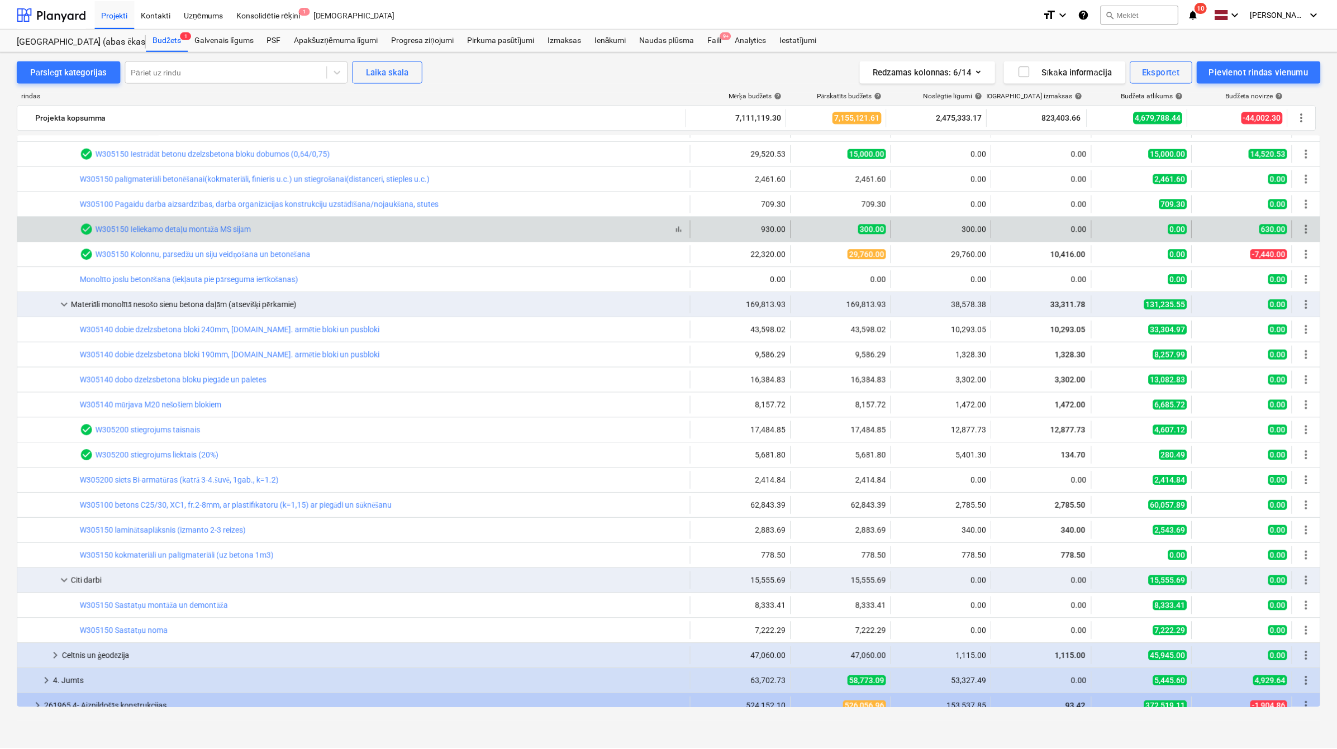
scroll to position [1299, 0]
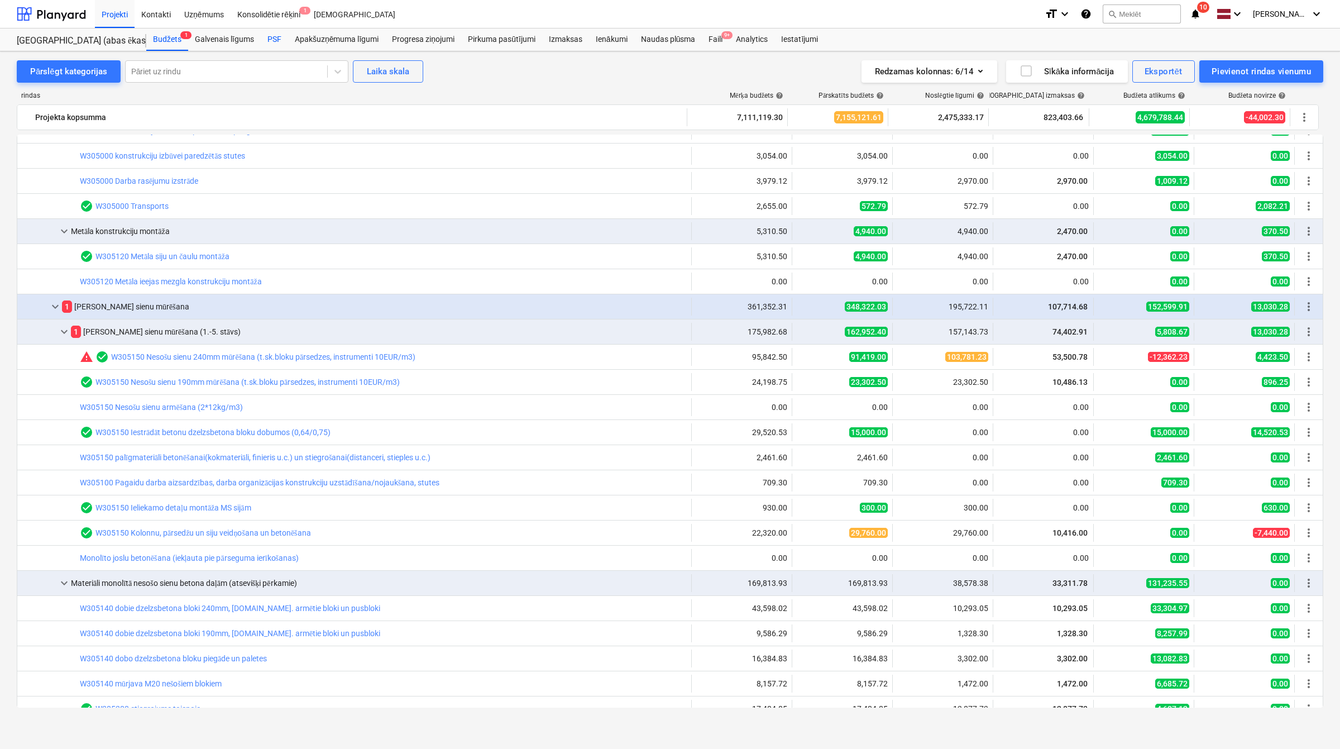
click at [277, 42] on div "PSF" at bounding box center [274, 39] width 27 height 22
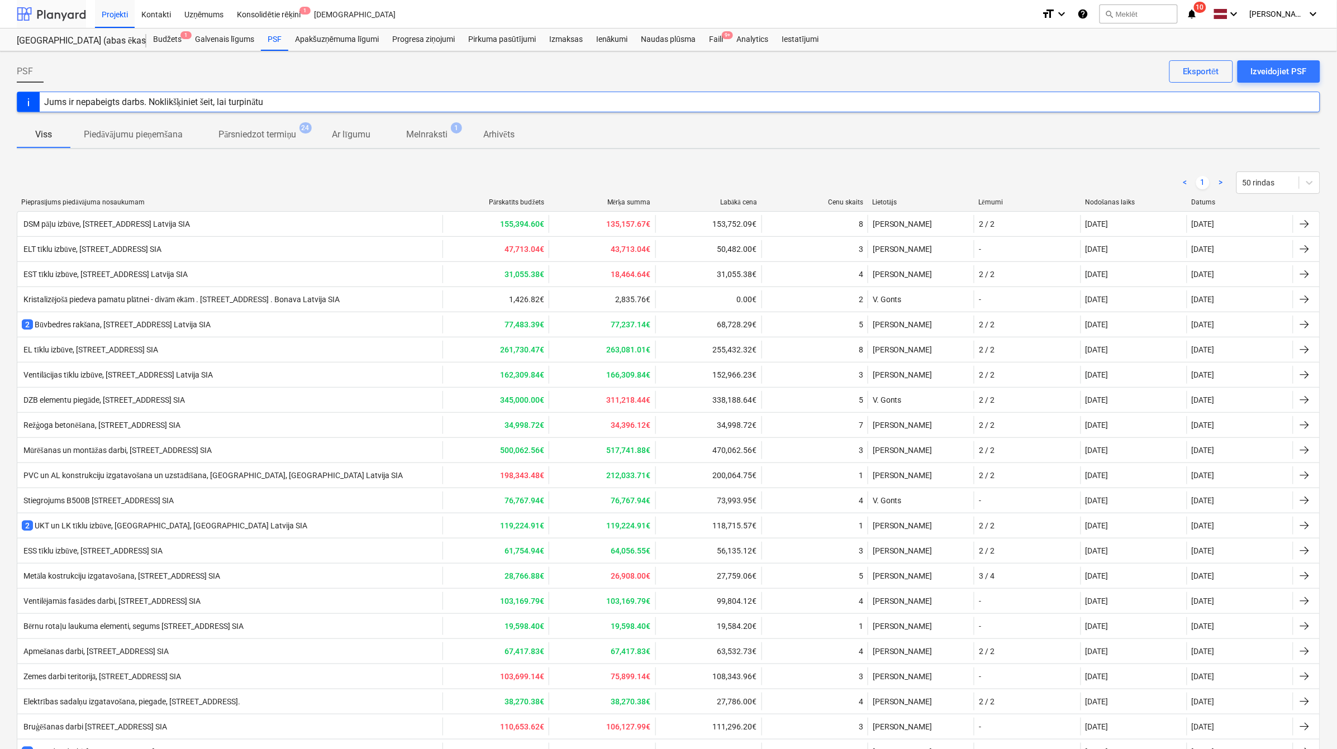
click at [63, 7] on div at bounding box center [51, 14] width 69 height 28
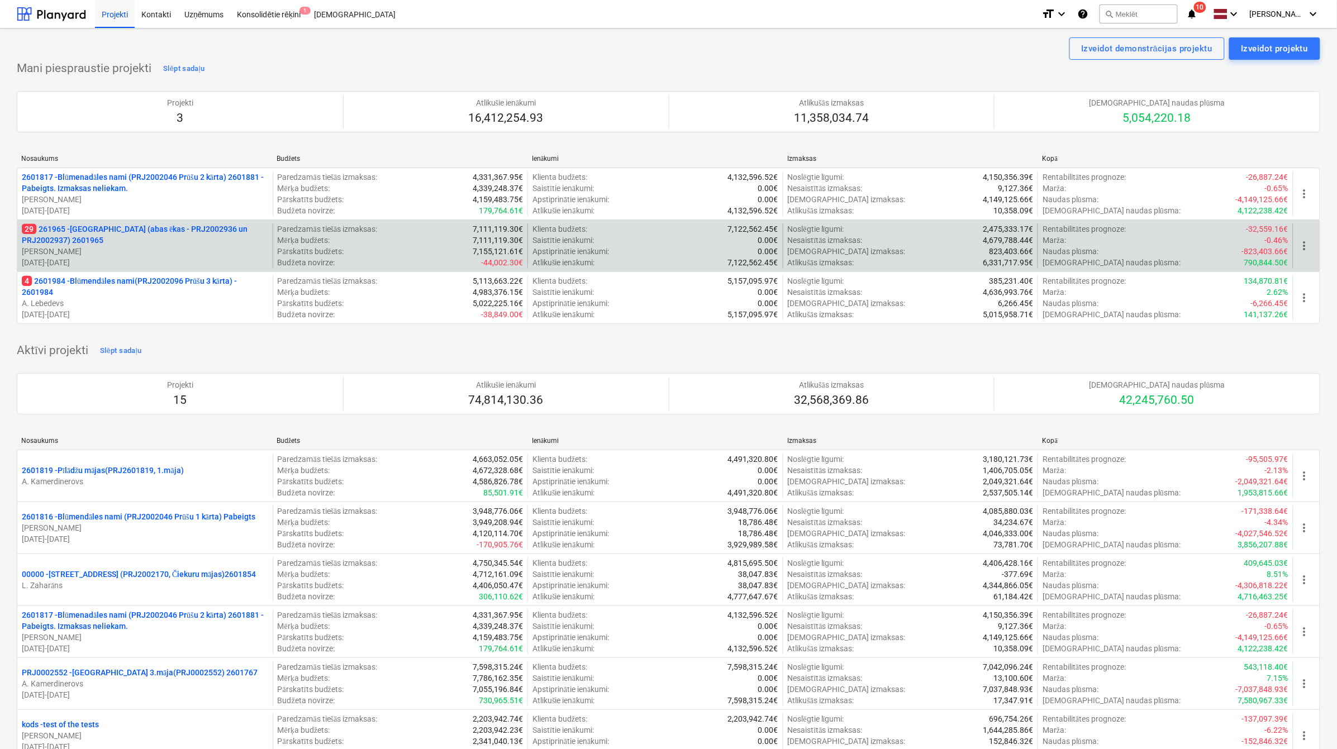
click at [190, 235] on p "29 261965 - Nīcgales iela (abas ēkas - PRJ2002936 un PRJ2002937) 2601965" at bounding box center [145, 234] width 246 height 22
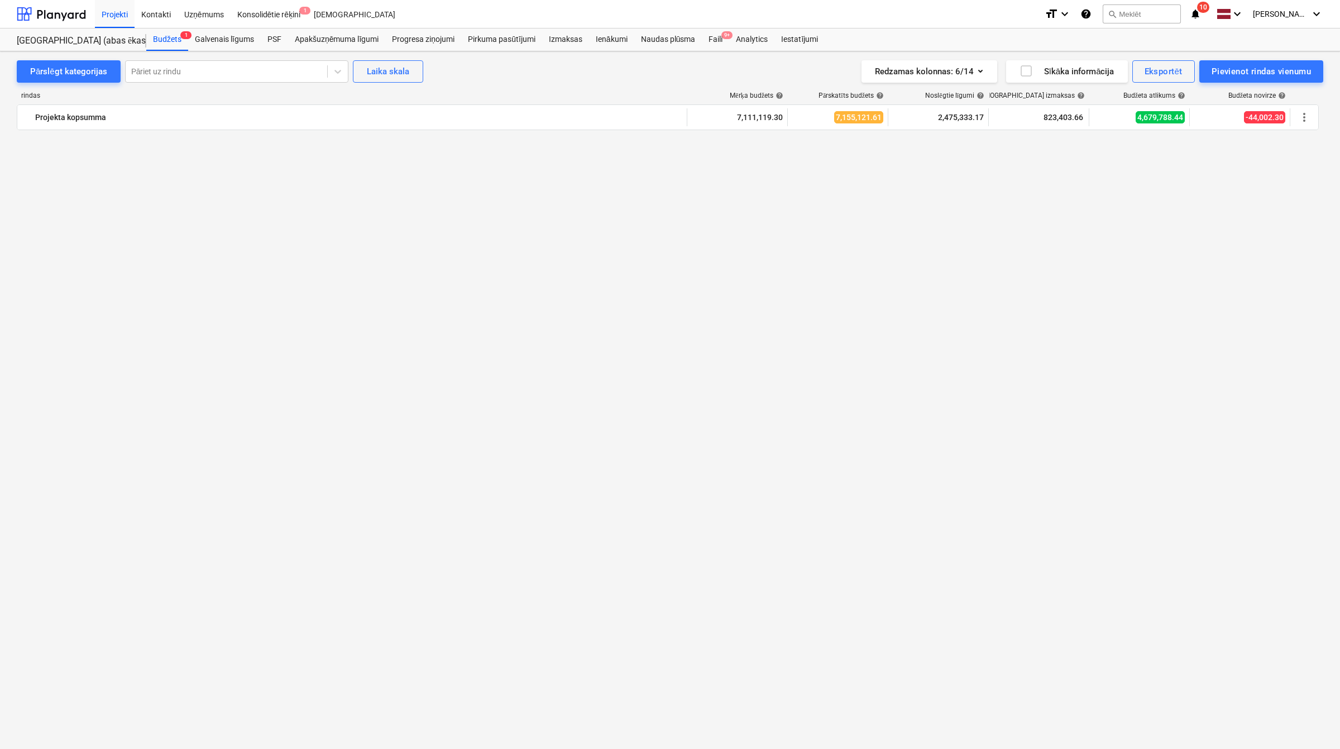
scroll to position [1240, 0]
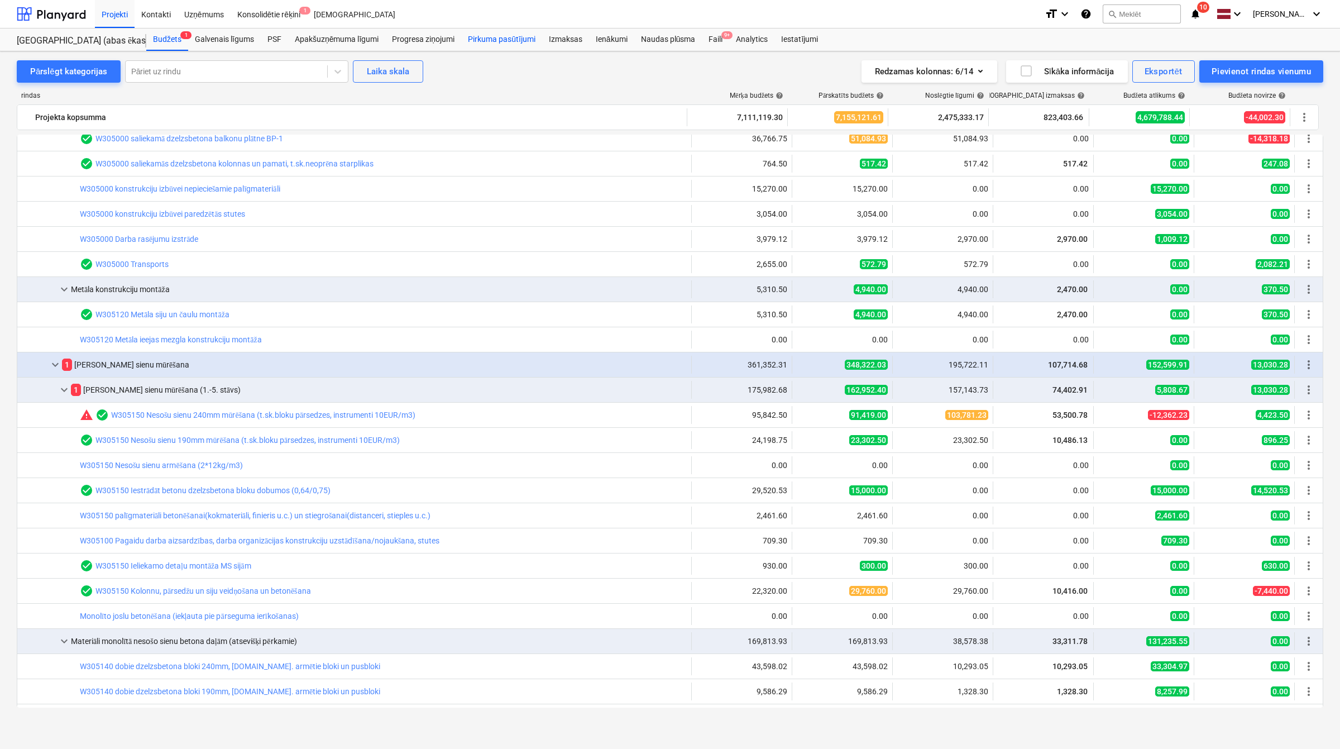
click at [490, 40] on div "Pirkuma pasūtījumi" at bounding box center [501, 39] width 81 height 22
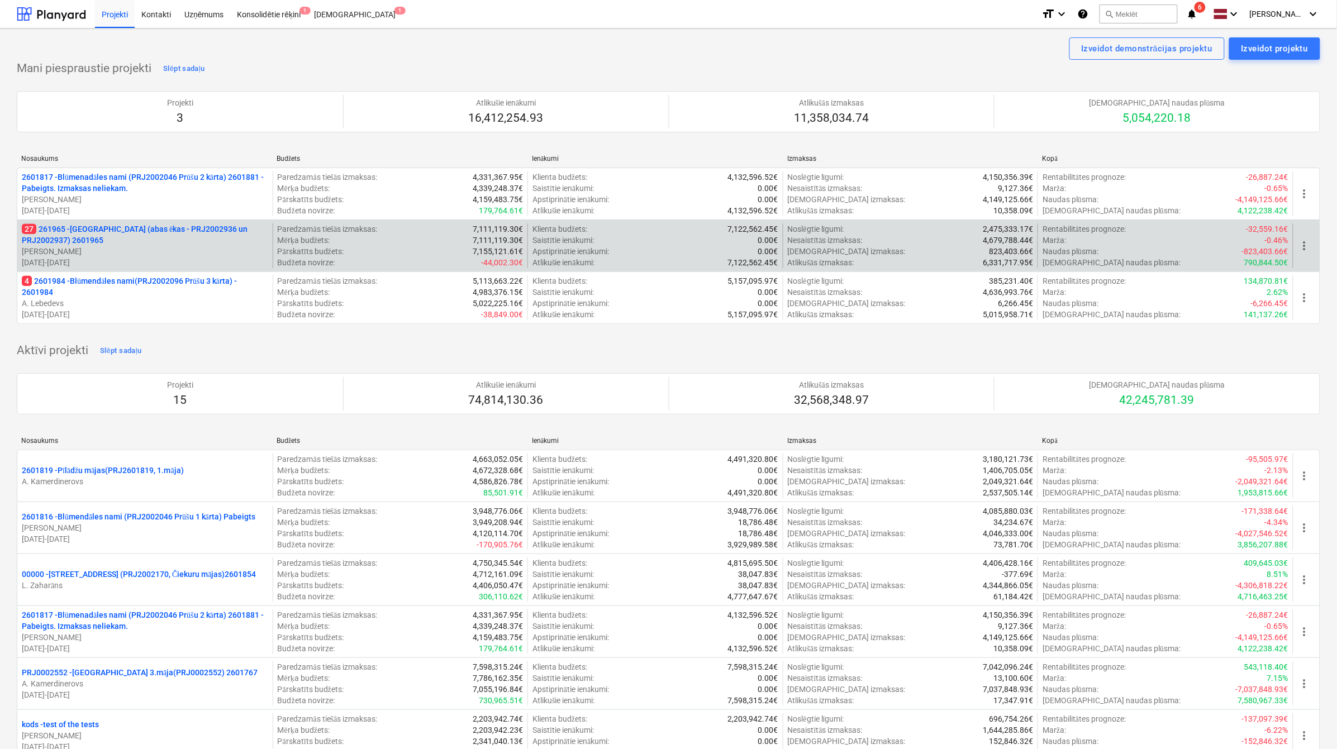
click at [151, 230] on p "27 261965 - [GEOGRAPHIC_DATA] (abas ēkas - PRJ2002936 un PRJ2002937) 2601965" at bounding box center [145, 234] width 246 height 22
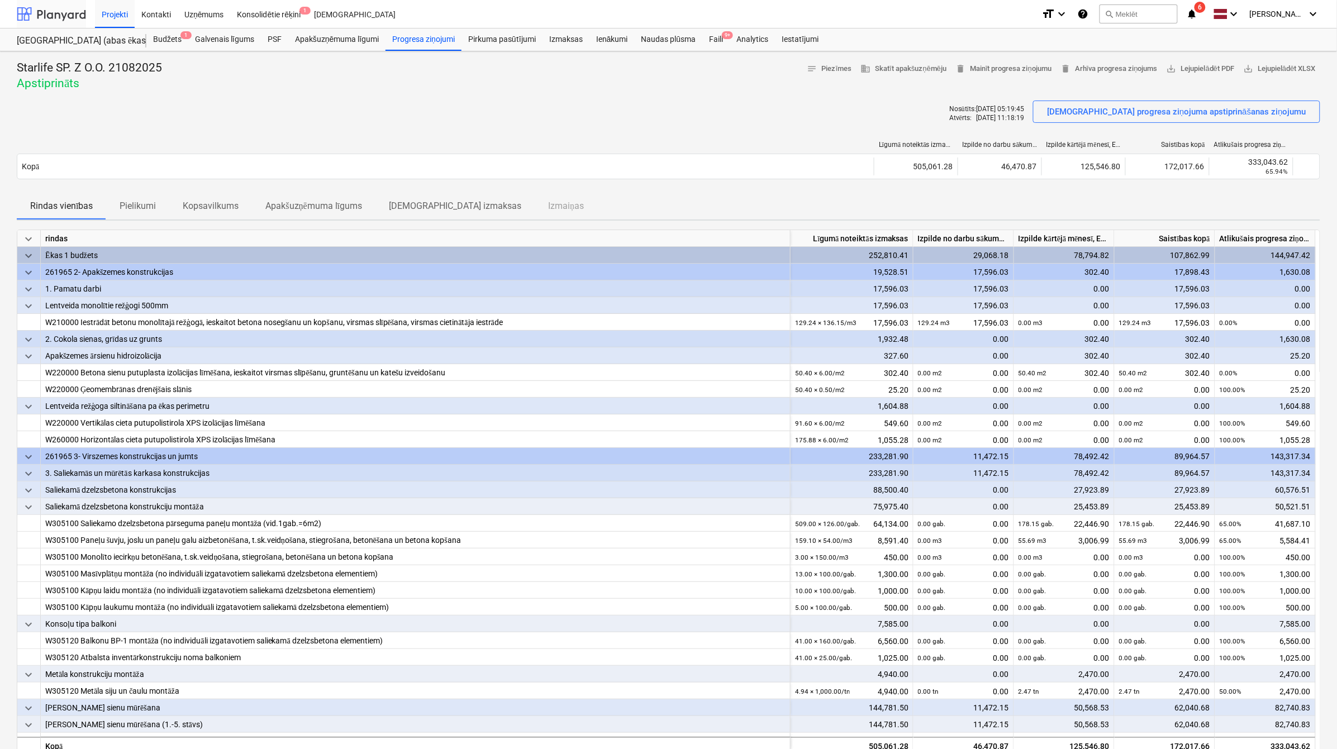
drag, startPoint x: 0, startPoint y: 0, endPoint x: 52, endPoint y: 4, distance: 52.1
click at [52, 4] on div at bounding box center [51, 14] width 69 height 28
